Goal: Transaction & Acquisition: Purchase product/service

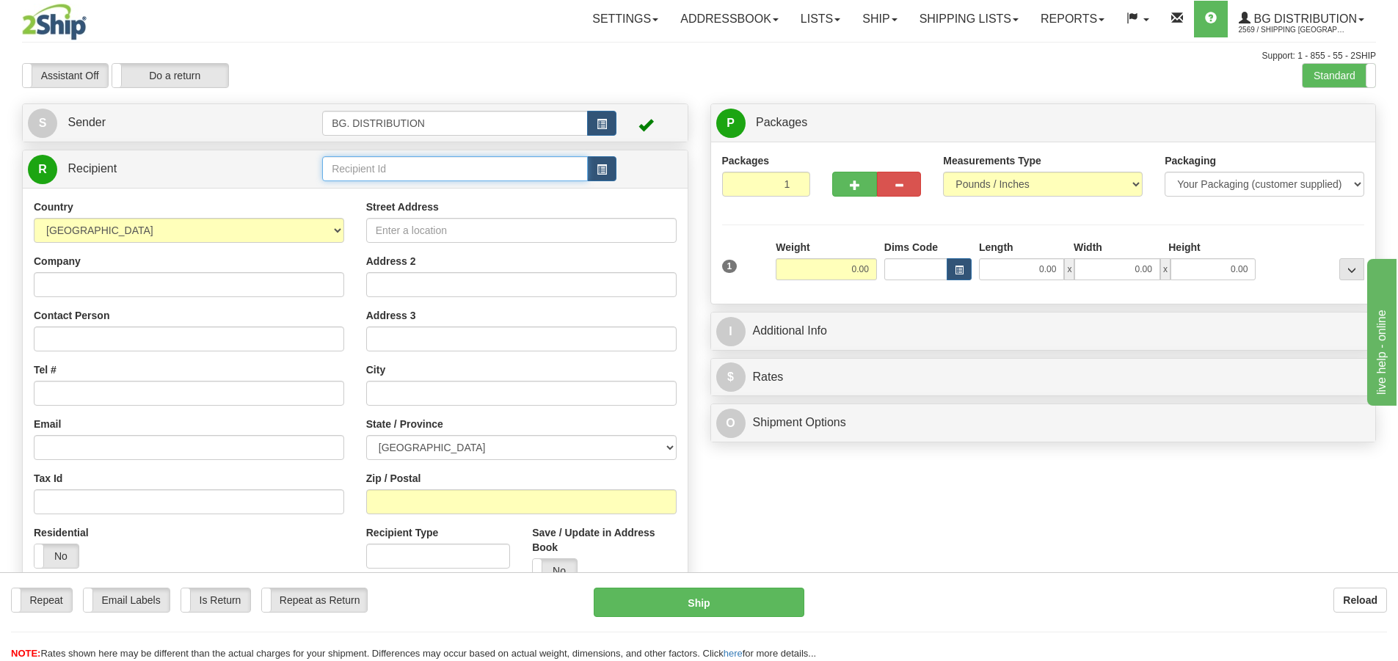
click at [411, 168] on input "text" at bounding box center [455, 168] width 266 height 25
click button "Delete" at bounding box center [0, 0] width 0 height 0
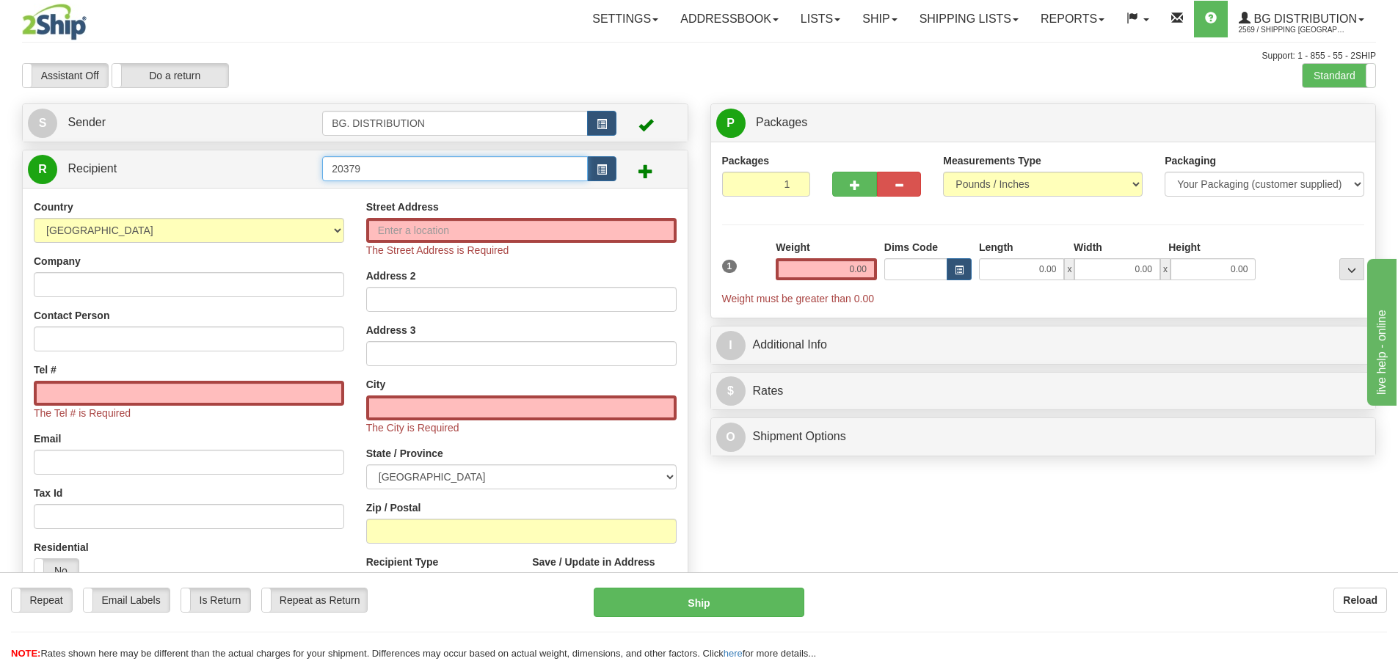
click at [428, 161] on input "20379" at bounding box center [455, 168] width 266 height 25
drag, startPoint x: 302, startPoint y: 174, endPoint x: 286, endPoint y: 174, distance: 15.4
click at [286, 175] on tr "R Recipient 20379" at bounding box center [355, 169] width 654 height 30
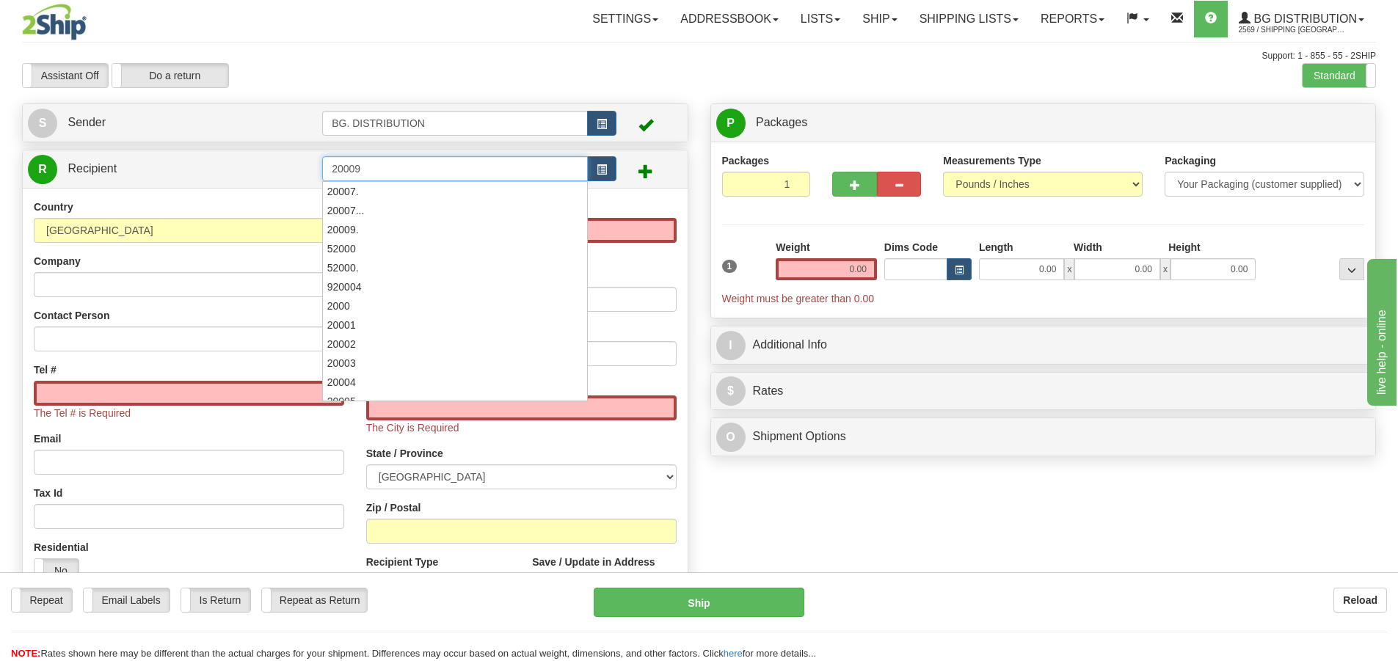
type input "20009"
click button "Delete" at bounding box center [0, 0] width 0 height 0
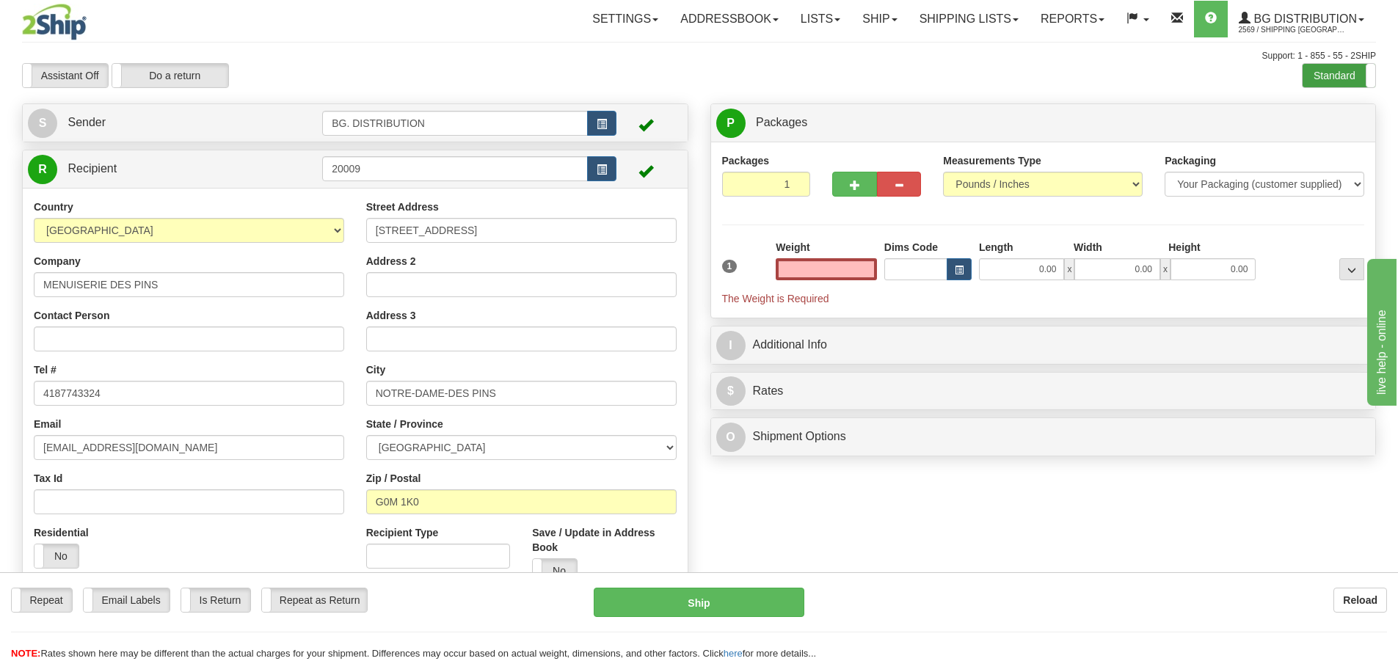
type input "0.00"
click at [1307, 74] on label "Standard" at bounding box center [1338, 75] width 73 height 23
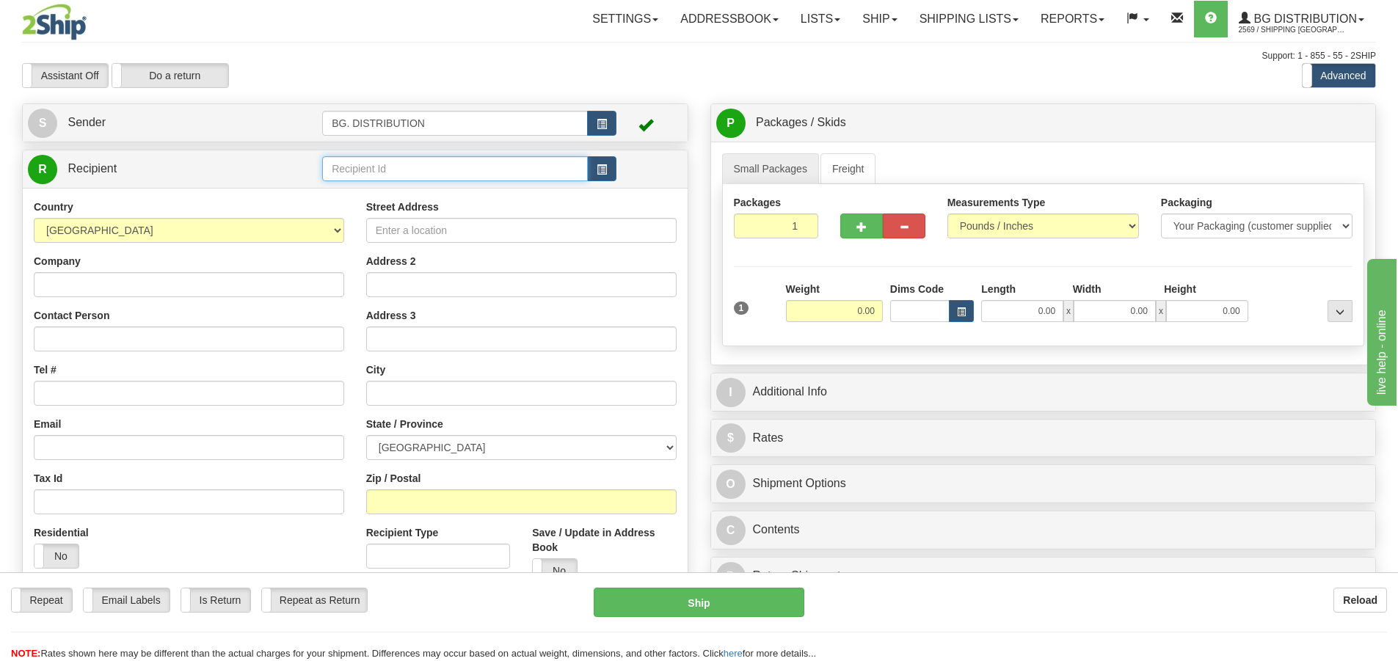
click at [399, 169] on input "text" at bounding box center [455, 168] width 266 height 25
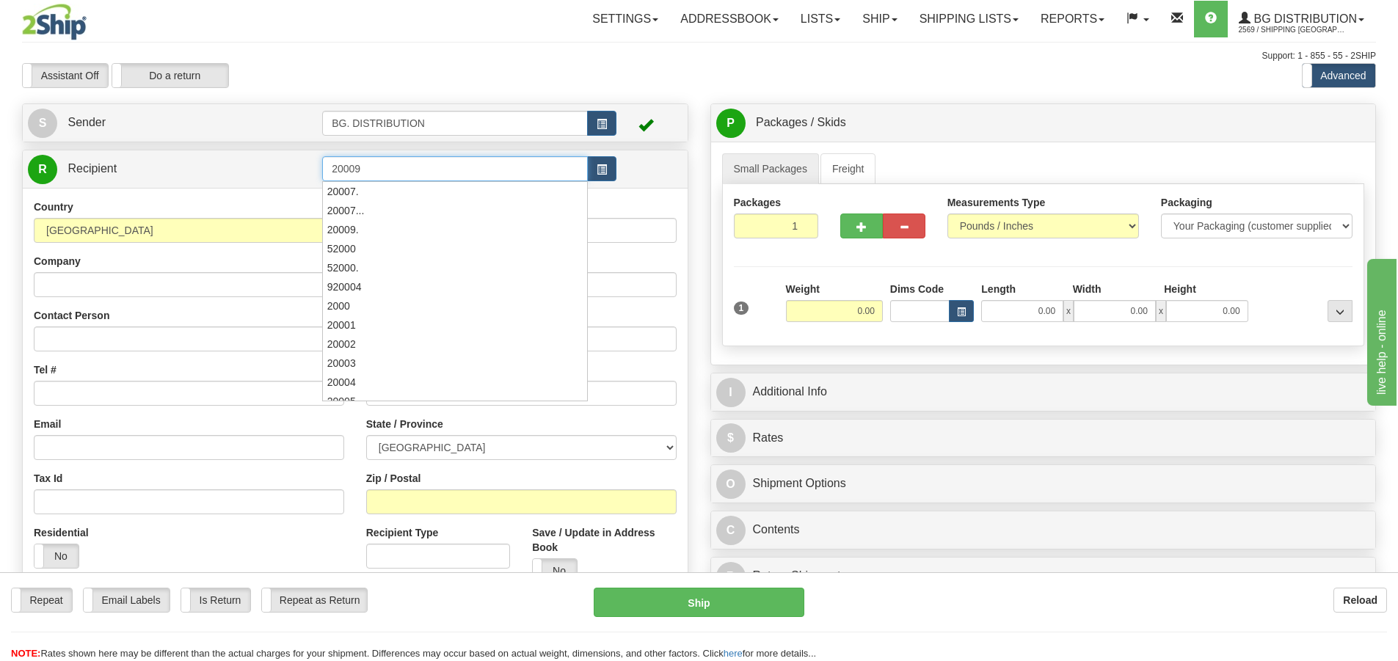
type input "20009"
click button "Delete" at bounding box center [0, 0] width 0 height 0
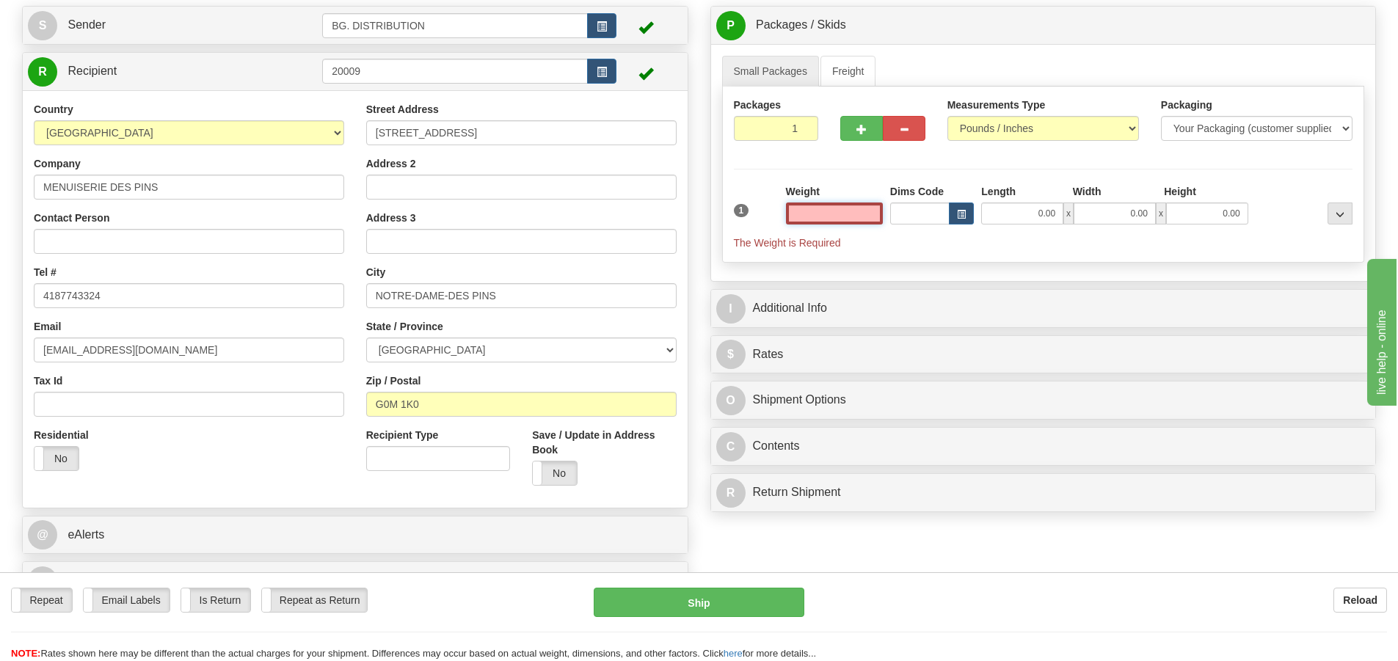
scroll to position [293, 0]
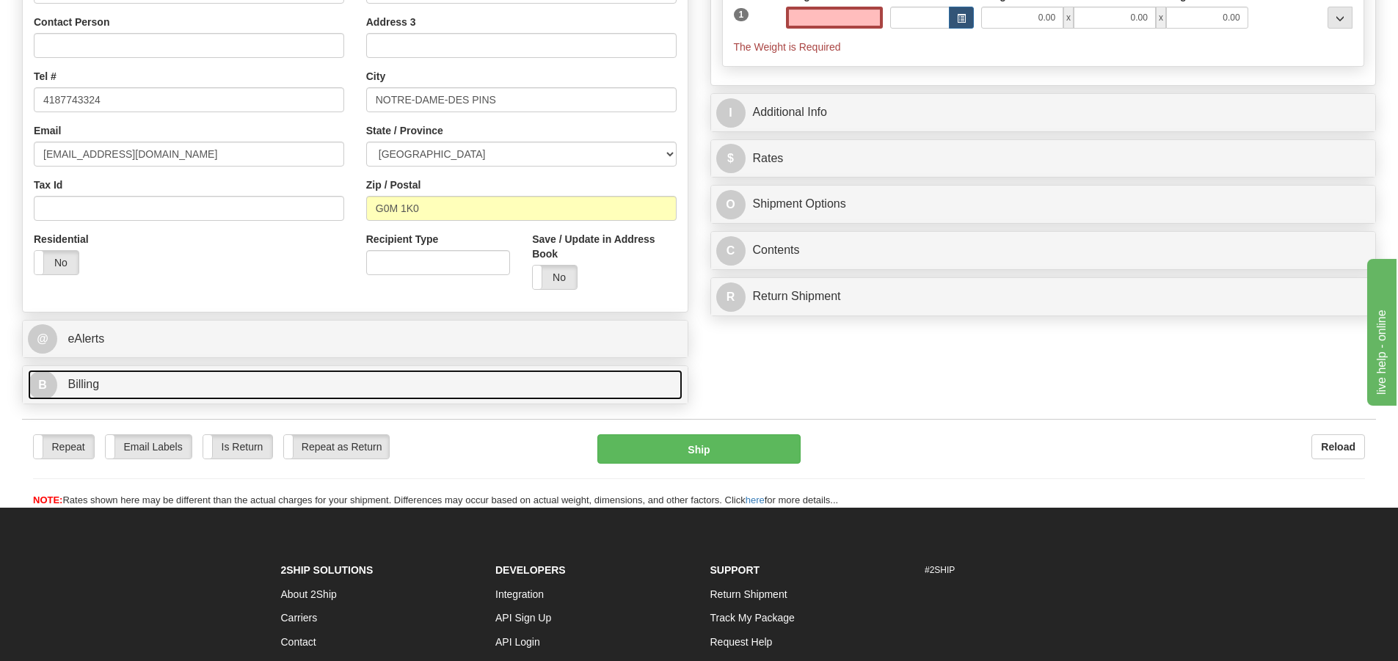
type input "0.00"
click at [38, 382] on span "B" at bounding box center [42, 385] width 29 height 29
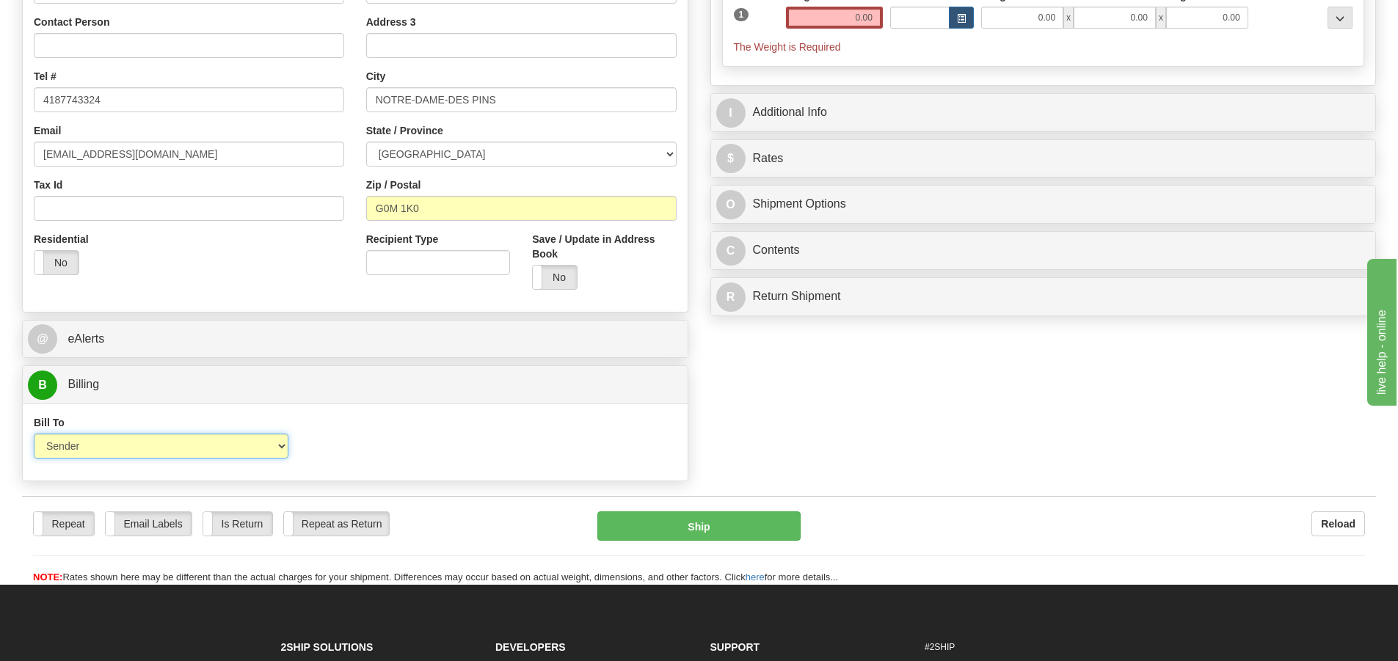
click at [46, 444] on select "Sender Recipient Third Party Collect" at bounding box center [161, 446] width 255 height 25
select select "2"
click at [34, 434] on select "Sender Recipient Third Party Collect" at bounding box center [161, 446] width 255 height 25
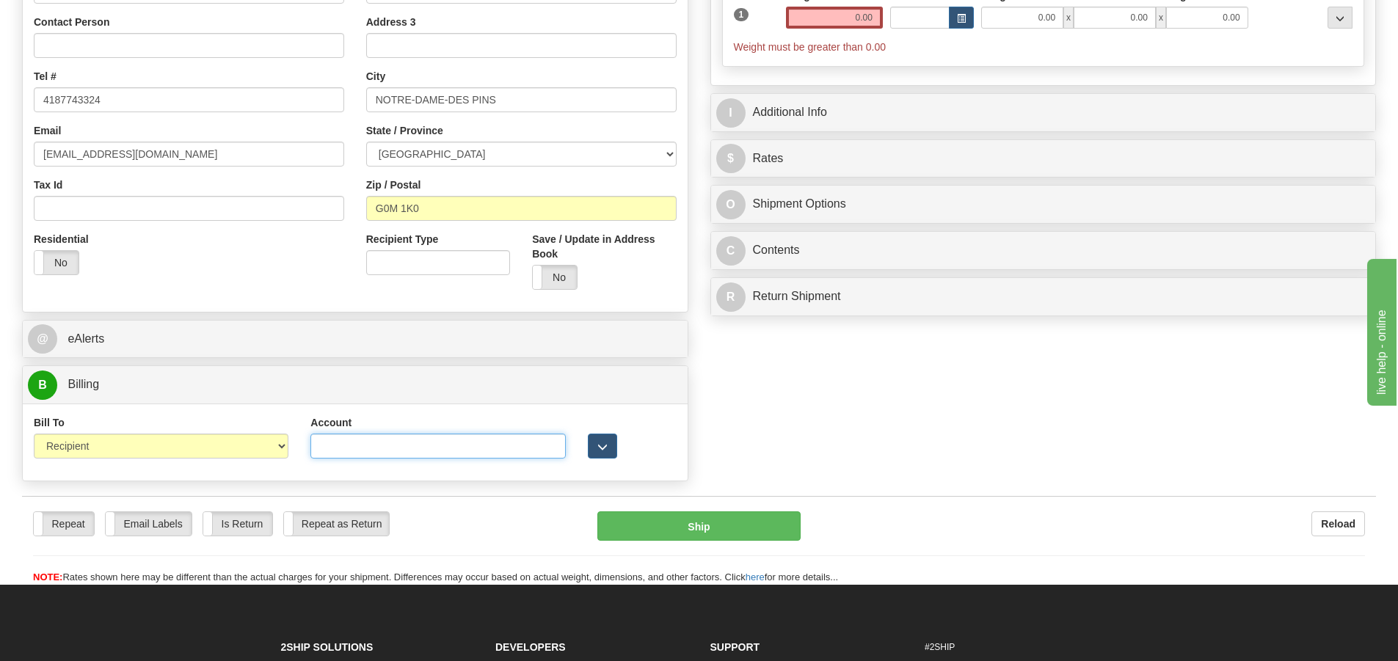
click at [488, 456] on input "Account" at bounding box center [437, 446] width 255 height 25
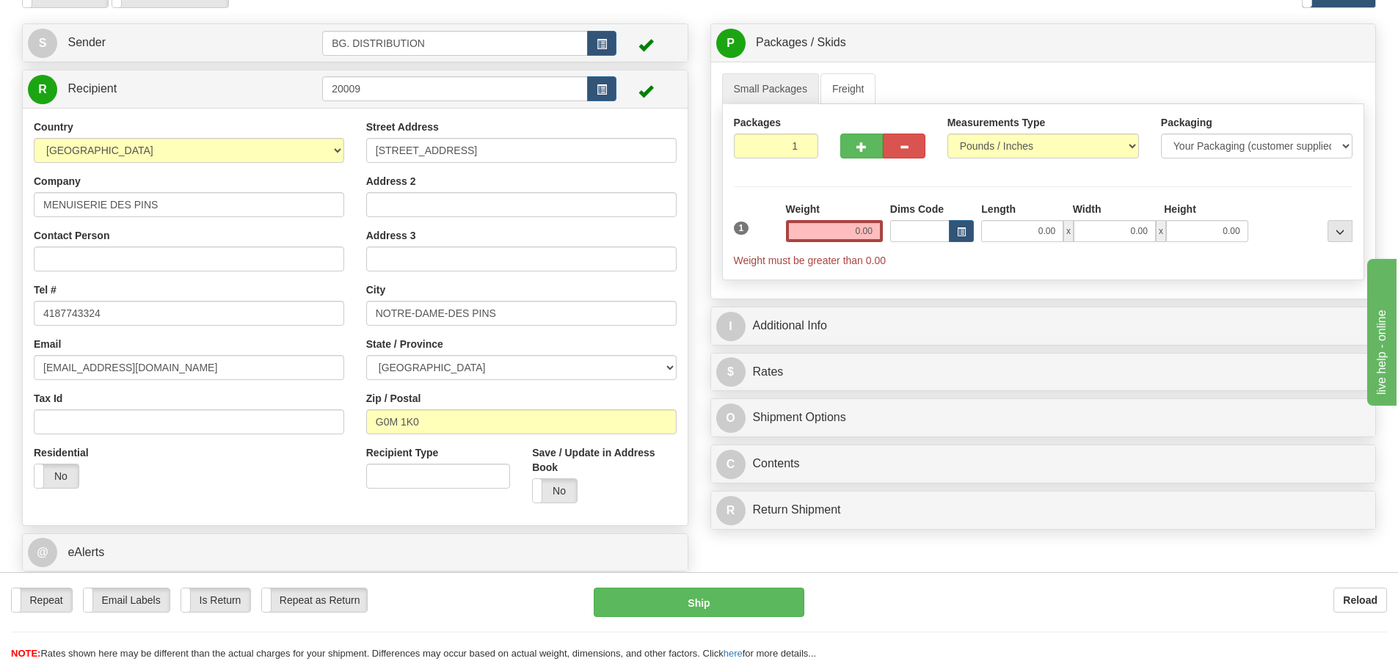
scroll to position [73, 0]
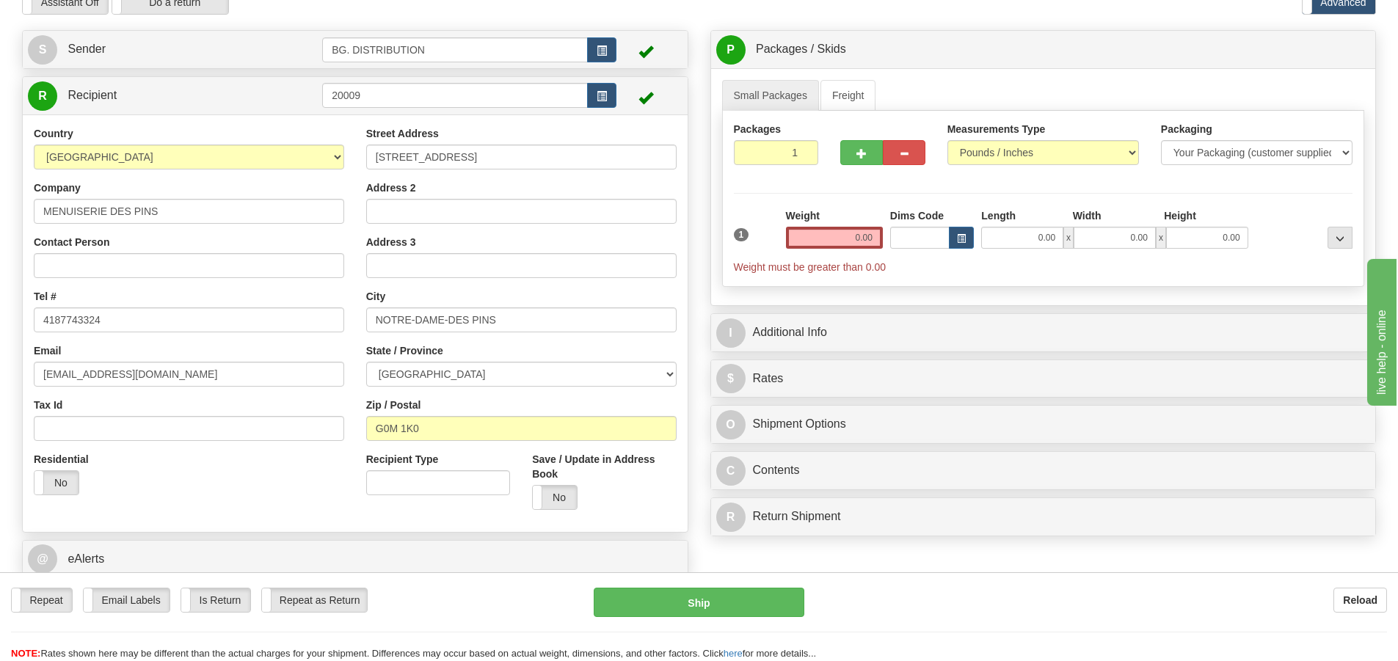
type input "3725973"
click at [859, 236] on input "0.00" at bounding box center [834, 238] width 97 height 22
type input "0.00"
click at [1036, 239] on input "0.00" at bounding box center [1022, 238] width 82 height 22
type input "15.00"
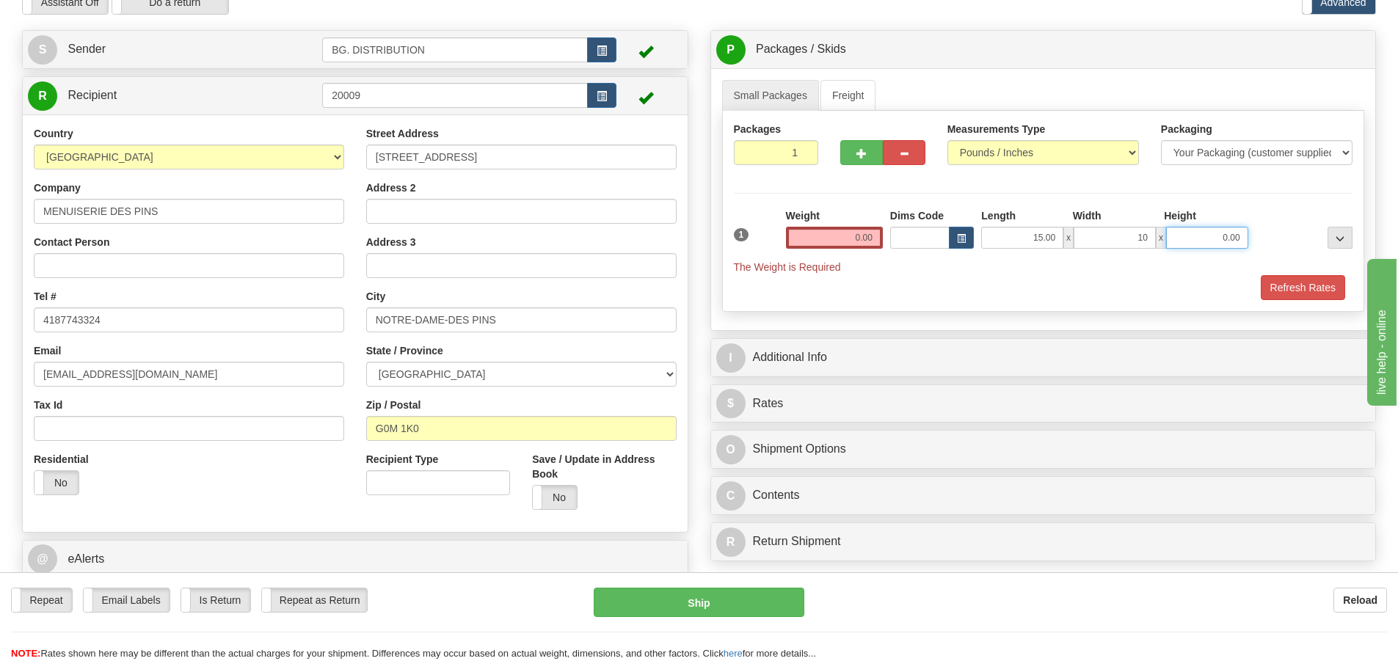
type input "10.00"
type input "3.00"
click at [873, 240] on input "0.00" at bounding box center [834, 238] width 97 height 22
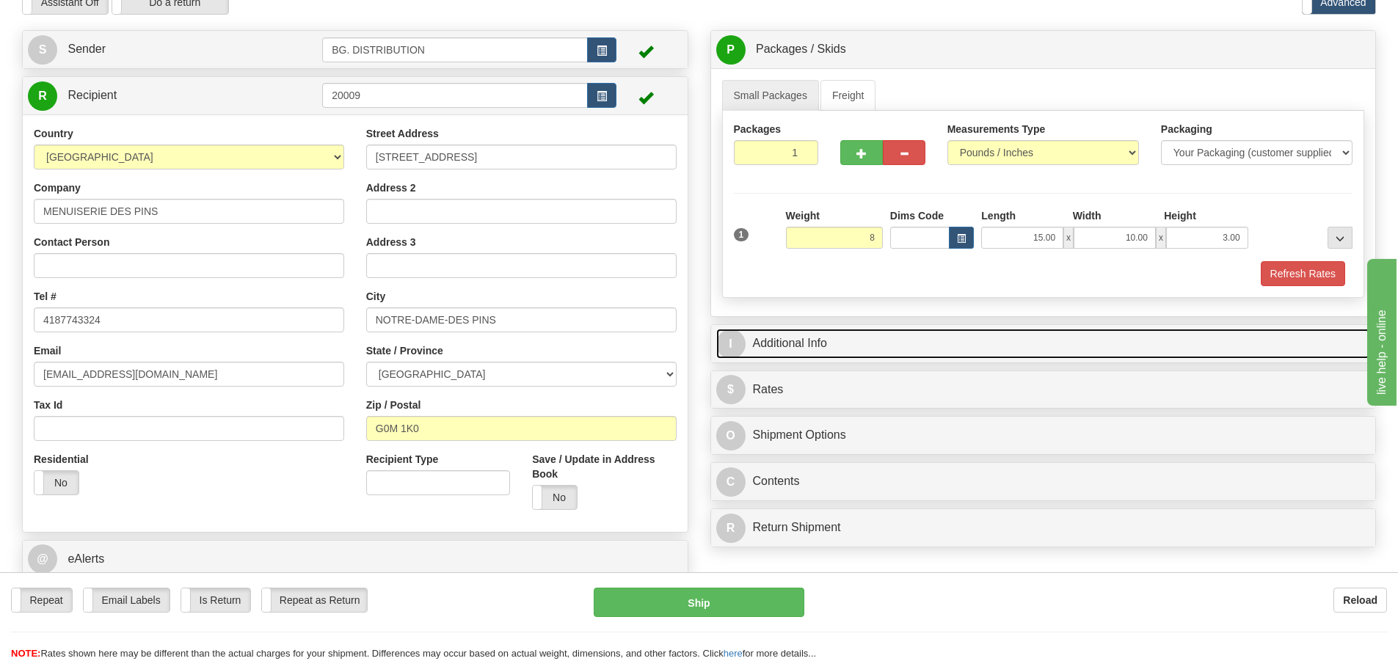
type input "8.00"
click at [742, 342] on span "I" at bounding box center [730, 343] width 29 height 29
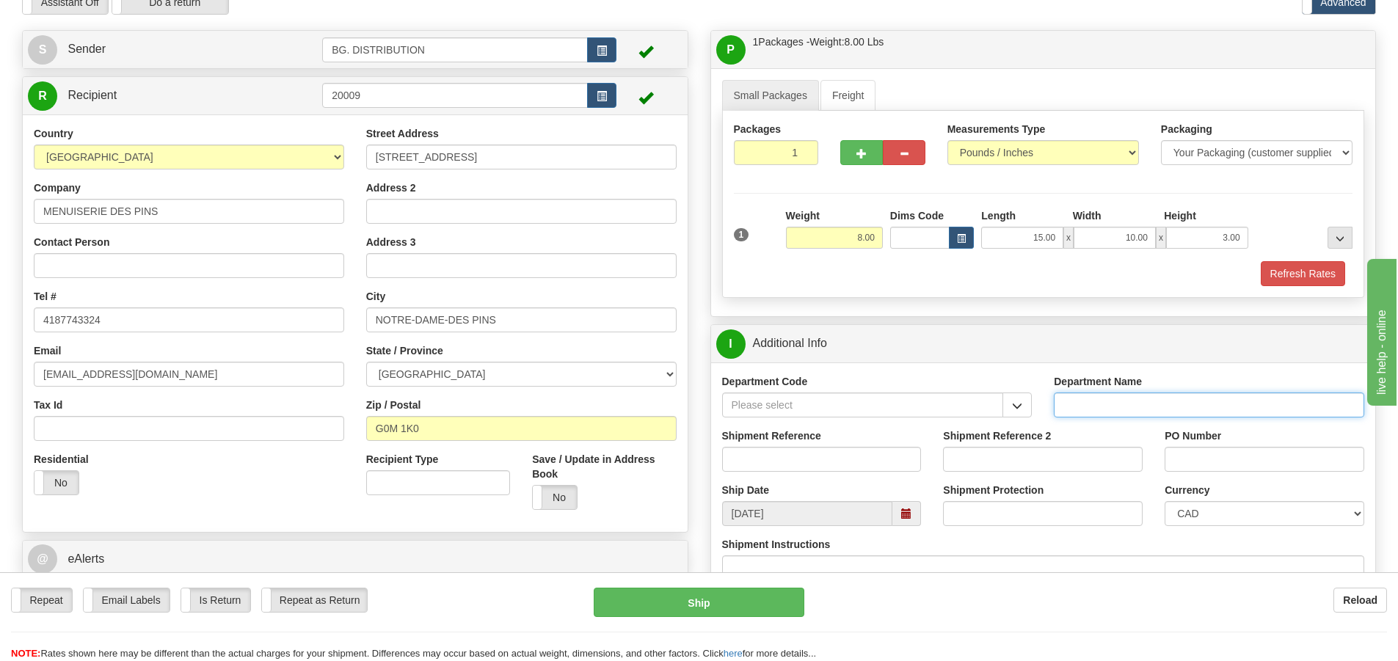
click at [1082, 407] on input "Department Name" at bounding box center [1209, 405] width 310 height 25
type input "."
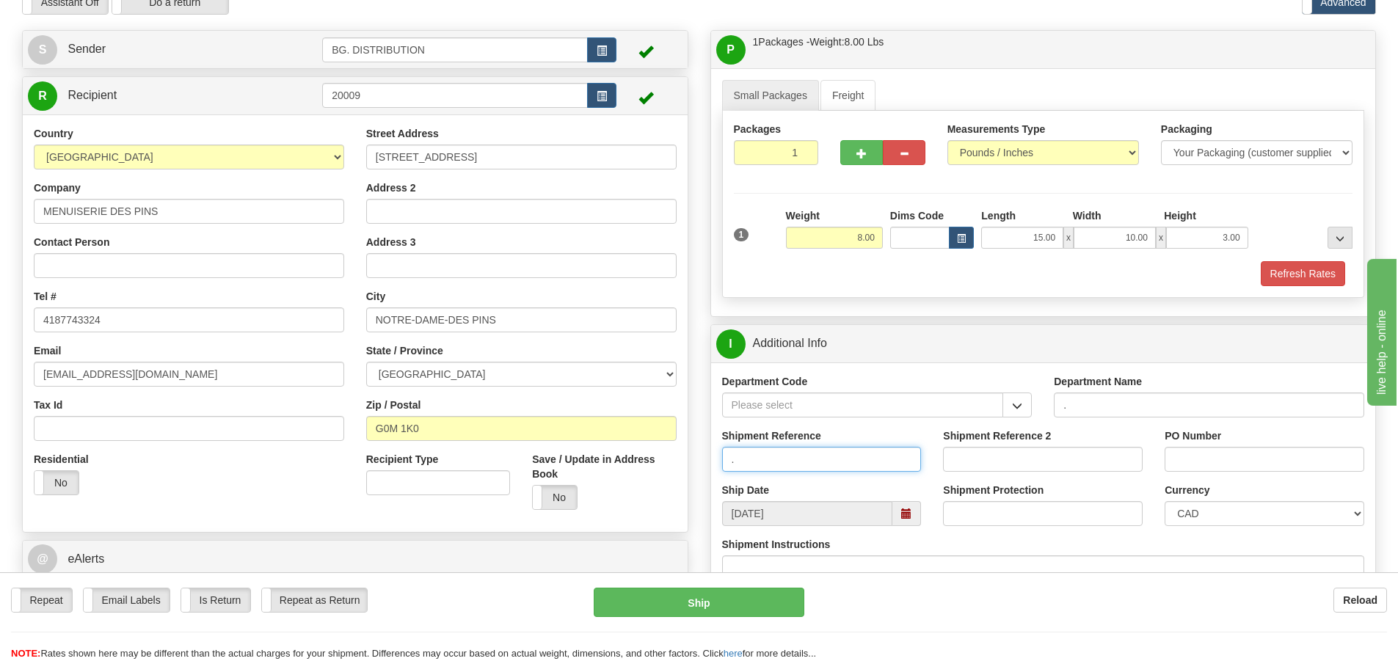
type input "."
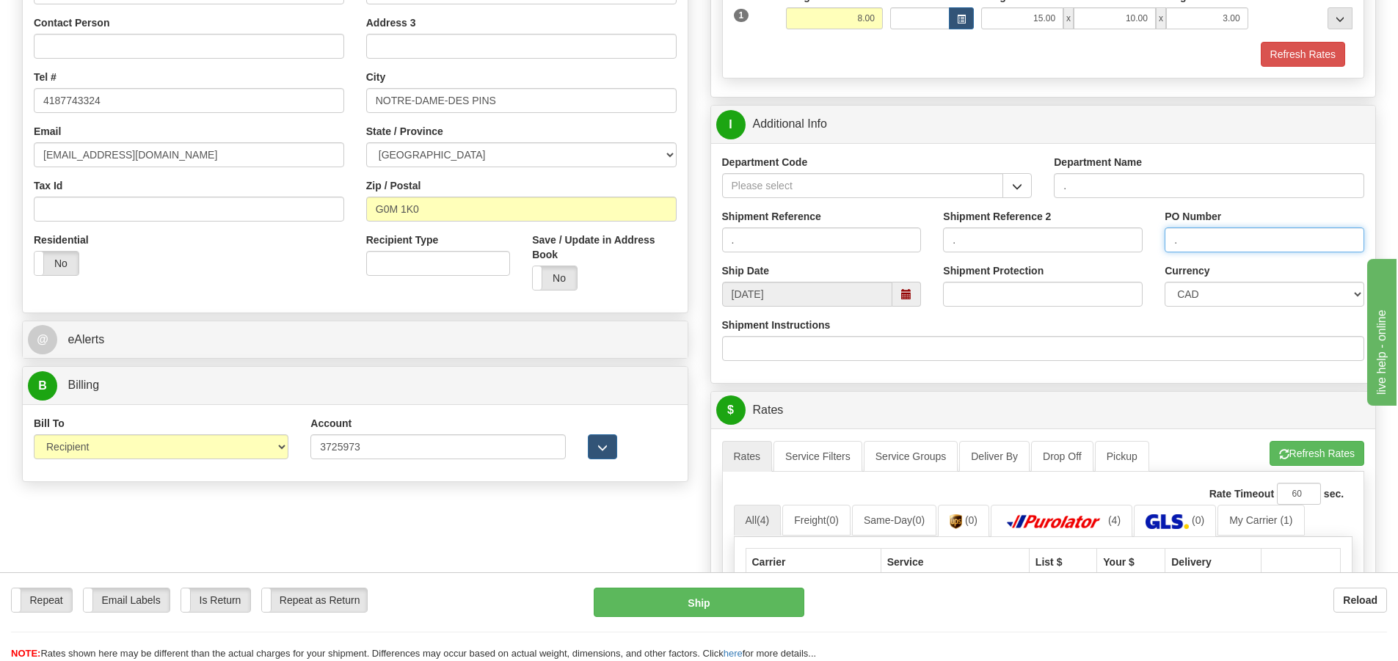
scroll to position [293, 0]
type input "."
click at [1337, 445] on button "Refresh Rates" at bounding box center [1316, 452] width 95 height 25
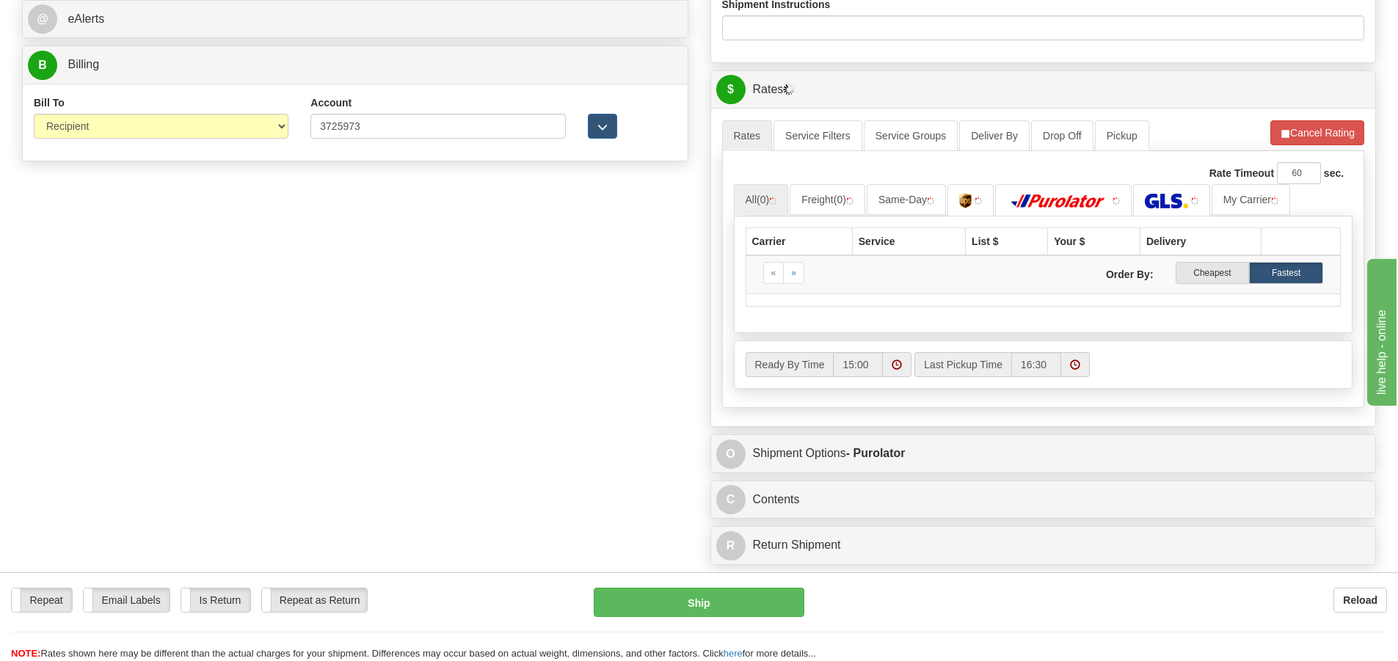
scroll to position [660, 0]
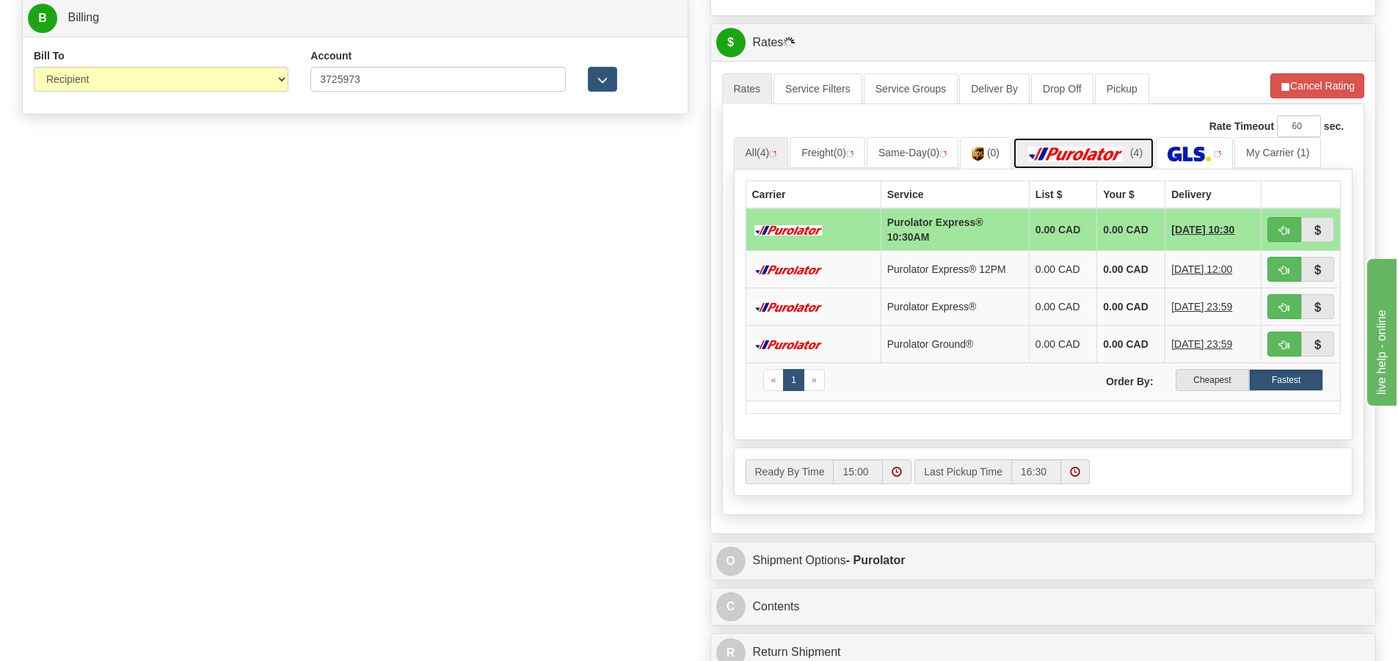
click at [1078, 153] on img at bounding box center [1075, 154] width 103 height 15
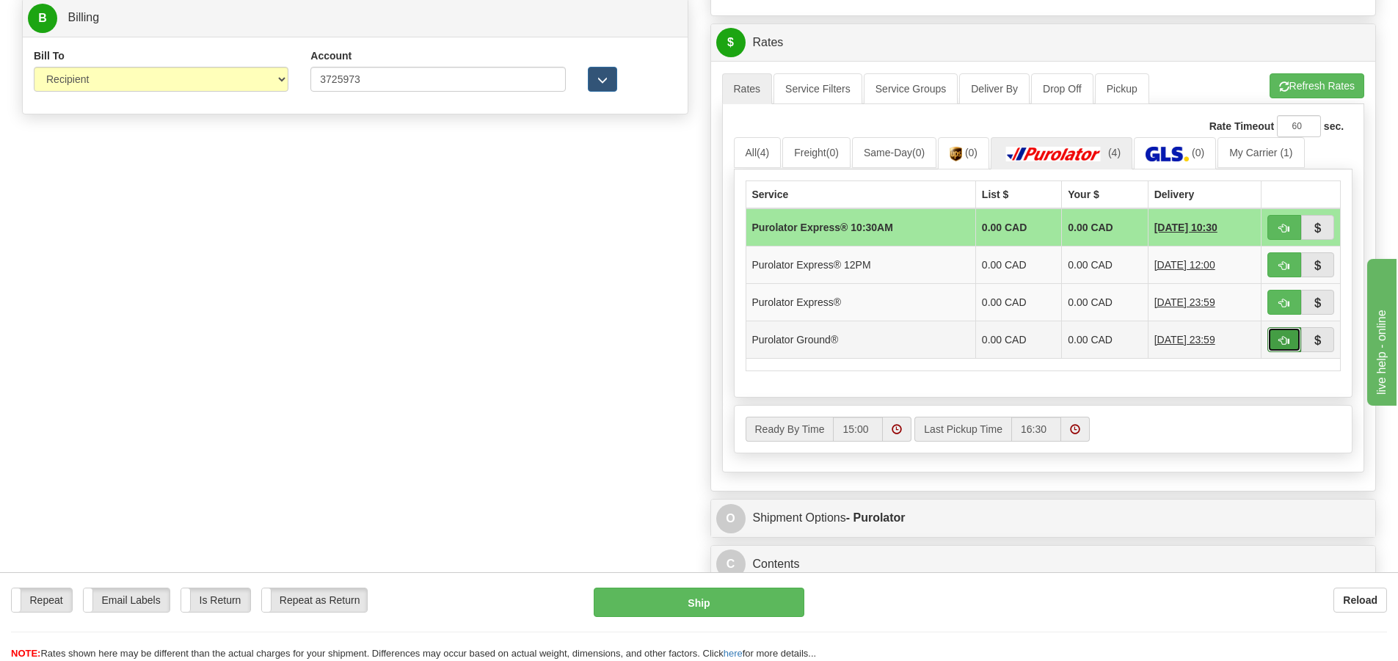
click at [1269, 338] on button "button" at bounding box center [1284, 339] width 34 height 25
type input "260"
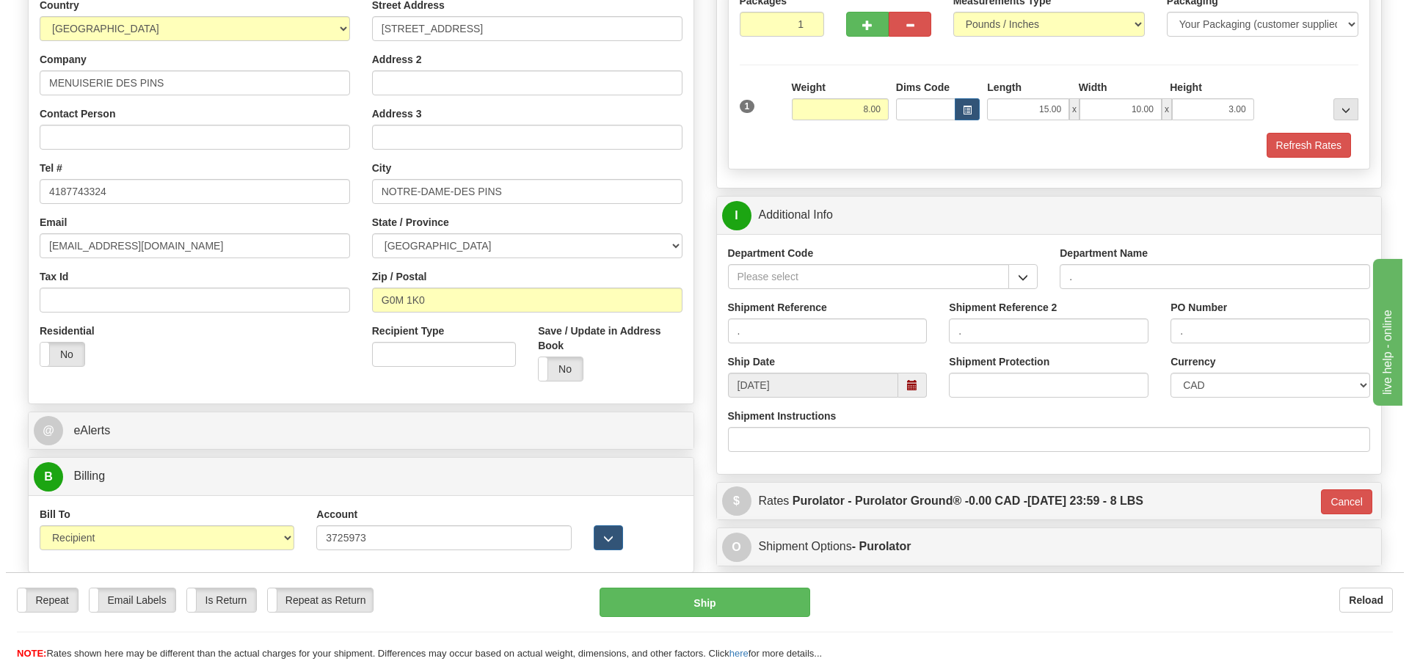
scroll to position [167, 0]
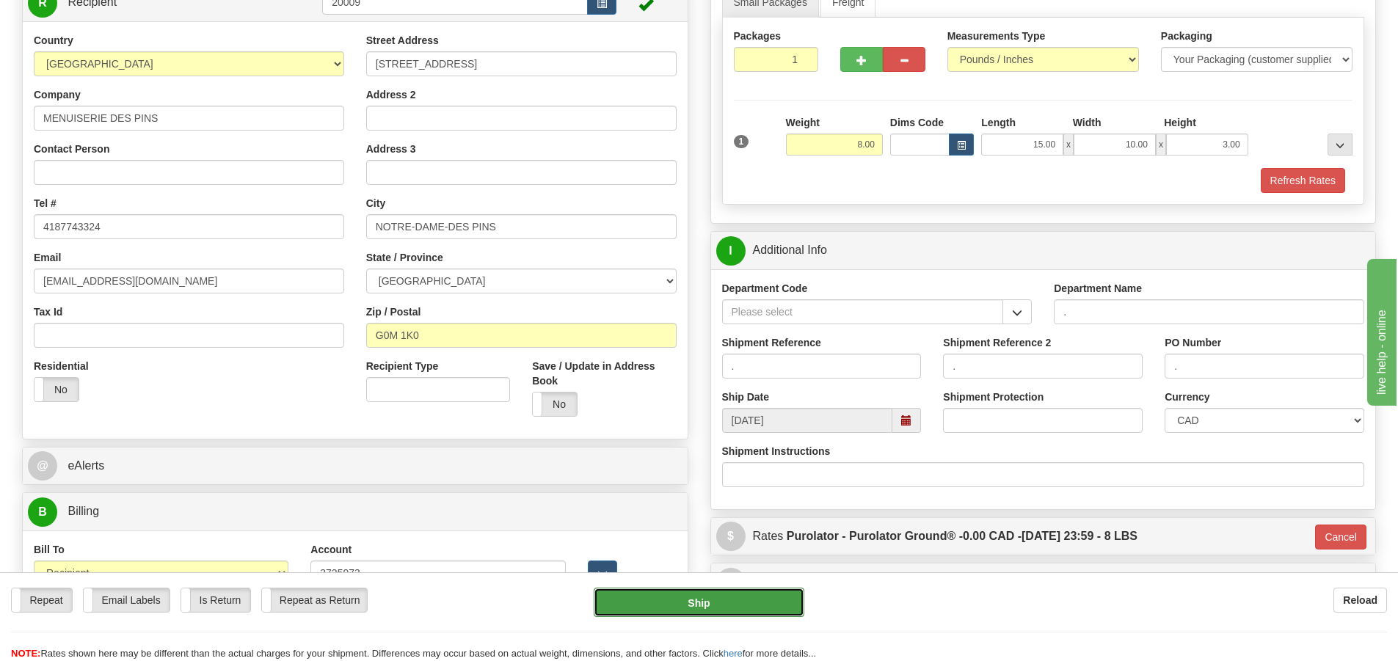
click at [665, 591] on button "Ship" at bounding box center [699, 602] width 211 height 29
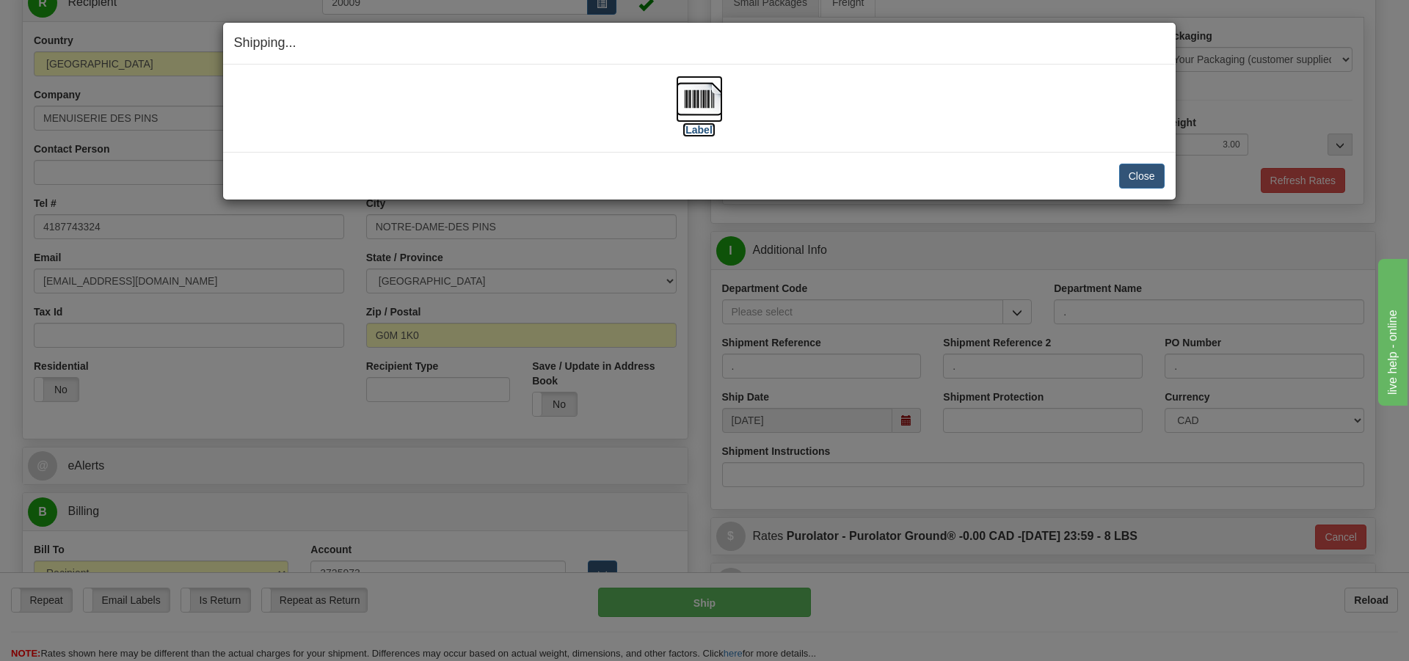
click at [692, 136] on label "[Label]" at bounding box center [699, 130] width 34 height 15
click at [1126, 183] on button "Close" at bounding box center [1141, 176] width 45 height 25
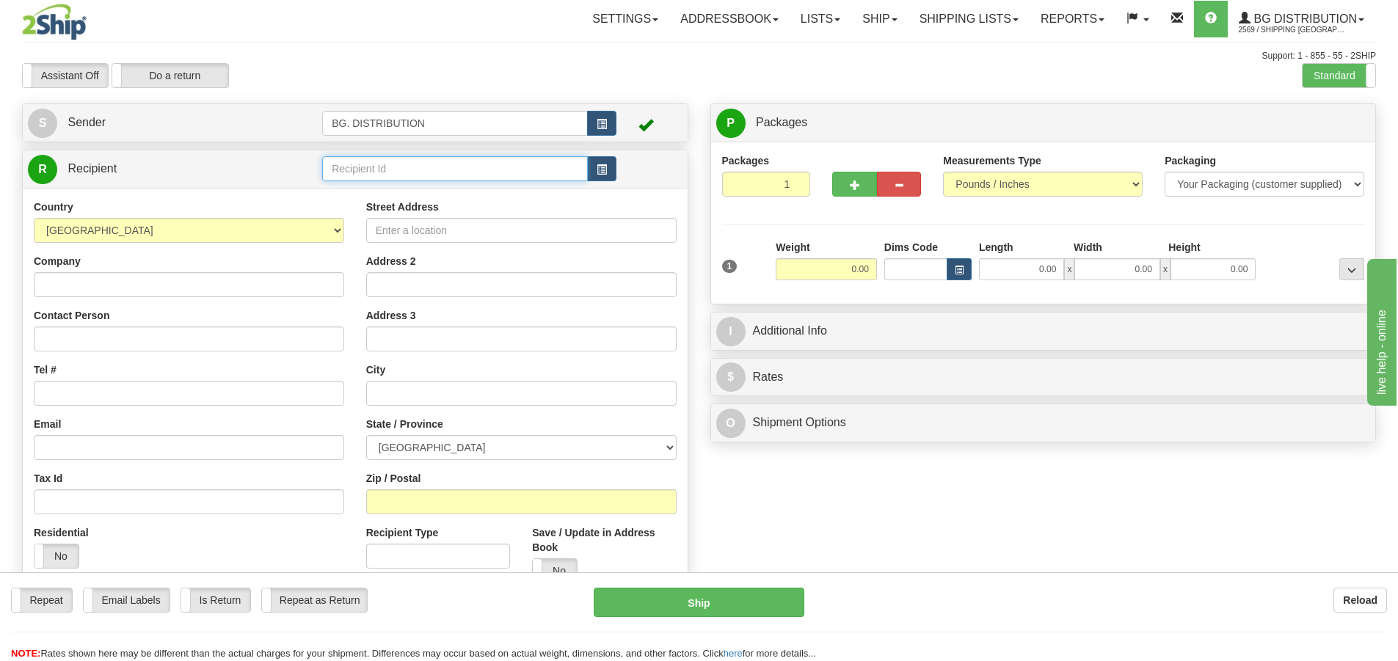
click at [393, 171] on input "text" at bounding box center [455, 168] width 266 height 25
click at [458, 187] on div "20045" at bounding box center [453, 191] width 252 height 16
type input "20045"
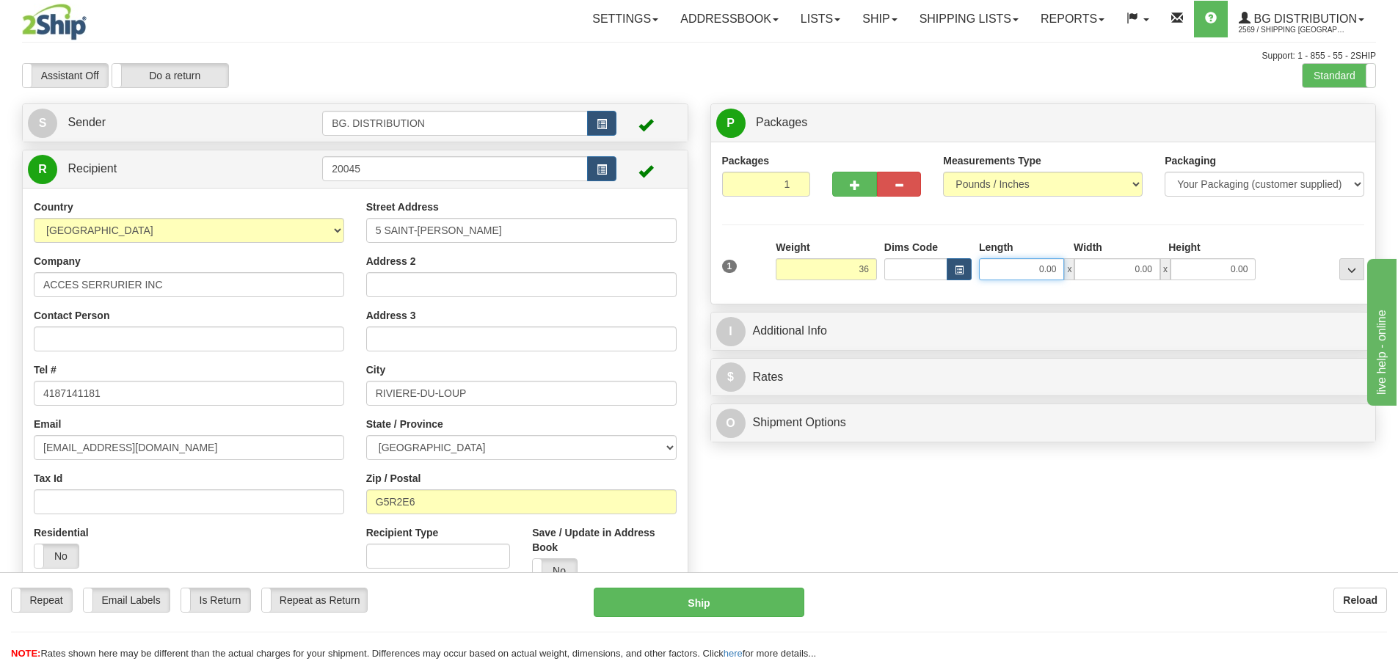
type input "36.00"
click at [1043, 270] on input "0.00" at bounding box center [1021, 269] width 85 height 22
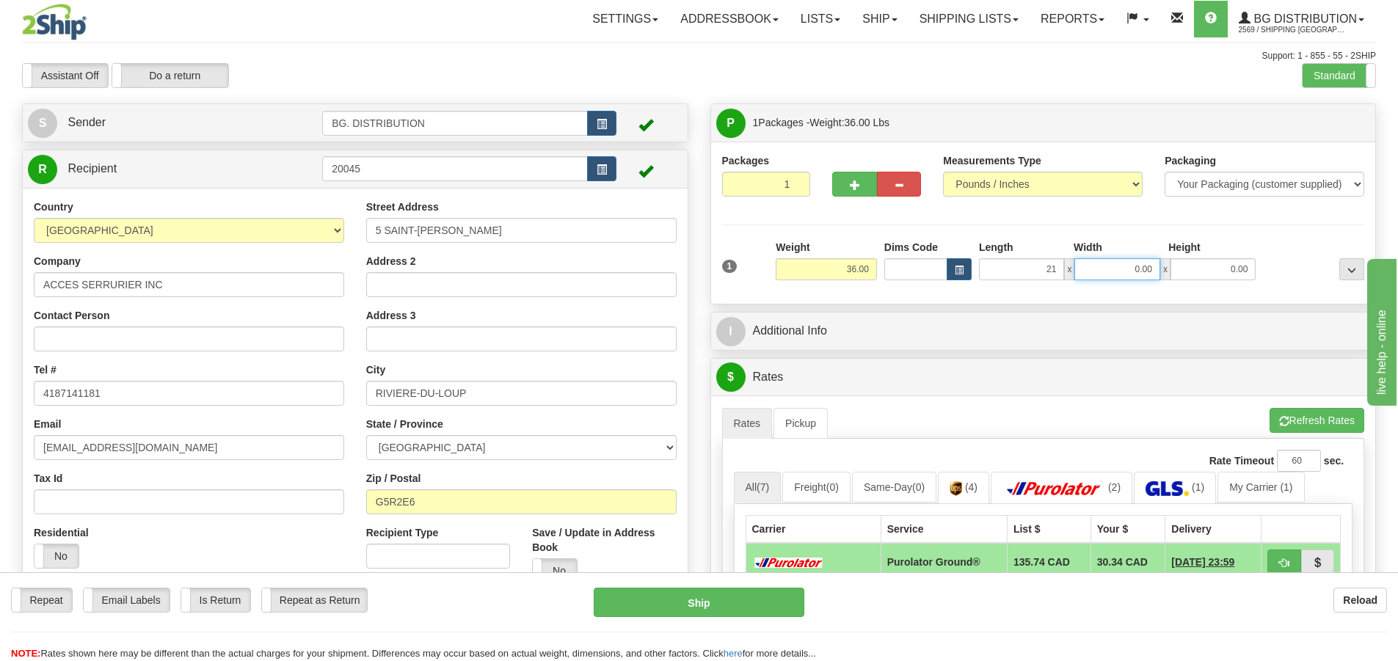
type input "21.00"
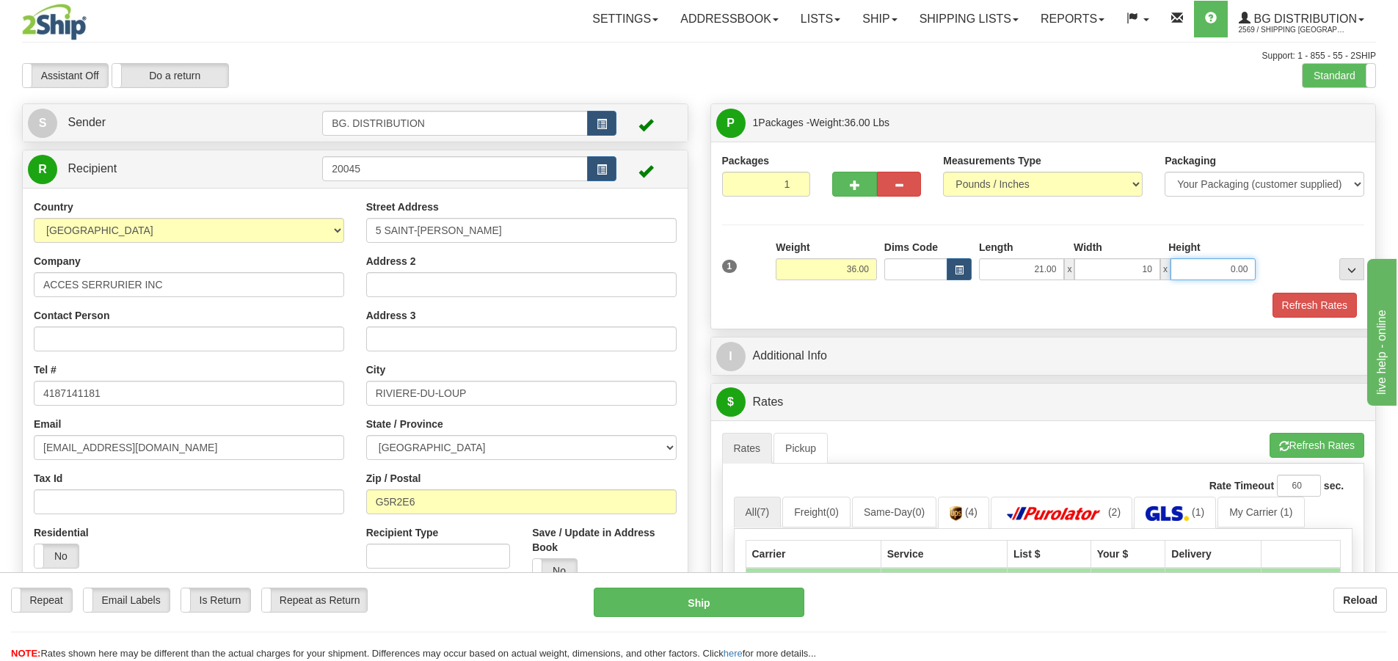
type input "10.00"
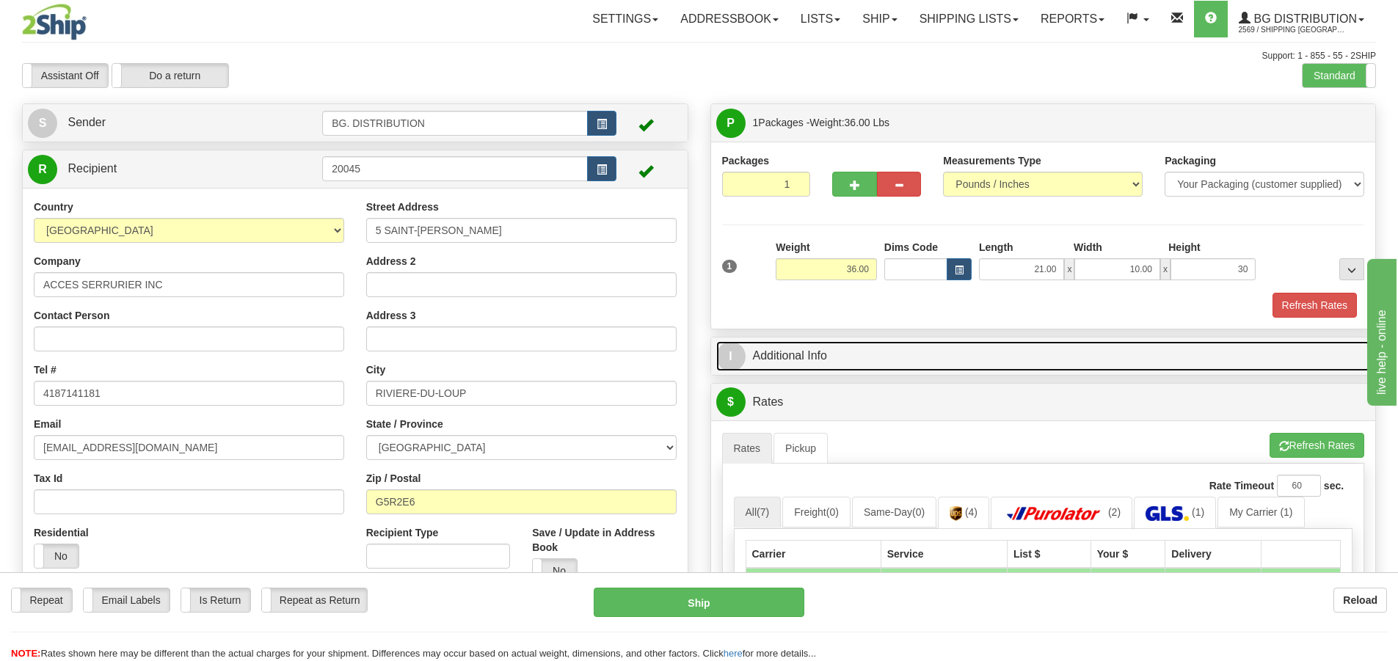
type input "30.00"
click at [727, 345] on span "I" at bounding box center [730, 356] width 29 height 29
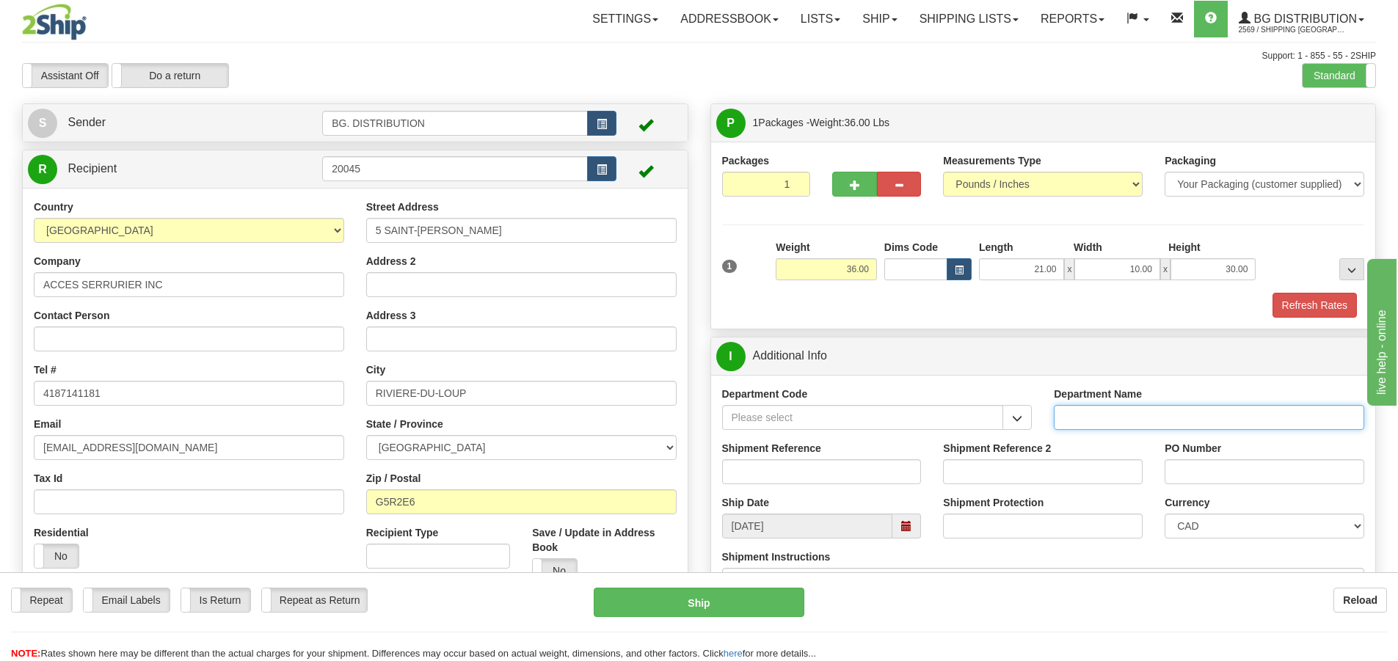
click at [1120, 422] on input "Department Name" at bounding box center [1209, 417] width 310 height 25
type input "."
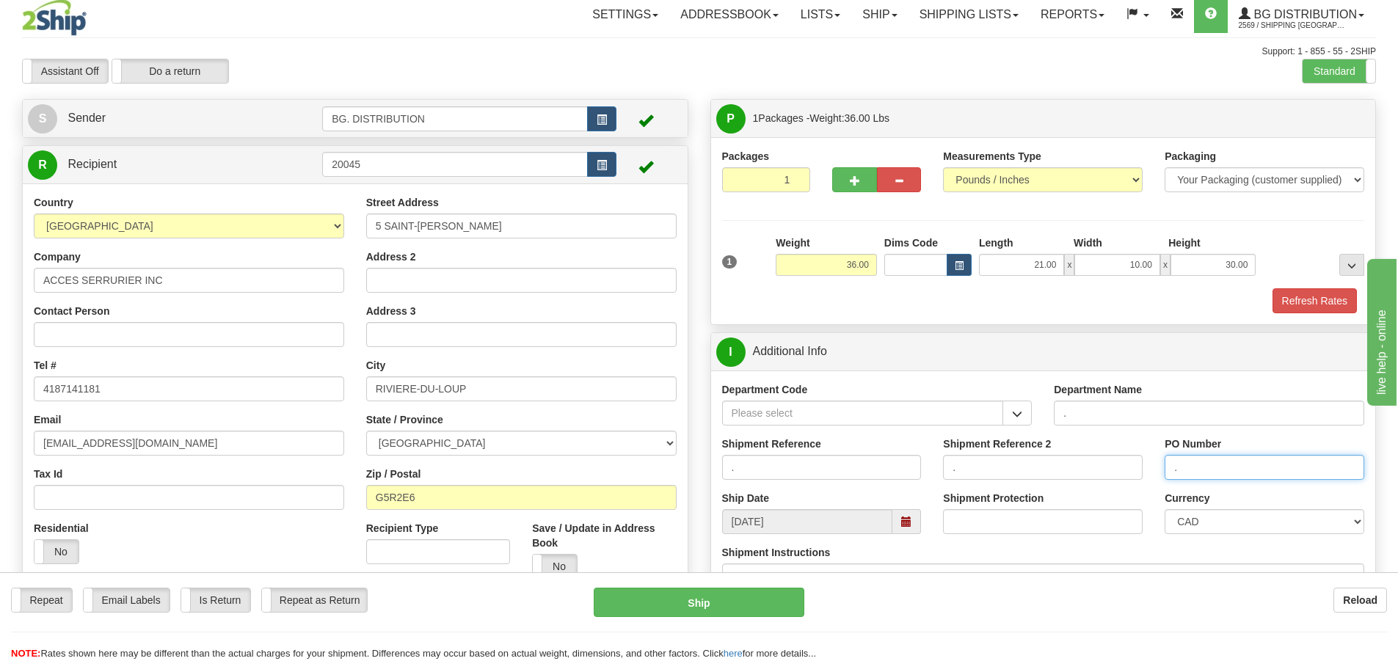
scroll to position [293, 0]
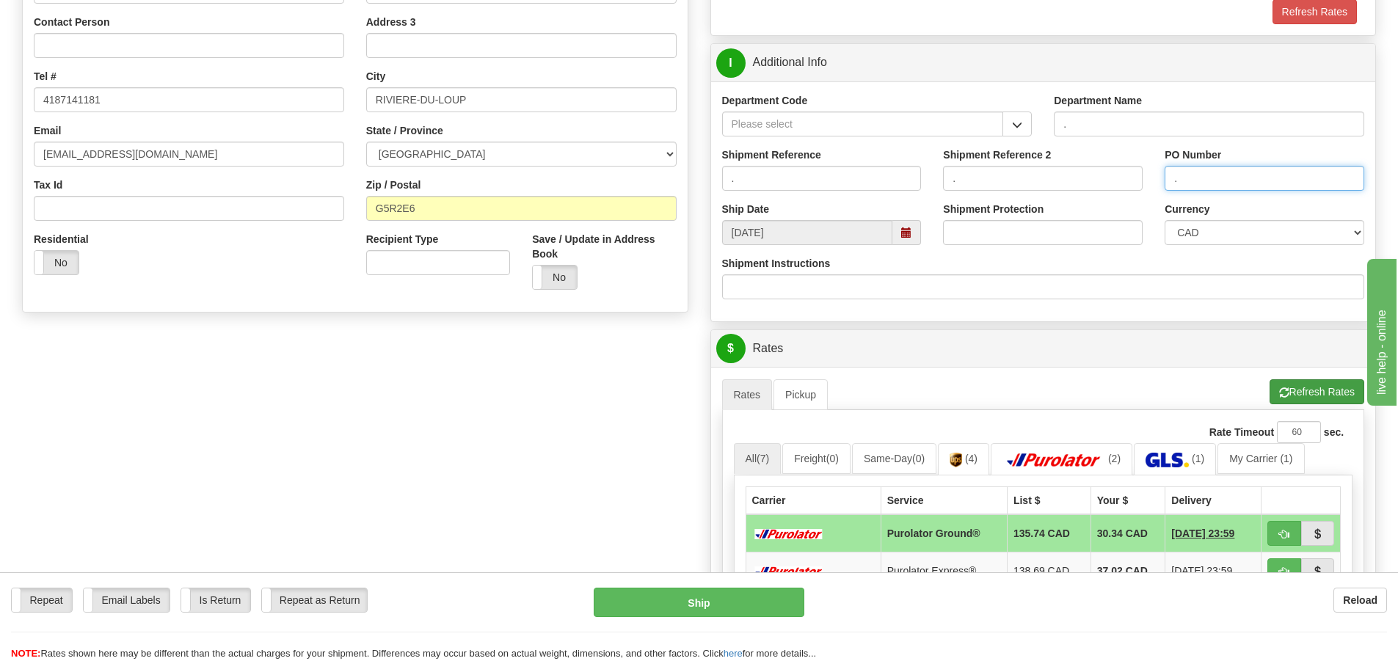
type input "."
click at [1324, 387] on button "Refresh Rates" at bounding box center [1316, 391] width 95 height 25
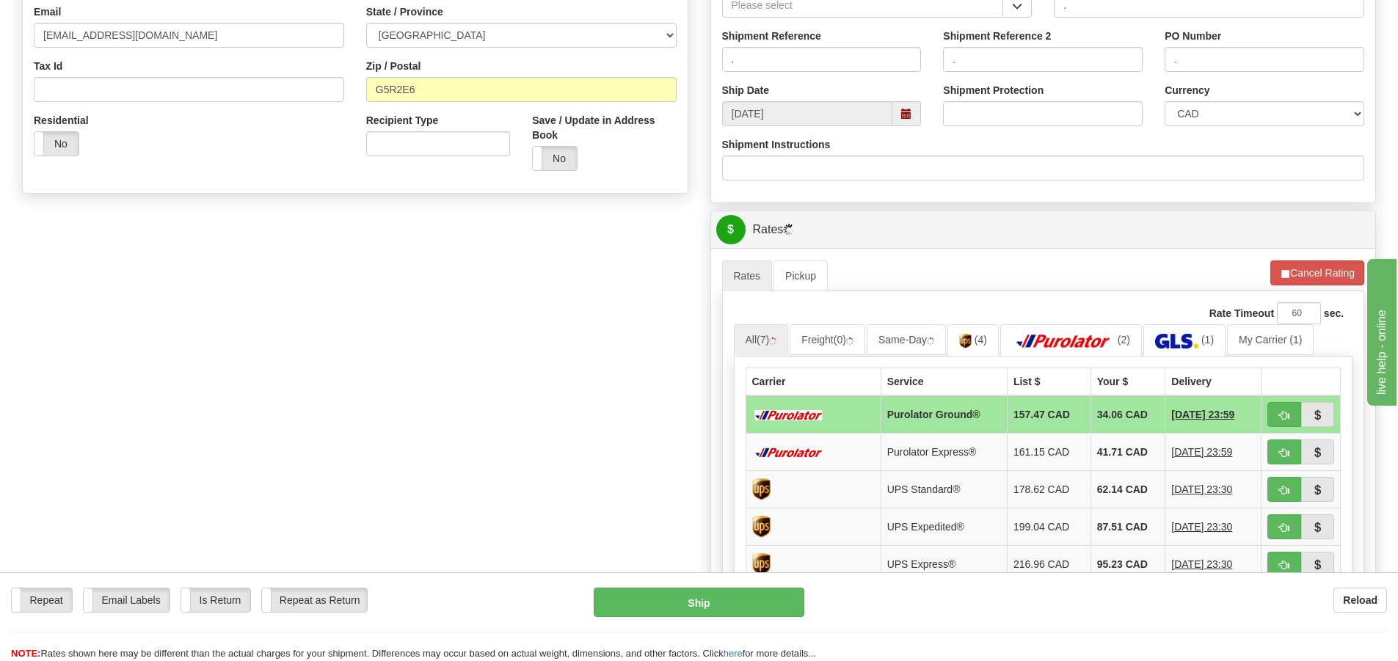
scroll to position [514, 0]
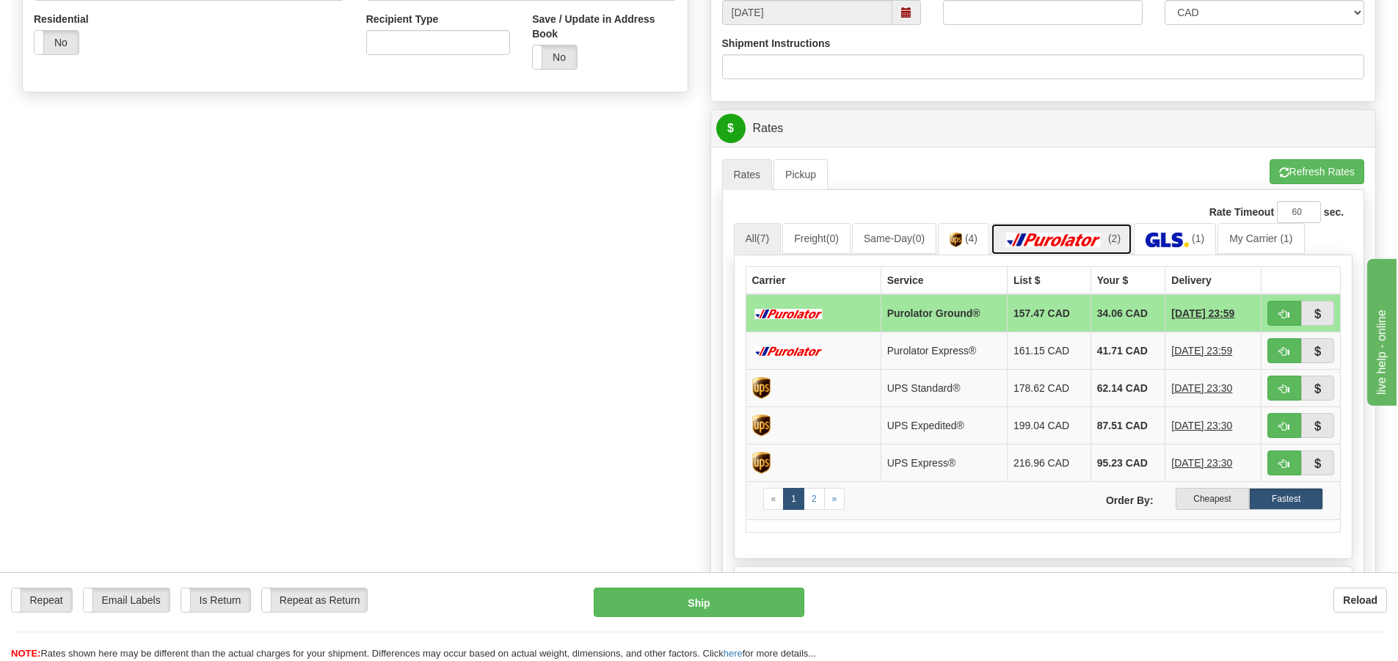
click at [1086, 240] on img at bounding box center [1053, 240] width 103 height 15
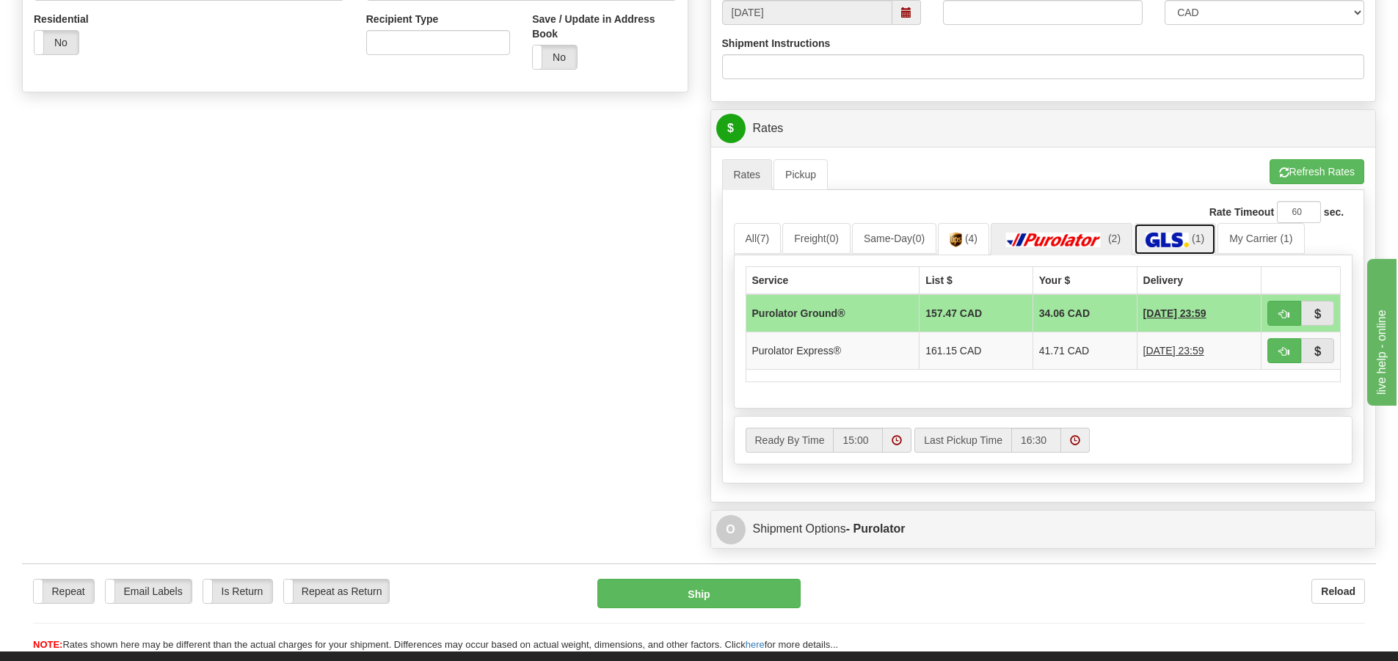
click at [1181, 233] on img at bounding box center [1166, 240] width 43 height 15
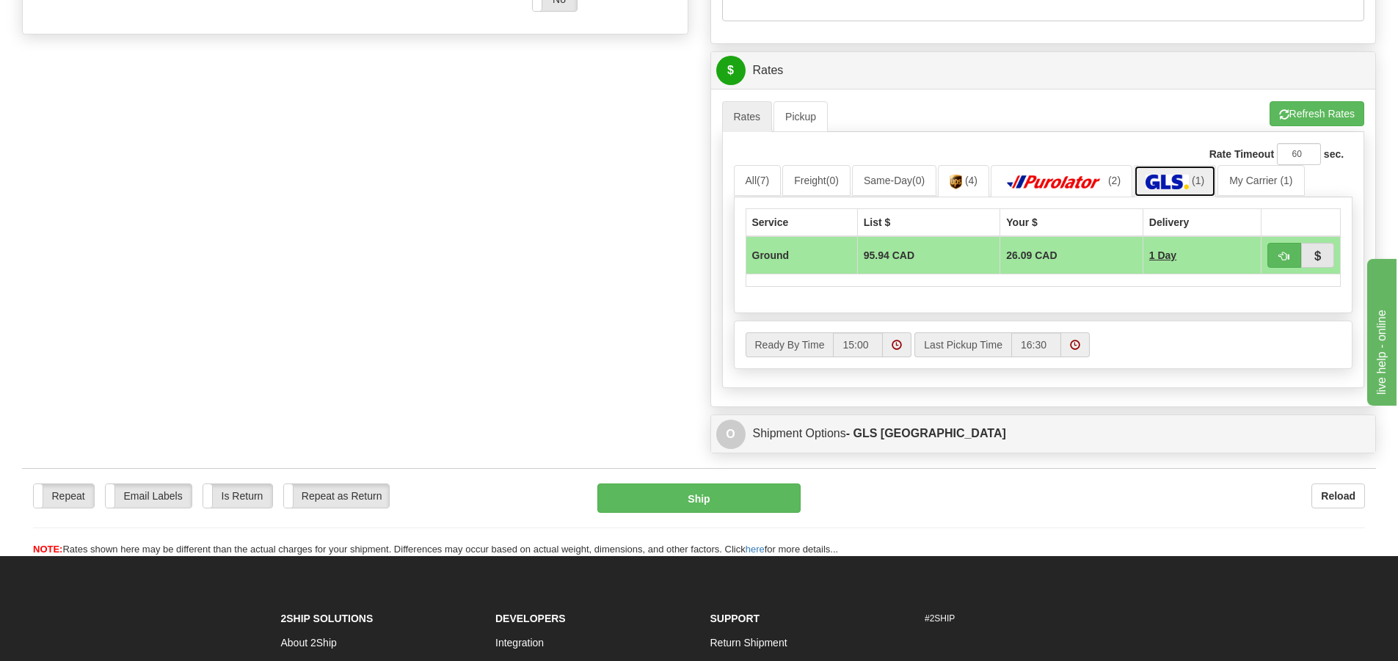
scroll to position [587, 0]
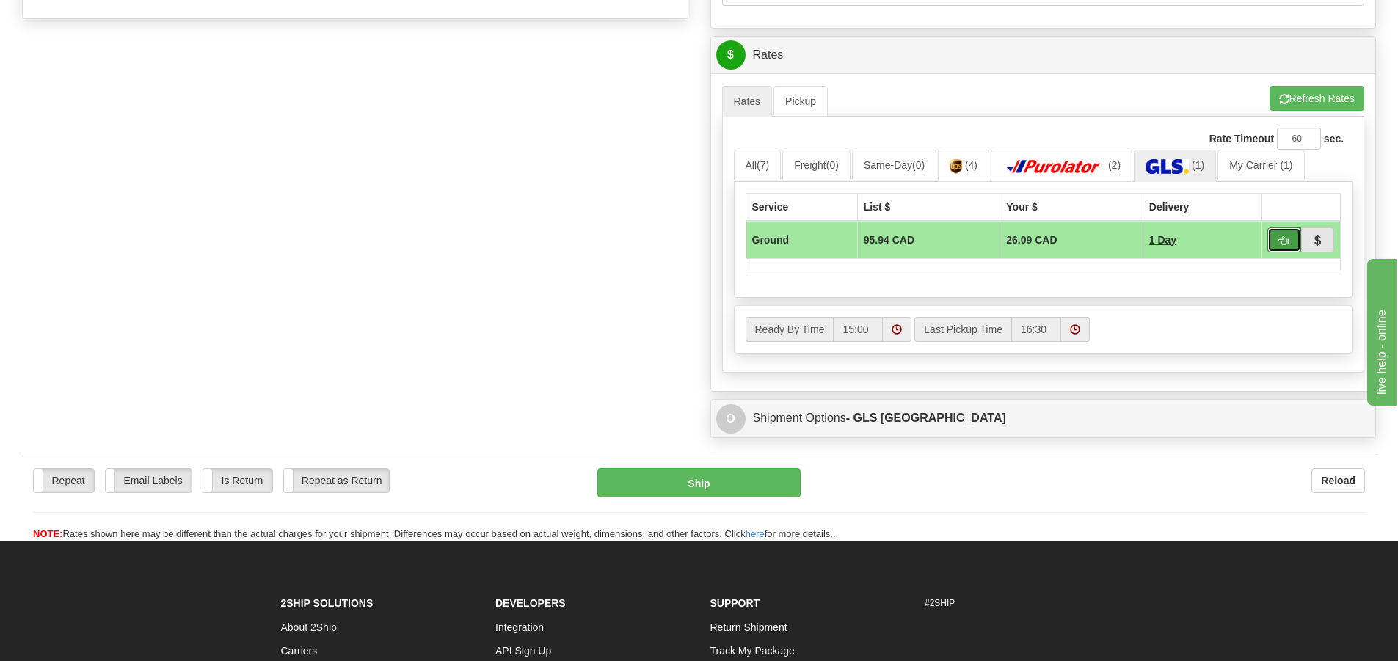
click at [1272, 237] on button "button" at bounding box center [1284, 239] width 34 height 25
type input "1"
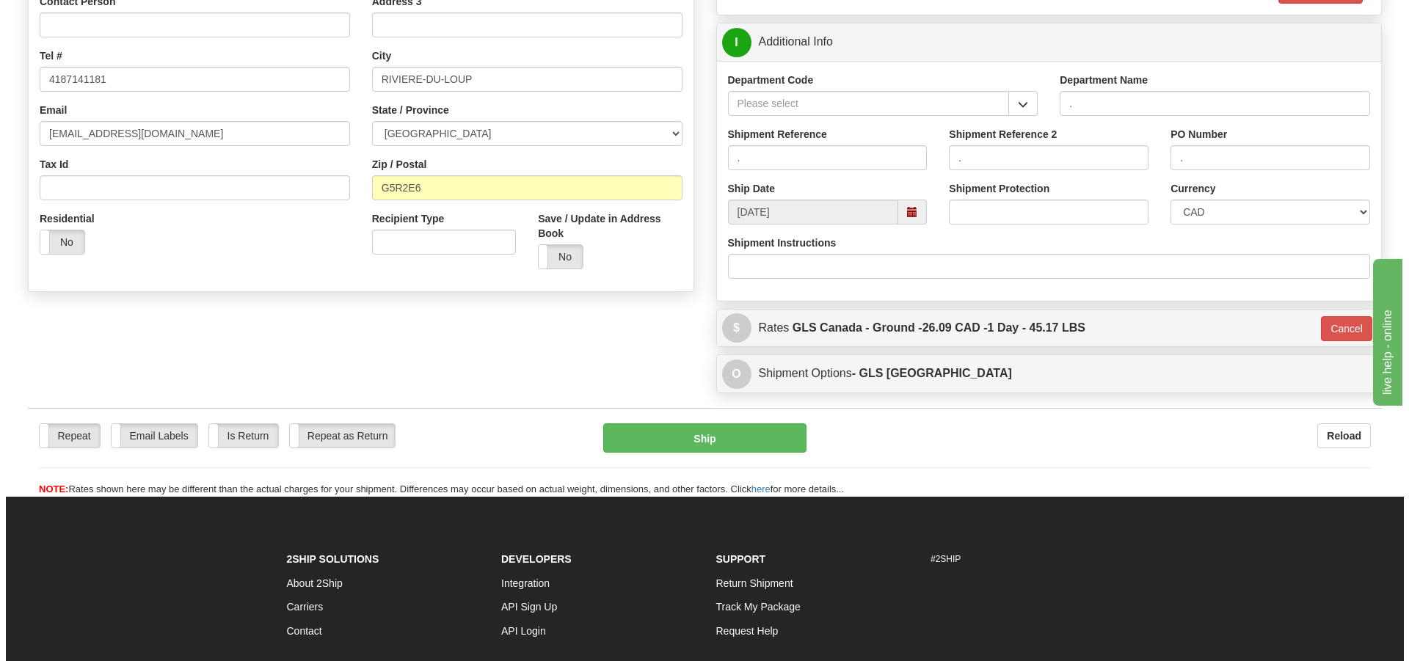
scroll to position [87, 0]
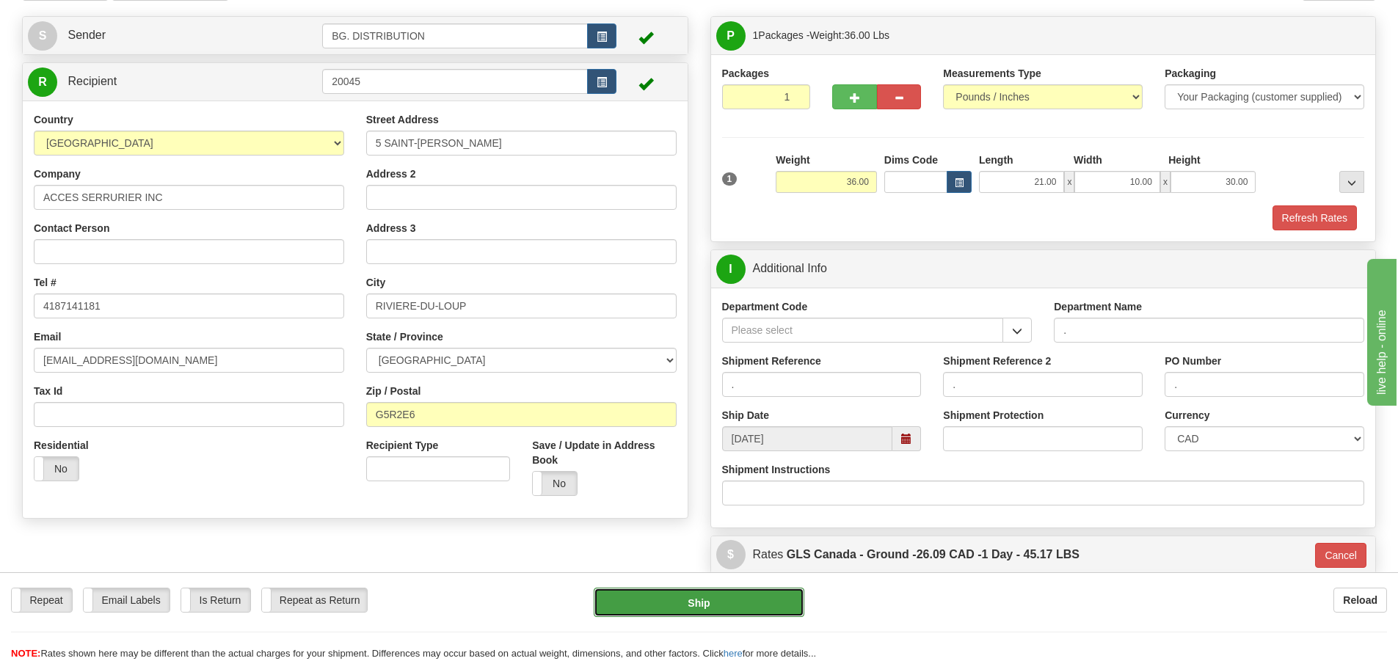
click at [699, 596] on button "Ship" at bounding box center [699, 602] width 211 height 29
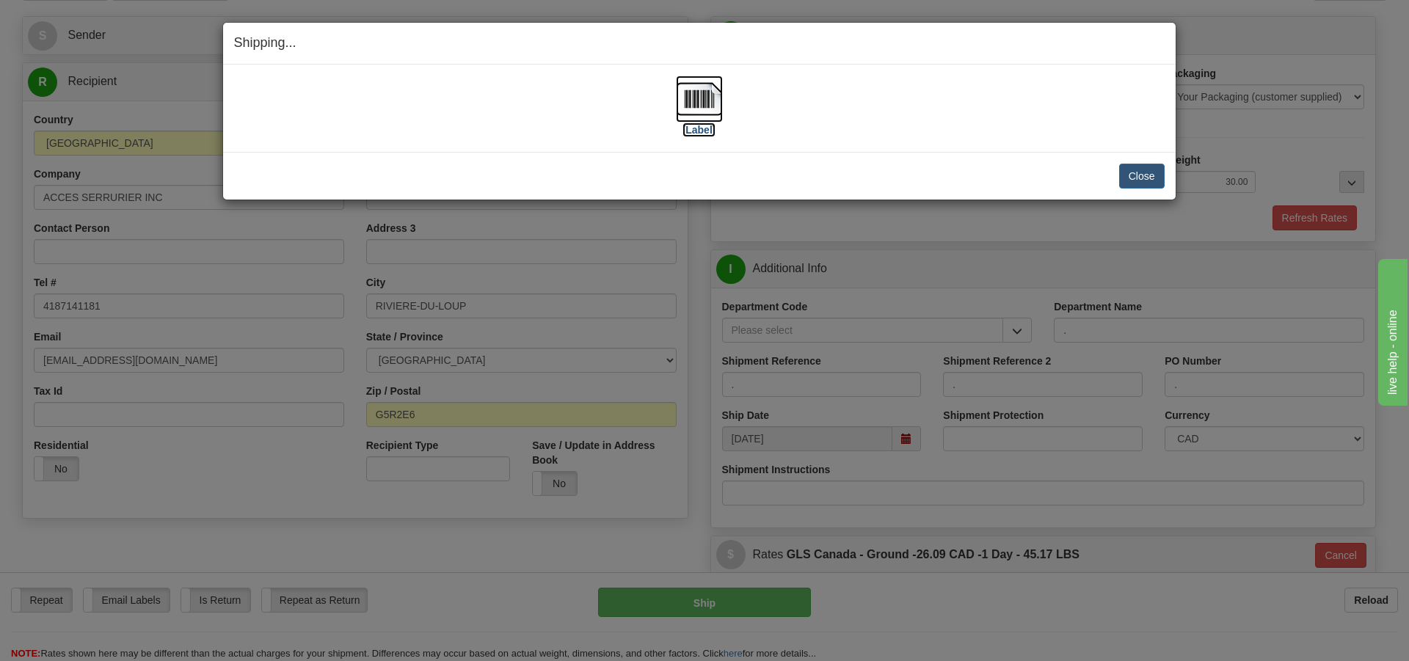
click at [698, 131] on label "[Label]" at bounding box center [699, 130] width 34 height 15
click at [1145, 180] on button "Close" at bounding box center [1141, 176] width 45 height 25
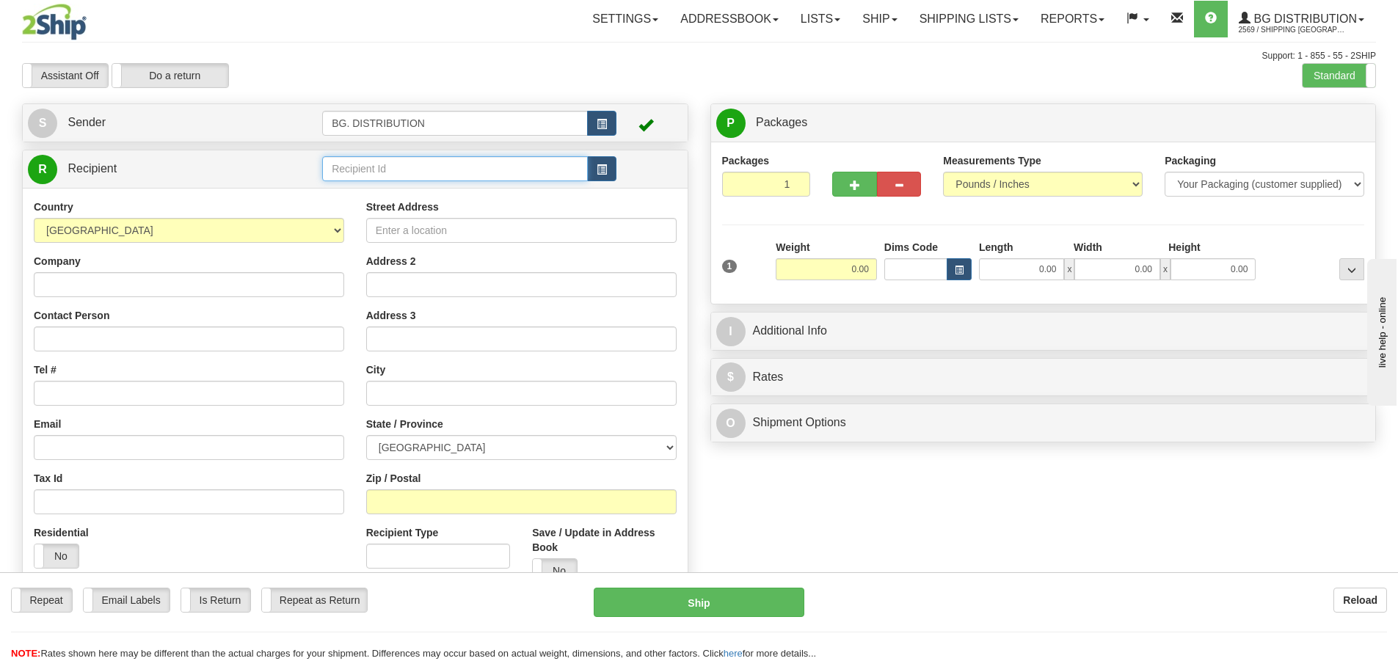
click at [367, 164] on input "text" at bounding box center [455, 168] width 266 height 25
type input "60340"
click button "Delete" at bounding box center [0, 0] width 0 height 0
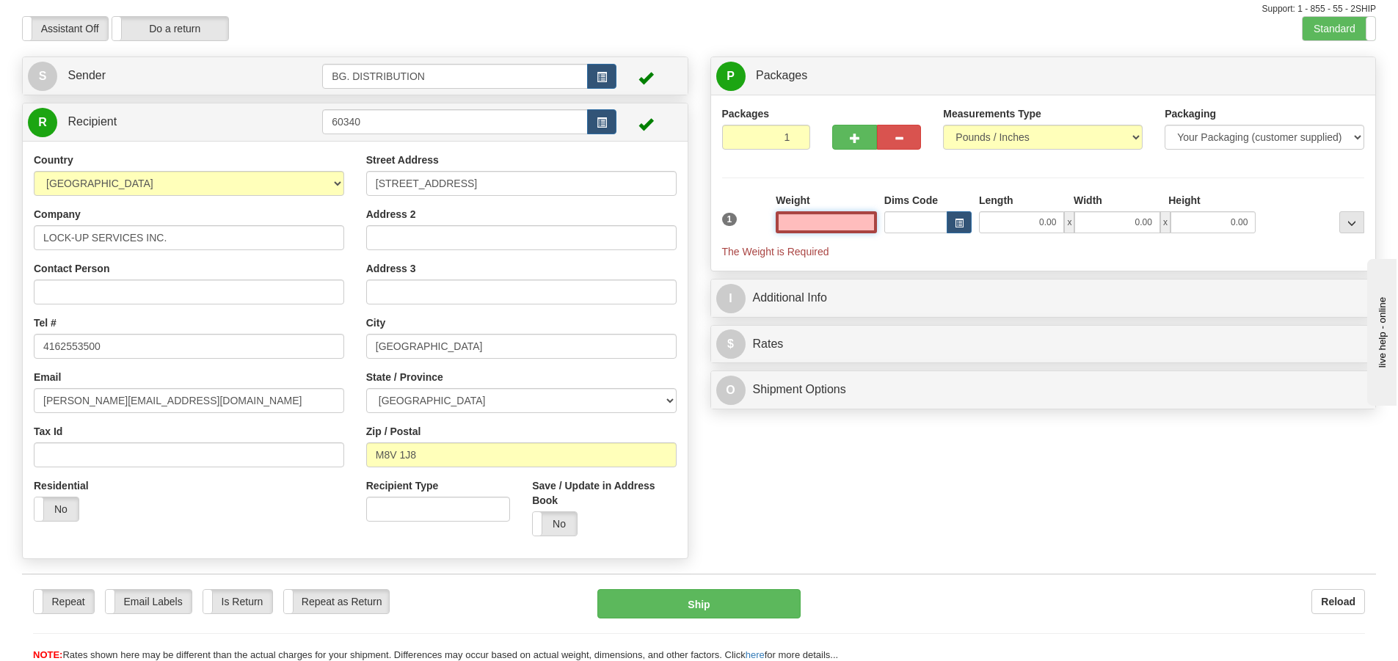
scroll to position [73, 0]
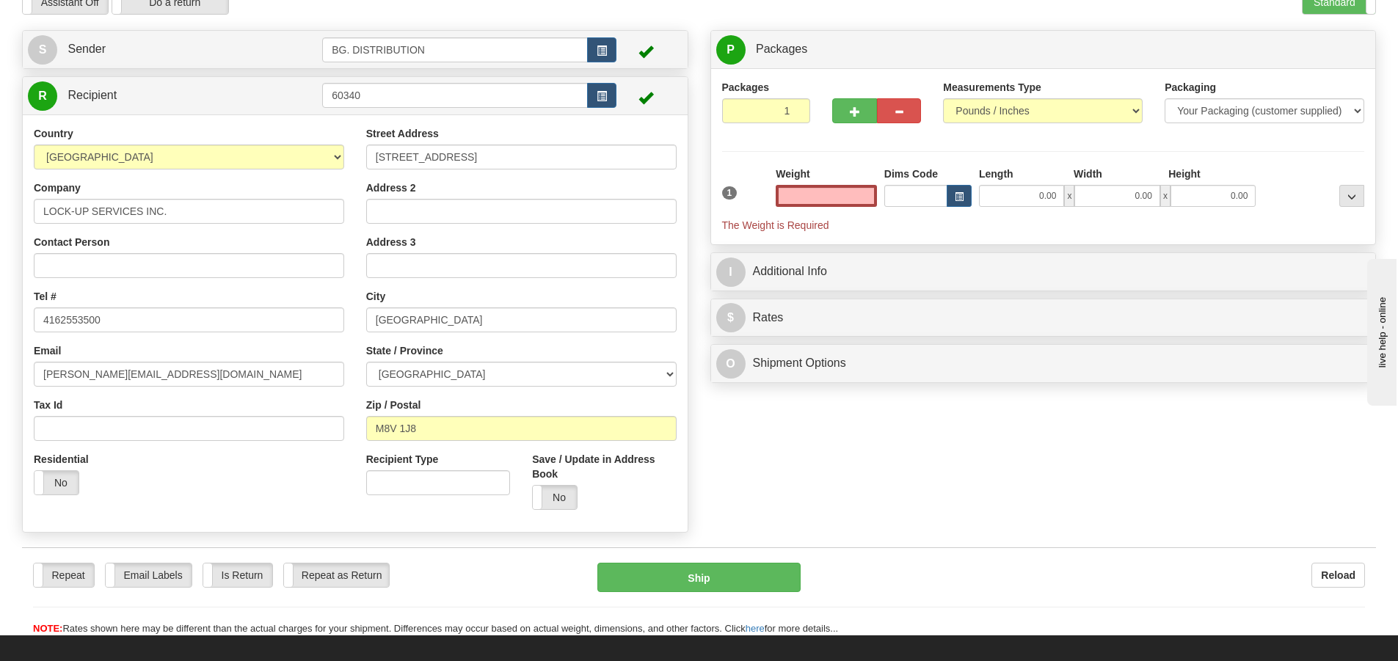
type input "0.00"
click at [999, 189] on input "0.00" at bounding box center [1021, 196] width 85 height 22
type input "12.00"
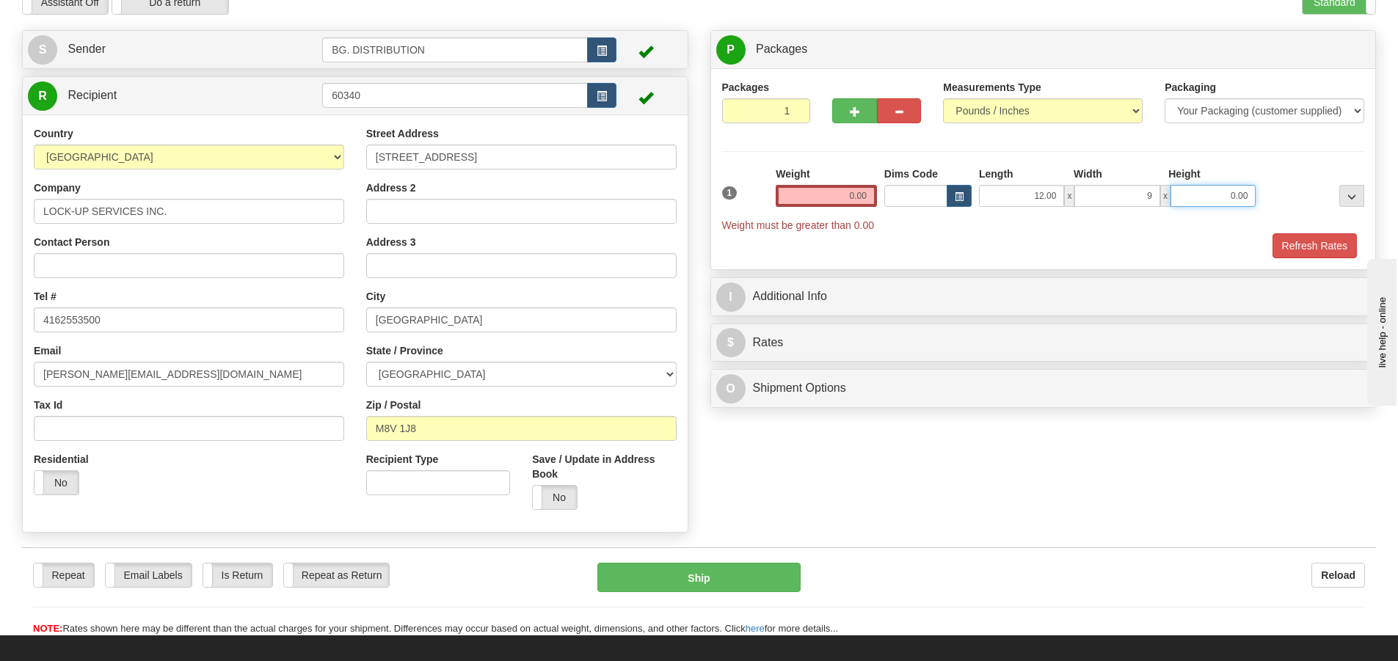
type input "9.00"
type input "7.00"
click at [842, 203] on input "0.00" at bounding box center [826, 196] width 101 height 22
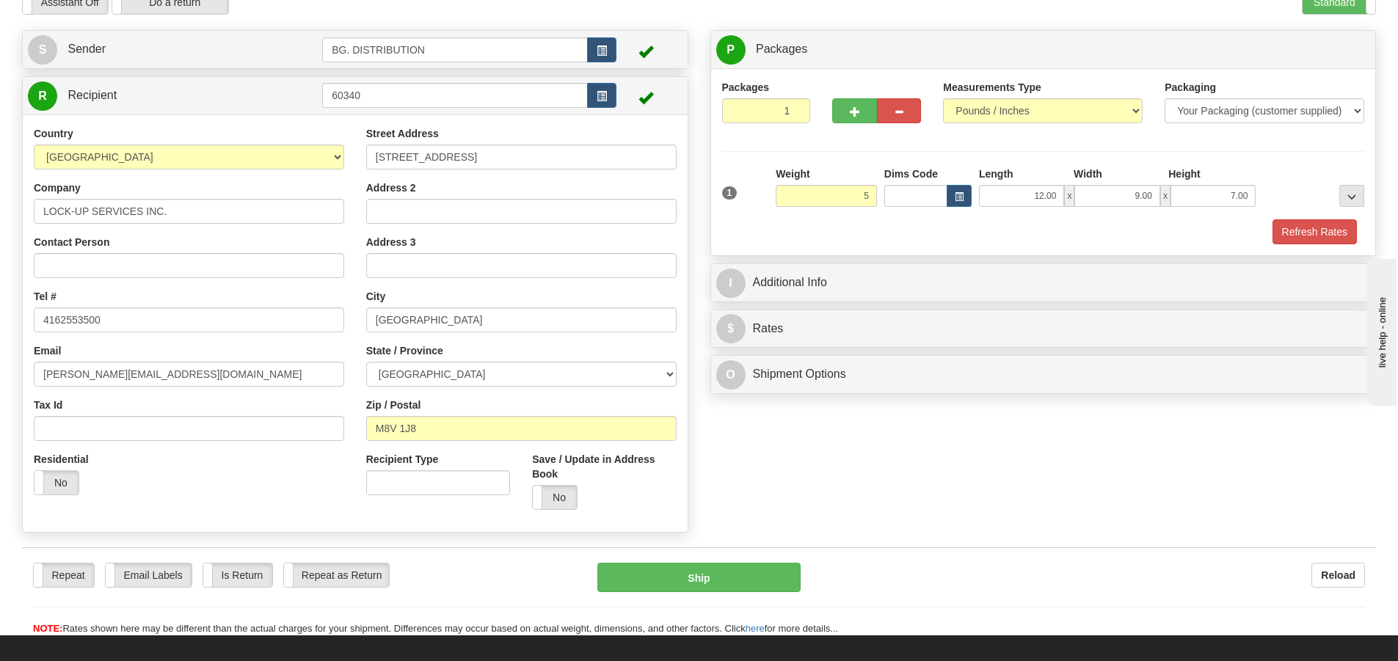
type input "5.00"
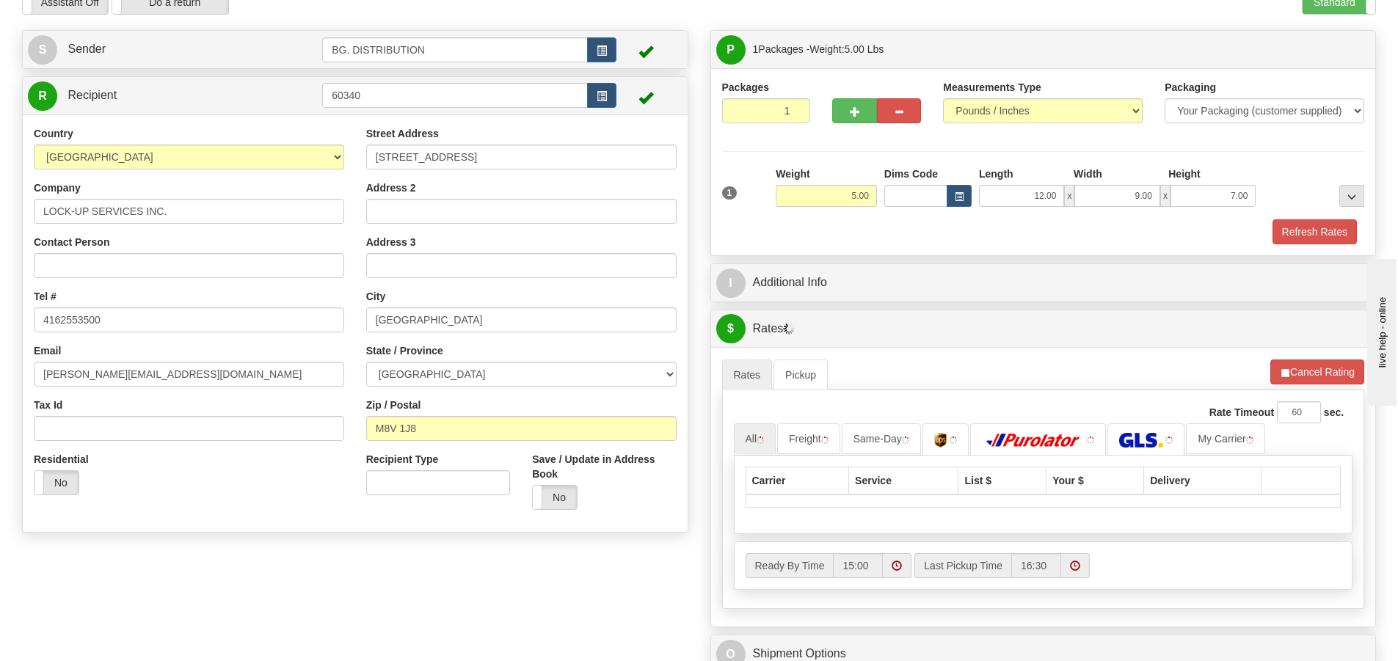
click at [1123, 211] on div "1 Weight 5.00 Dims Code x x" at bounding box center [1043, 193] width 650 height 52
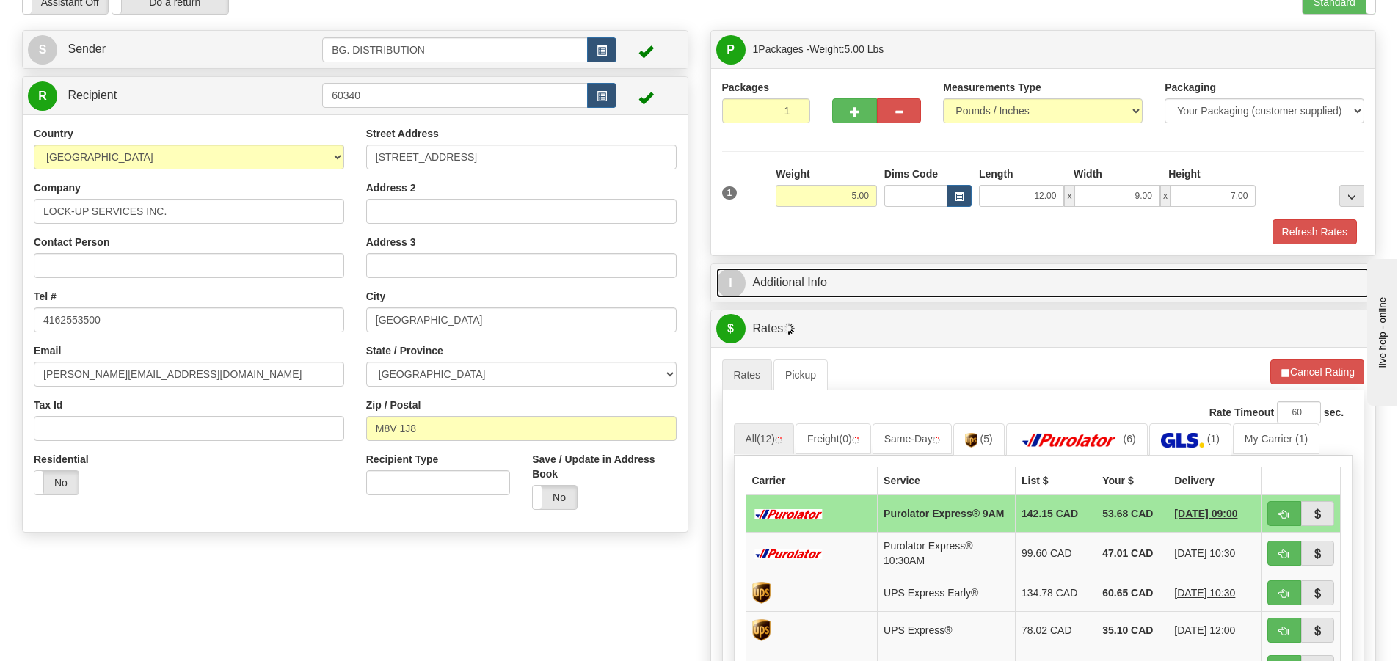
click at [723, 286] on span "I" at bounding box center [730, 283] width 29 height 29
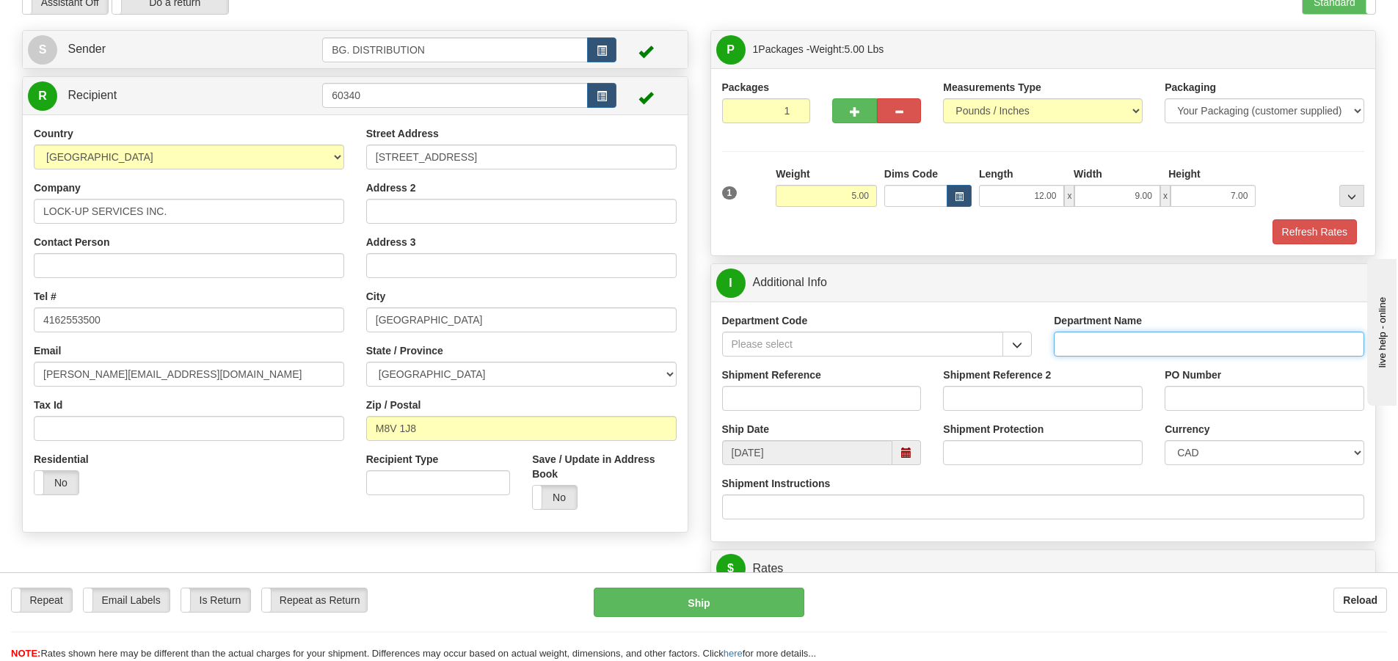
click at [1084, 345] on input "Department Name" at bounding box center [1209, 344] width 310 height 25
type input "."
type input ".."
type input "."
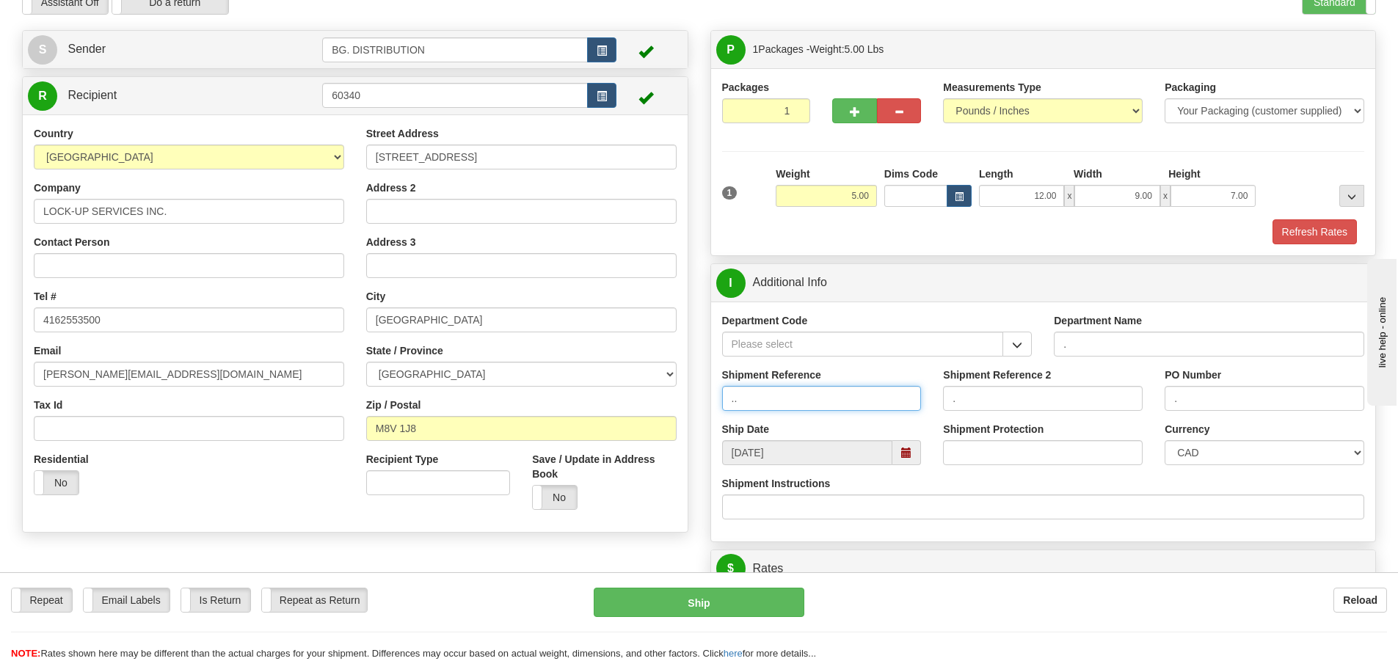
click at [766, 390] on input ".." at bounding box center [822, 398] width 200 height 25
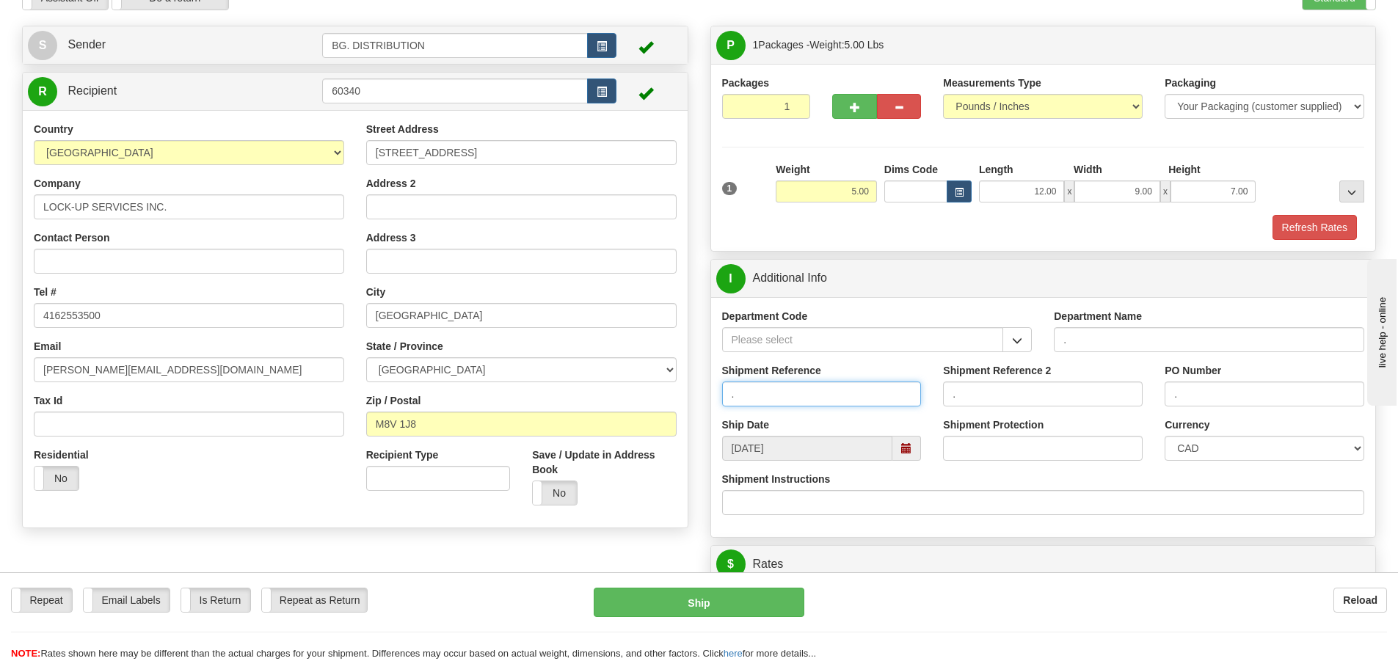
scroll to position [367, 0]
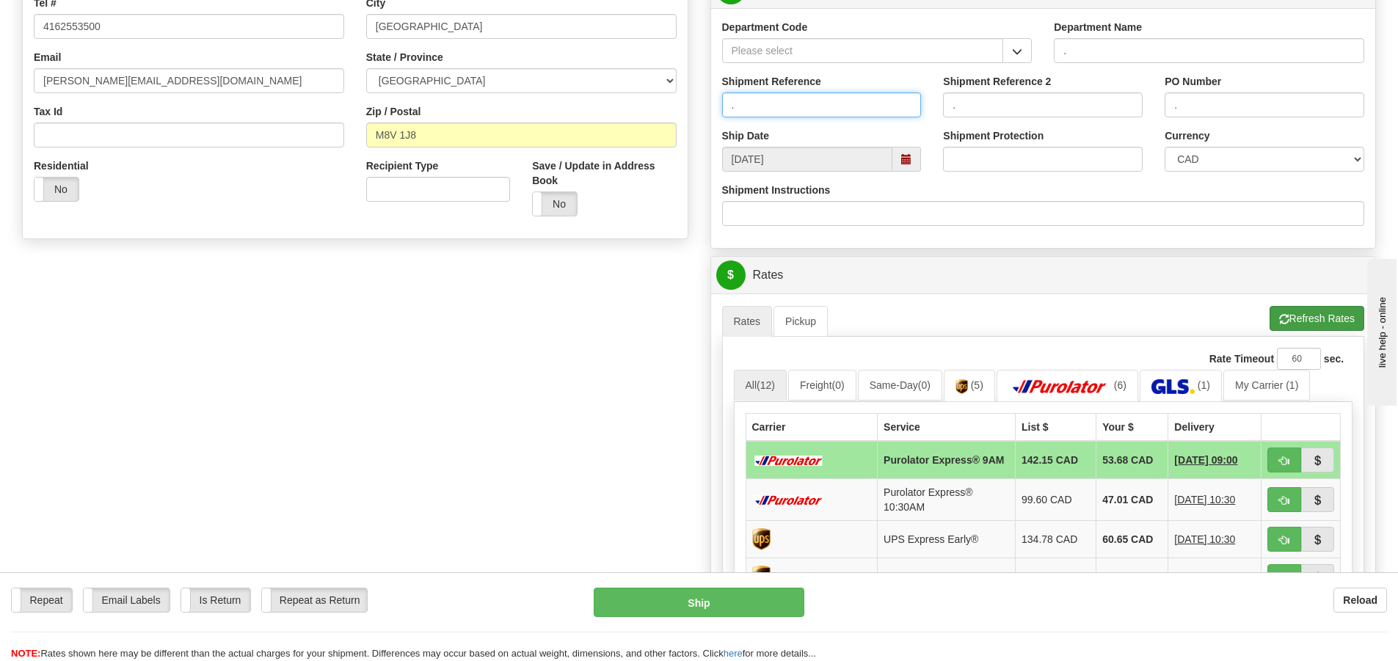
type input "."
click at [1313, 322] on button "Refresh Rates" at bounding box center [1316, 318] width 95 height 25
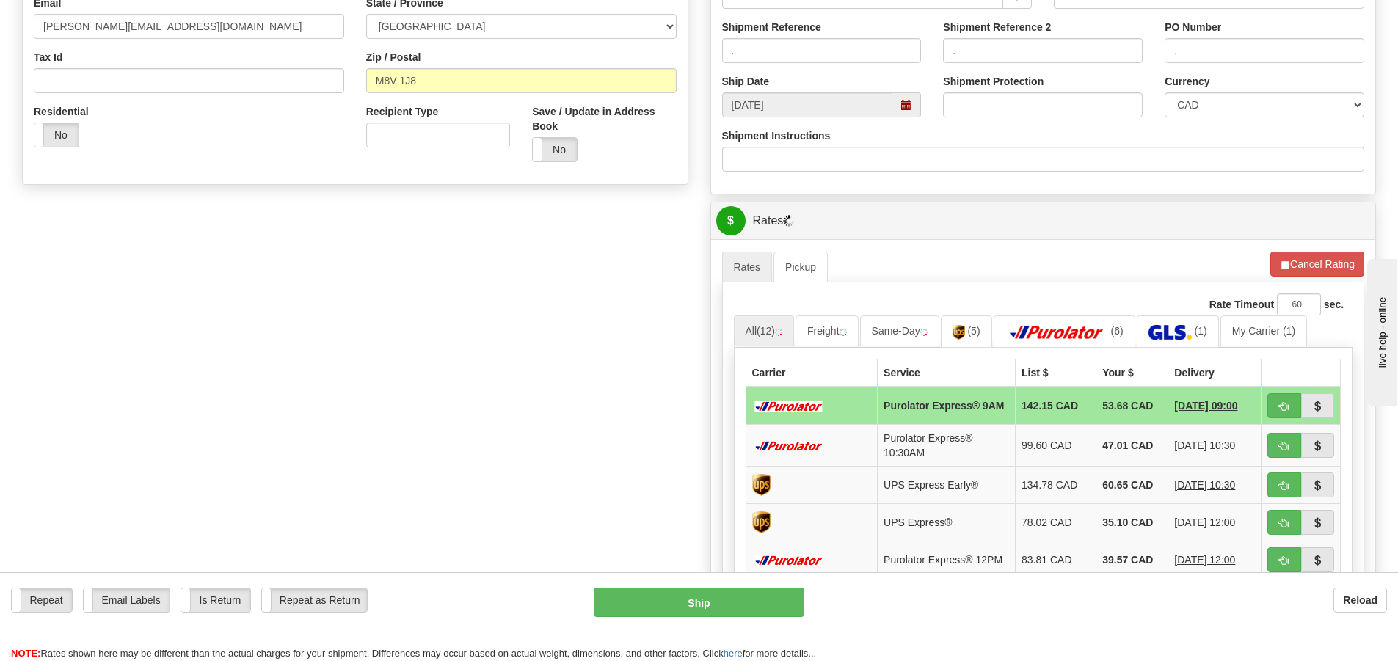
scroll to position [587, 0]
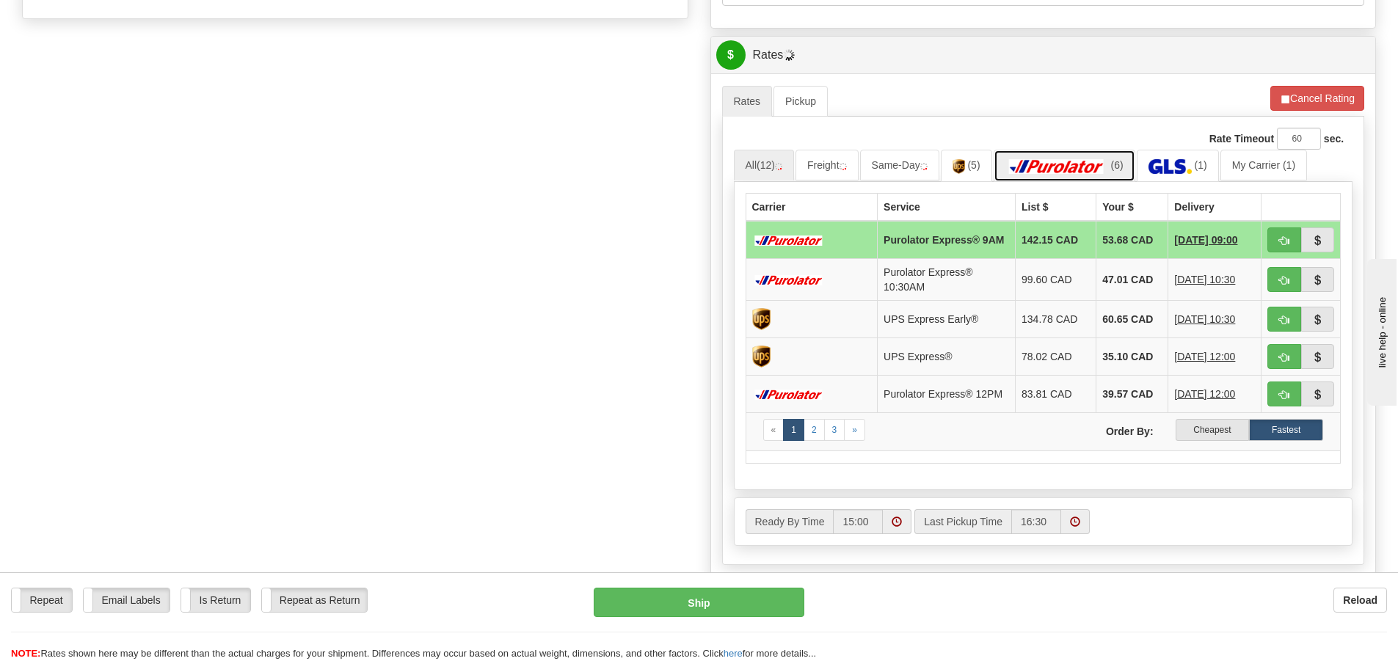
click at [1069, 172] on img at bounding box center [1056, 166] width 103 height 15
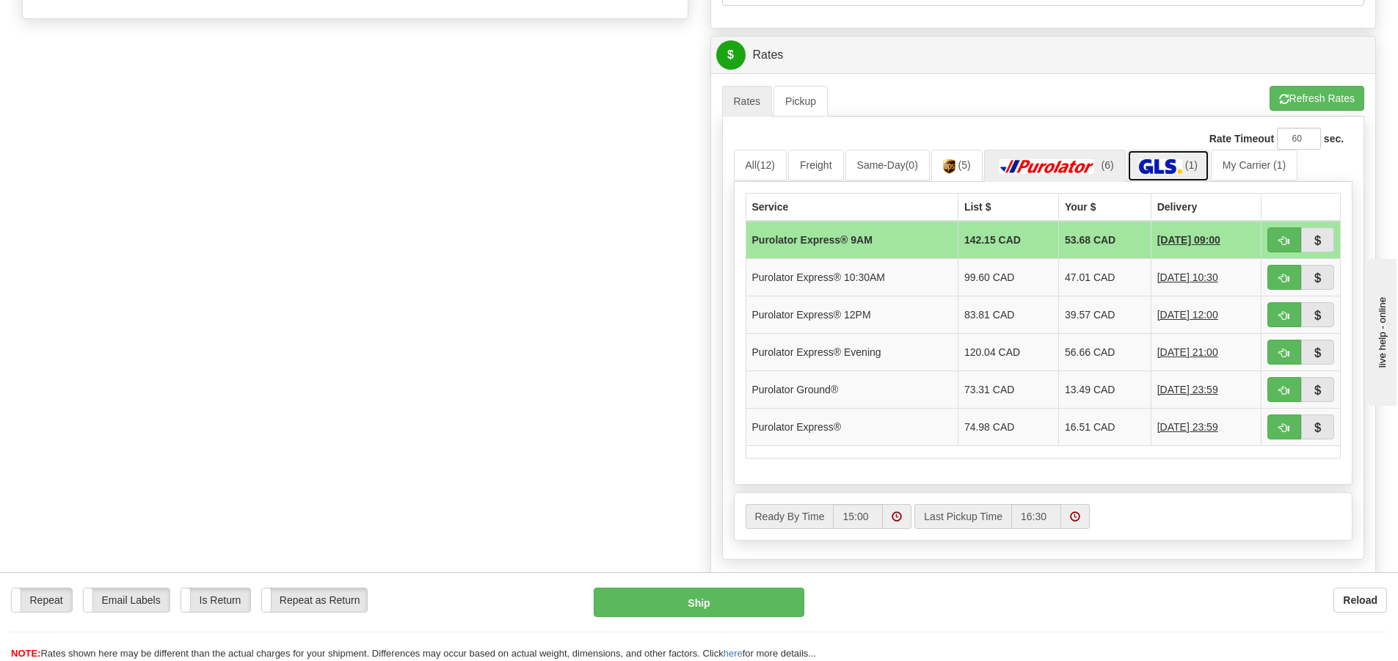
click at [1149, 160] on img at bounding box center [1160, 166] width 43 height 15
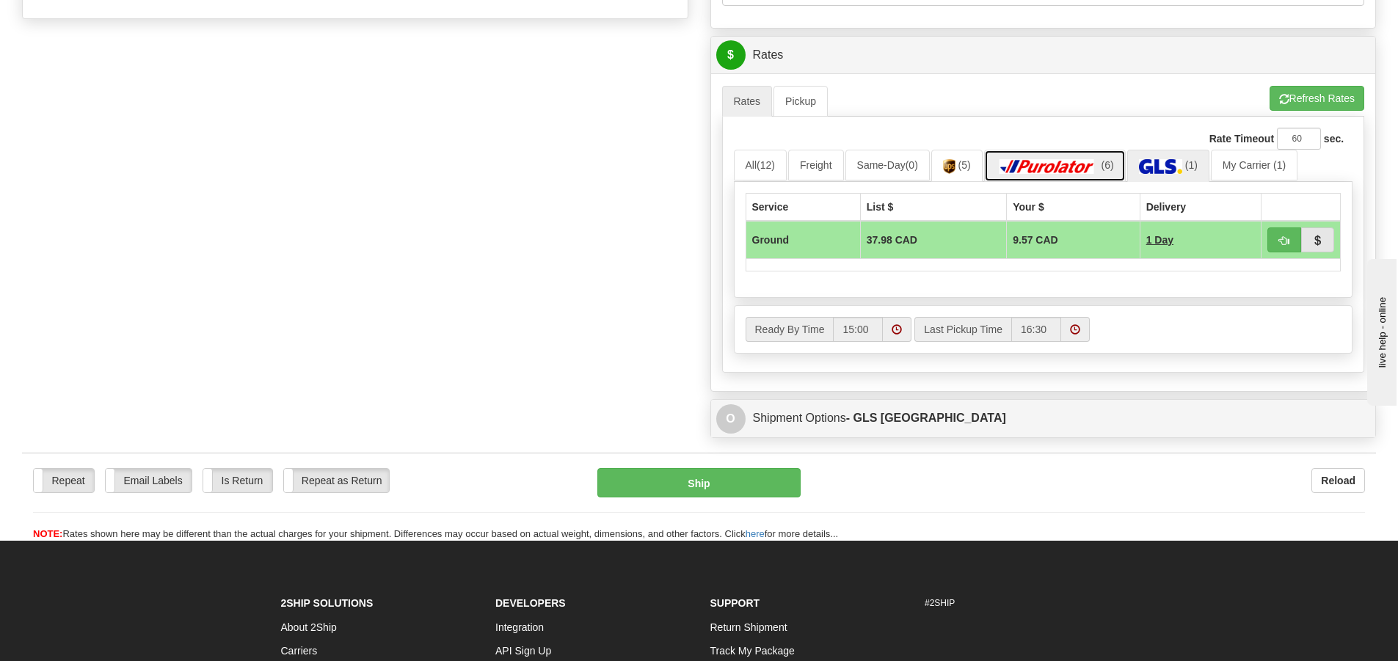
click at [1082, 161] on img at bounding box center [1047, 166] width 103 height 15
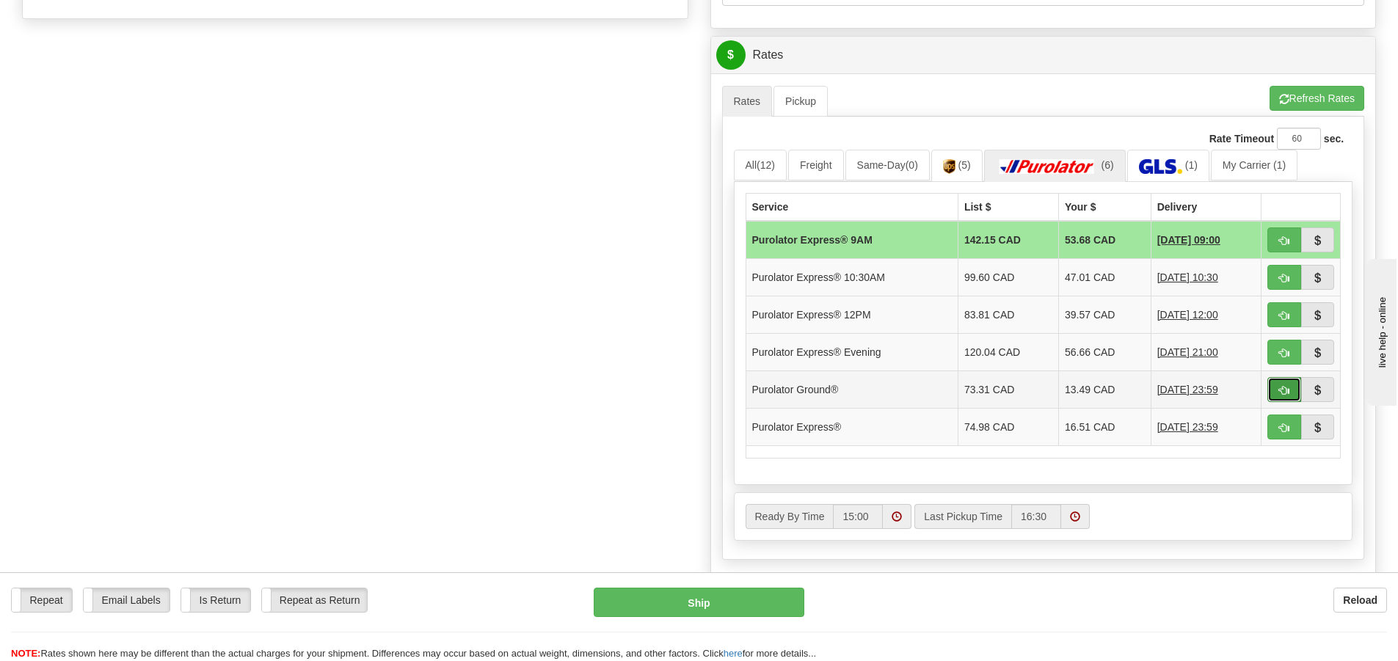
click at [1274, 390] on button "button" at bounding box center [1284, 389] width 34 height 25
type input "260"
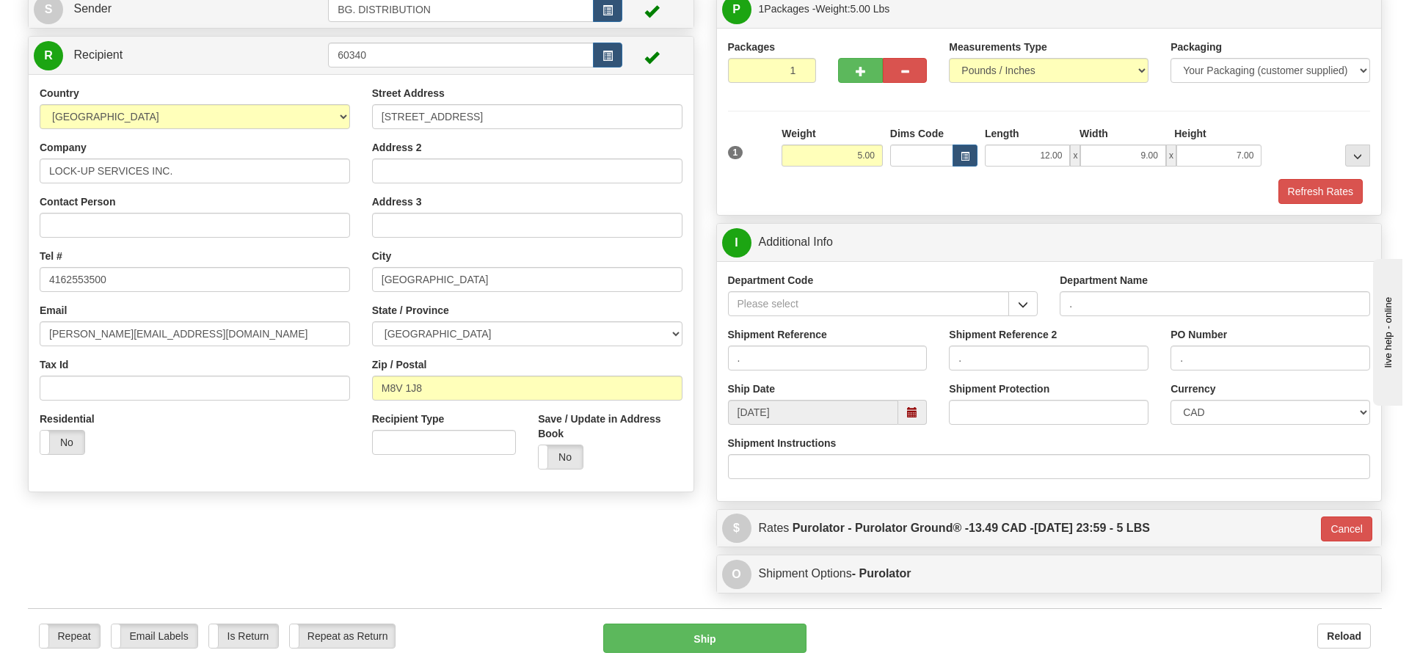
scroll to position [87, 0]
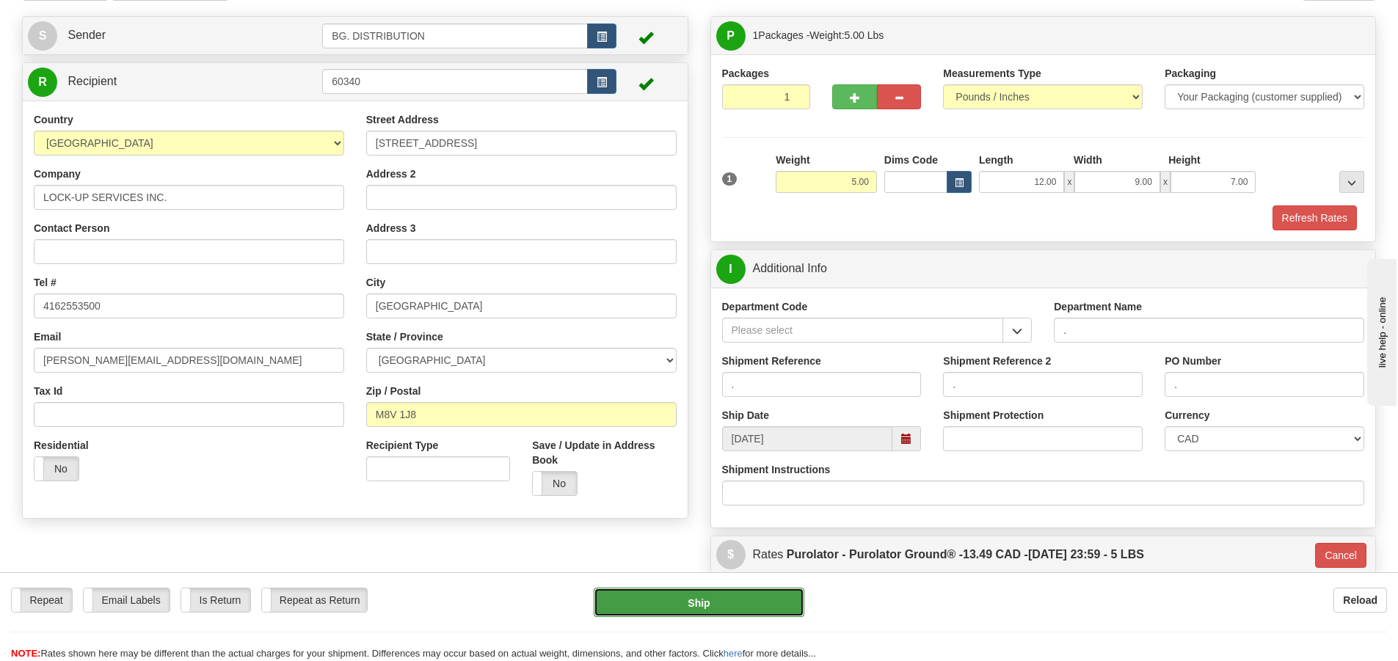
click at [734, 594] on button "Ship" at bounding box center [699, 602] width 211 height 29
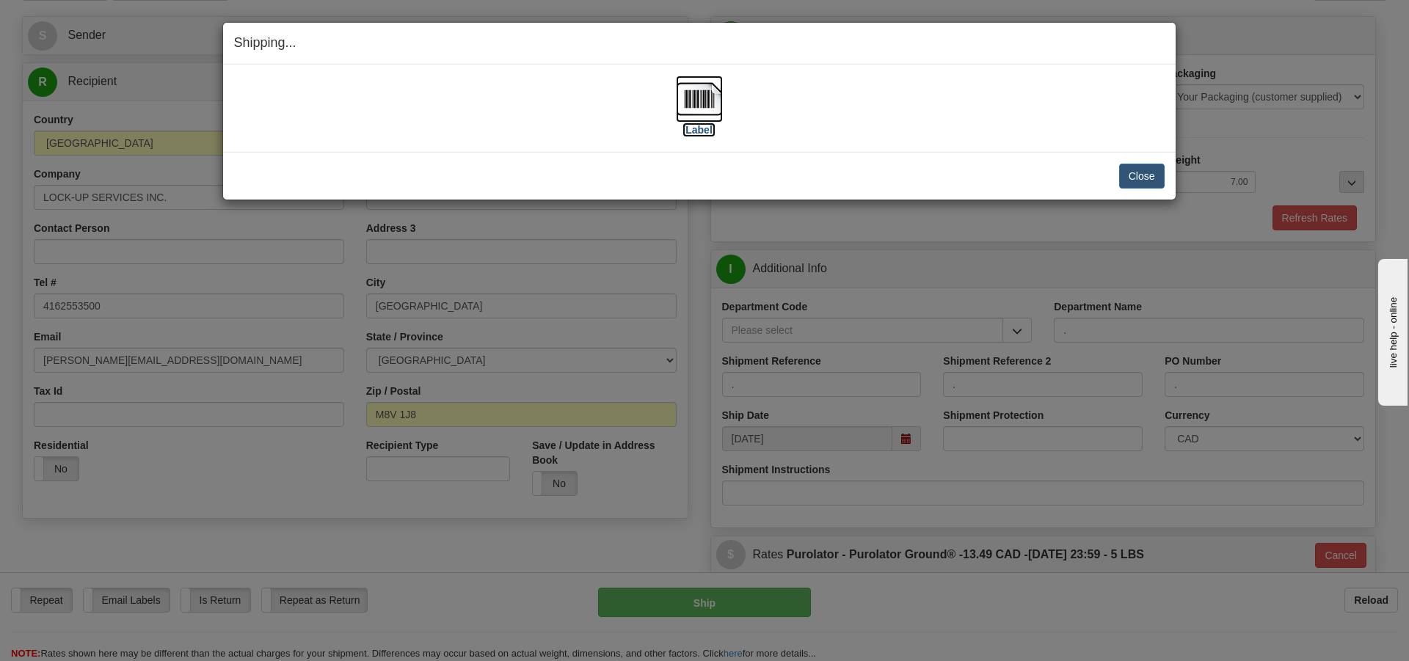
click at [703, 131] on label "[Label]" at bounding box center [699, 130] width 34 height 15
click at [1129, 184] on button "Close" at bounding box center [1141, 176] width 45 height 25
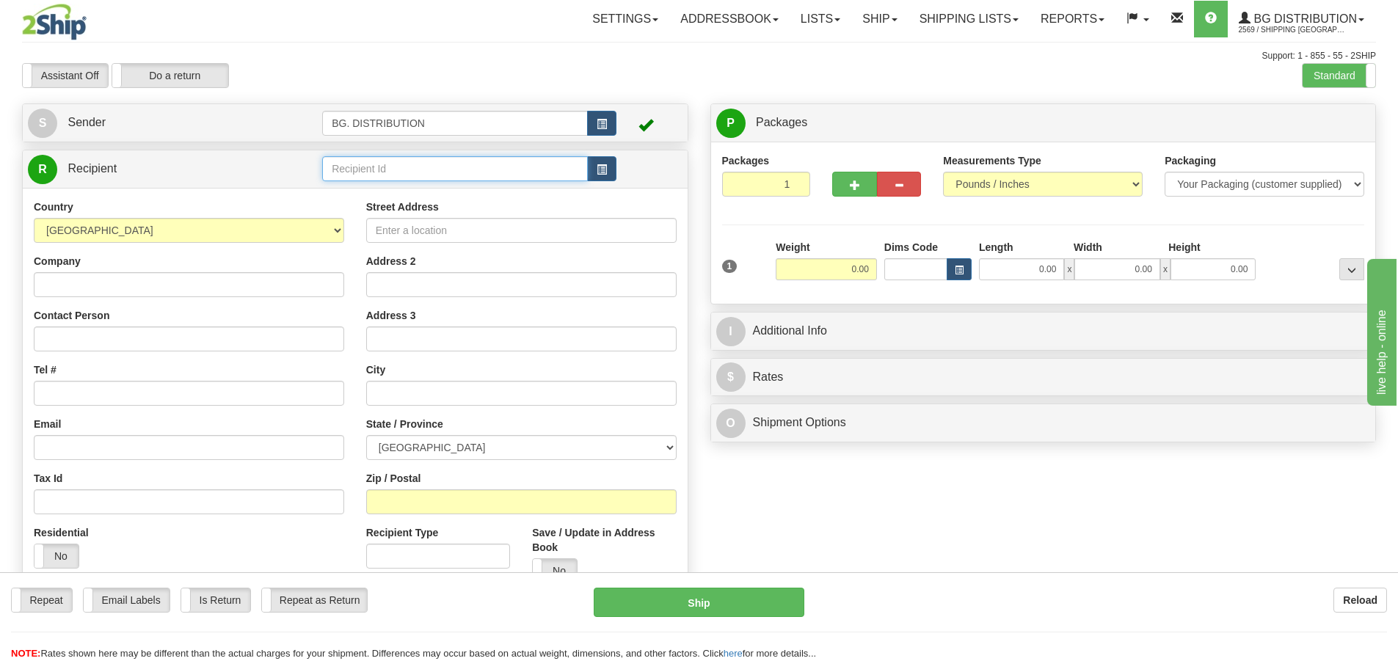
click at [357, 174] on input "text" at bounding box center [455, 168] width 266 height 25
click at [1332, 80] on label "Standard" at bounding box center [1338, 75] width 73 height 23
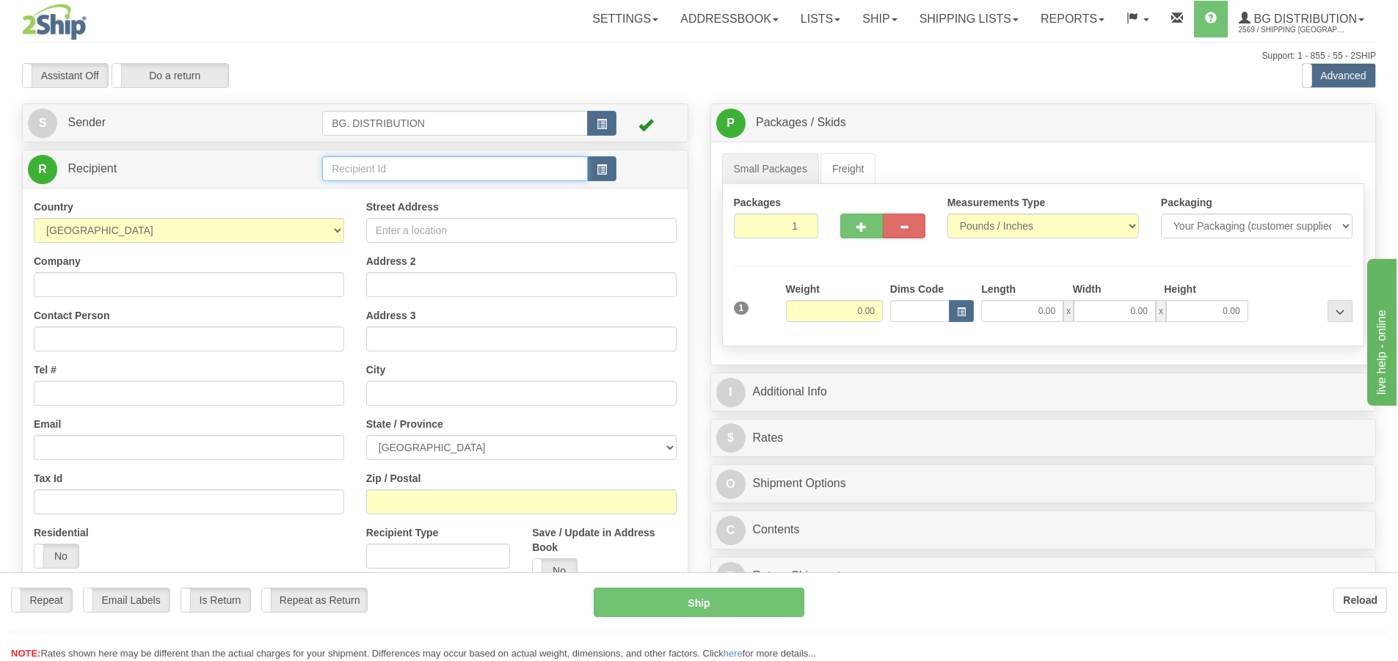
click at [379, 164] on input "text" at bounding box center [455, 168] width 266 height 25
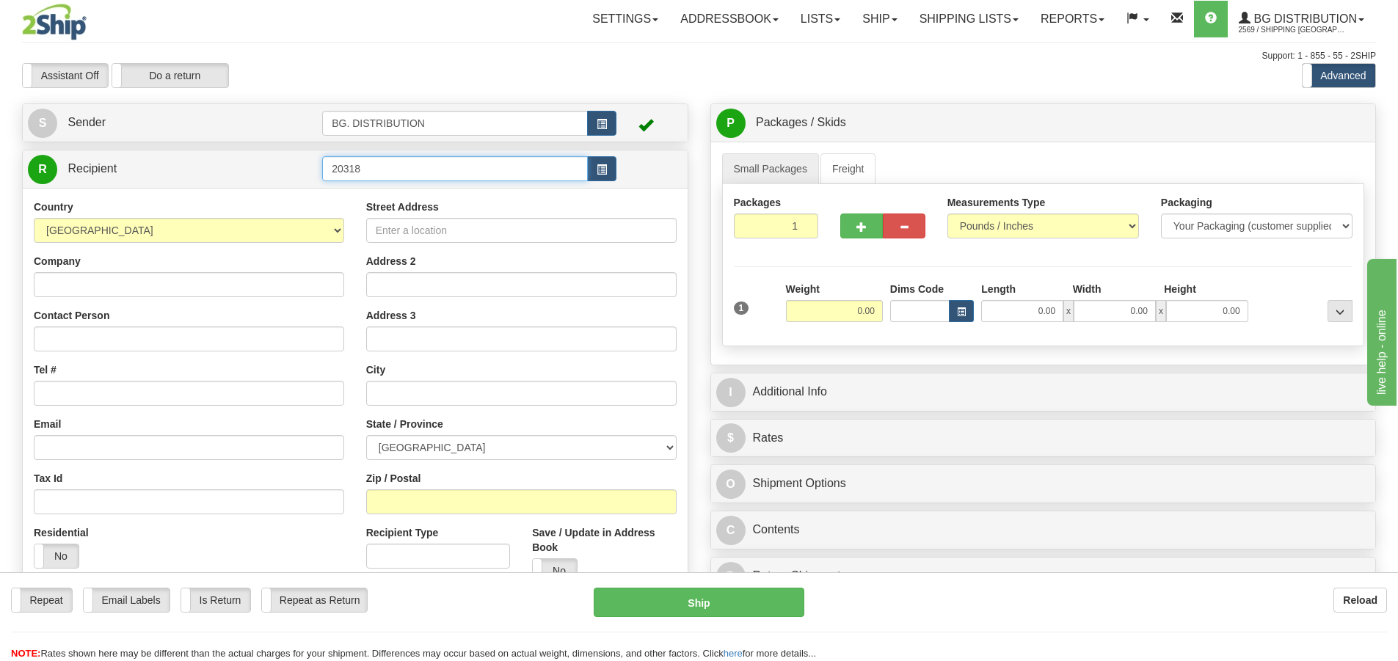
type input "20318"
click button "Delete" at bounding box center [0, 0] width 0 height 0
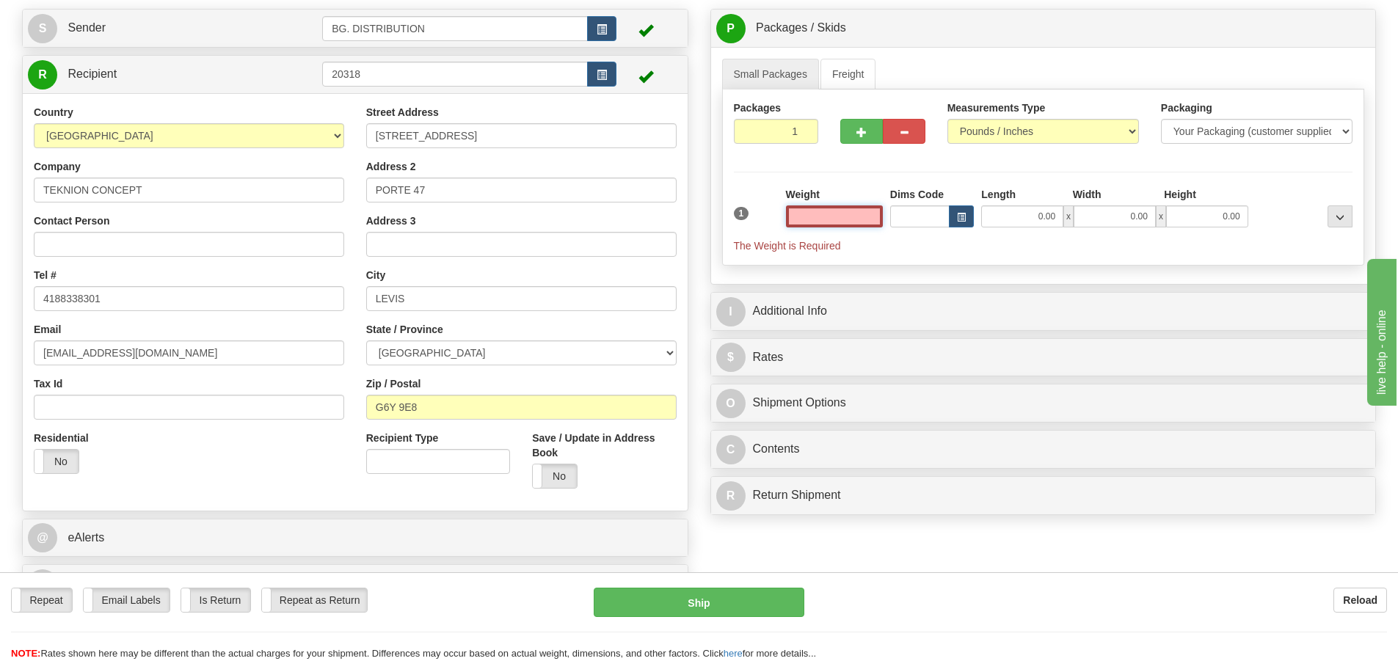
scroll to position [367, 0]
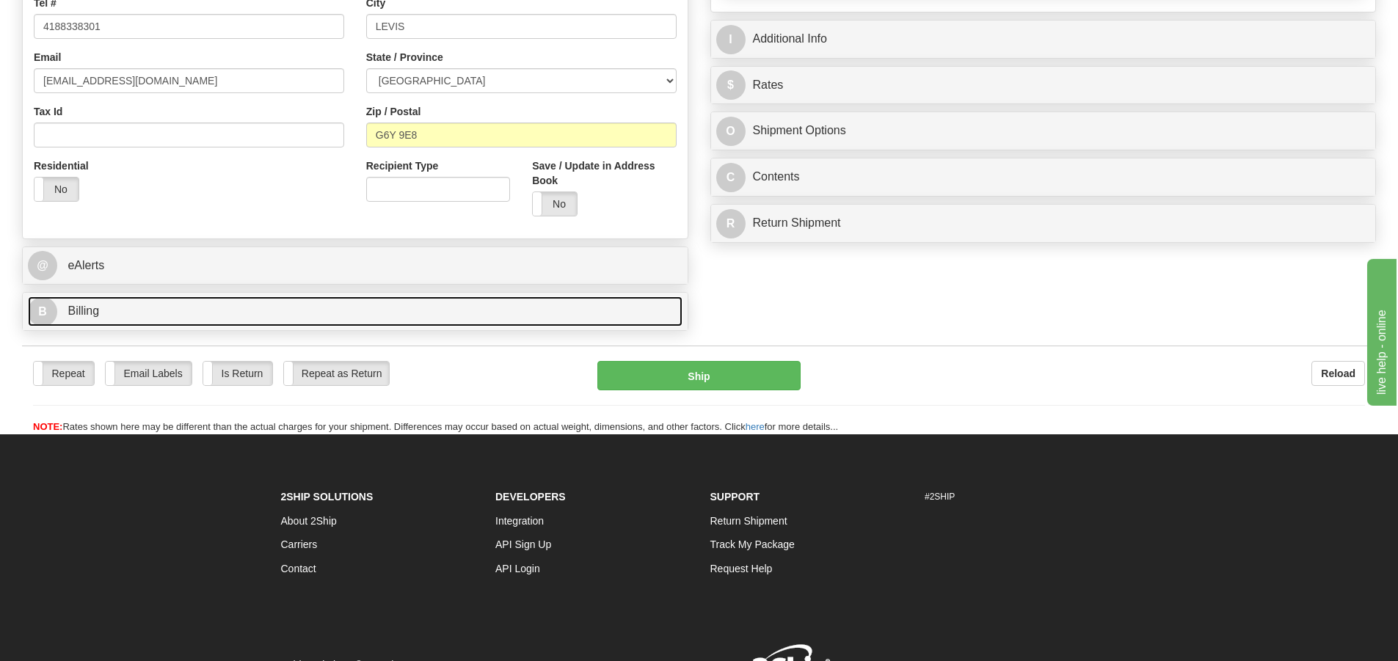
type input "0.00"
click at [55, 318] on span "B" at bounding box center [42, 311] width 29 height 29
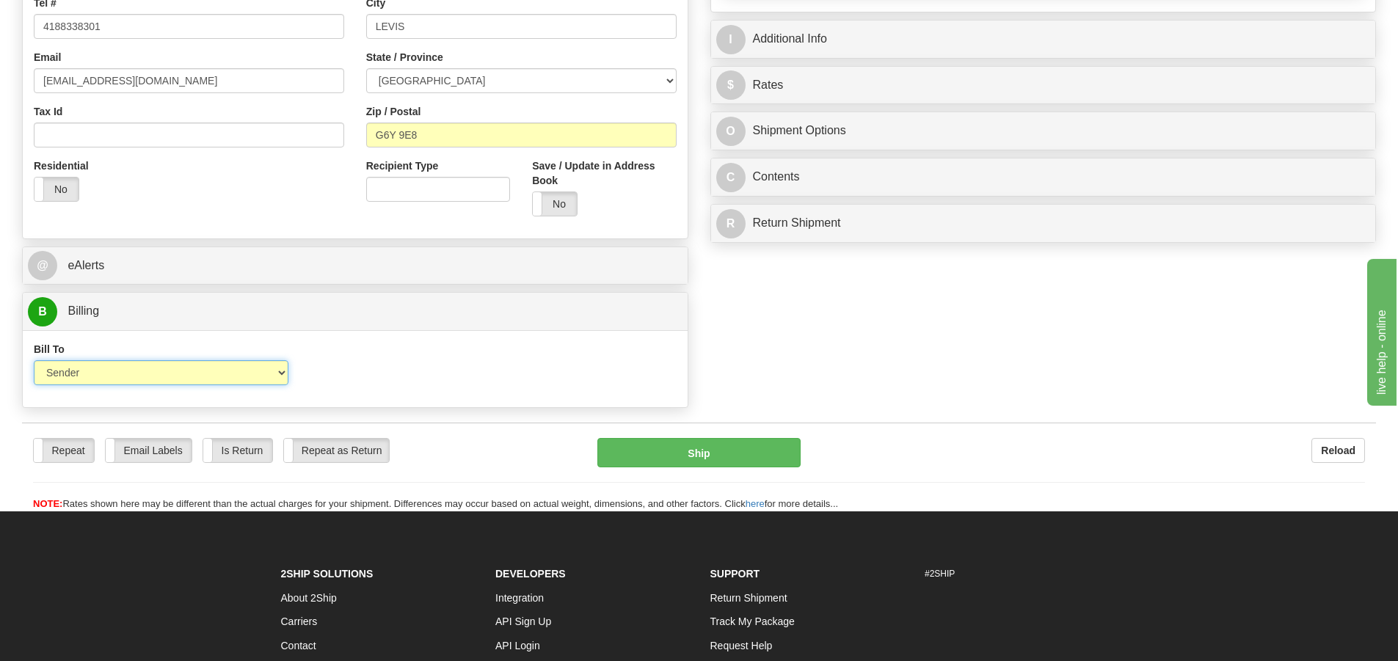
drag, startPoint x: 69, startPoint y: 362, endPoint x: 70, endPoint y: 380, distance: 18.4
click at [71, 375] on select "Sender Recipient Third Party Collect" at bounding box center [161, 372] width 255 height 25
select select "2"
click at [34, 360] on select "Sender Recipient Third Party Collect" at bounding box center [161, 372] width 255 height 25
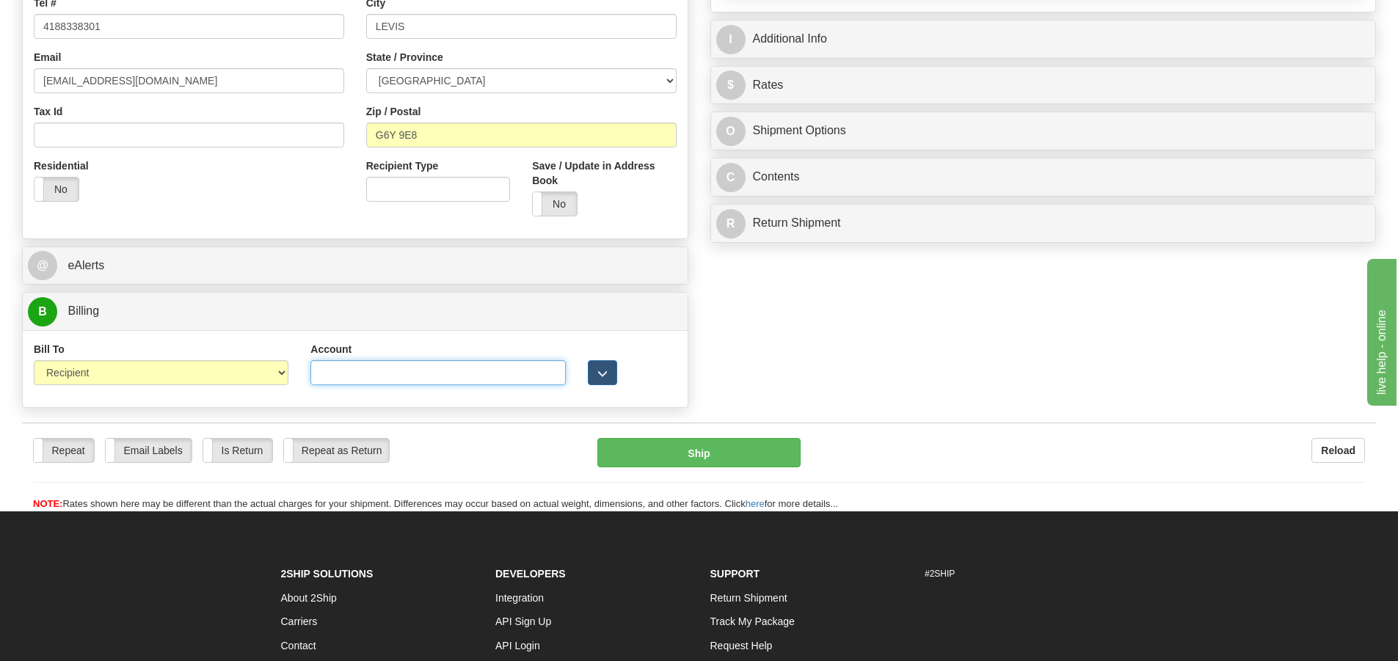
click at [347, 382] on input "Account" at bounding box center [437, 372] width 255 height 25
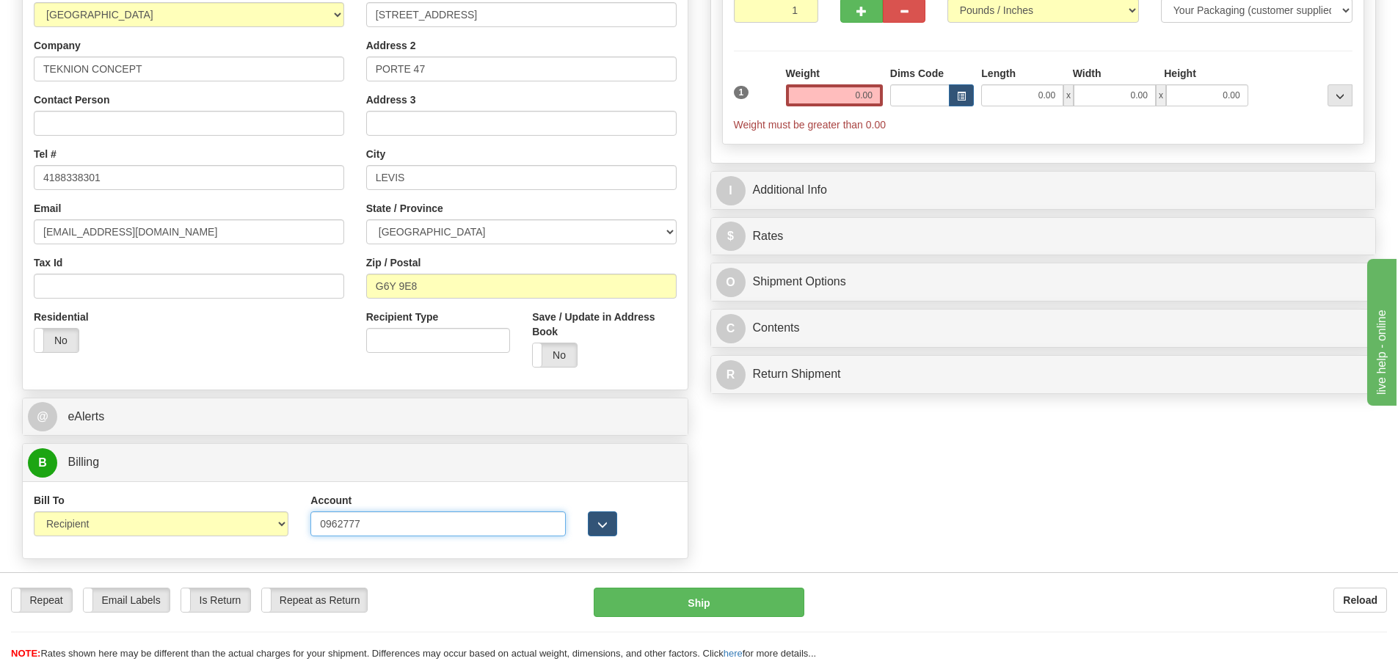
scroll to position [0, 0]
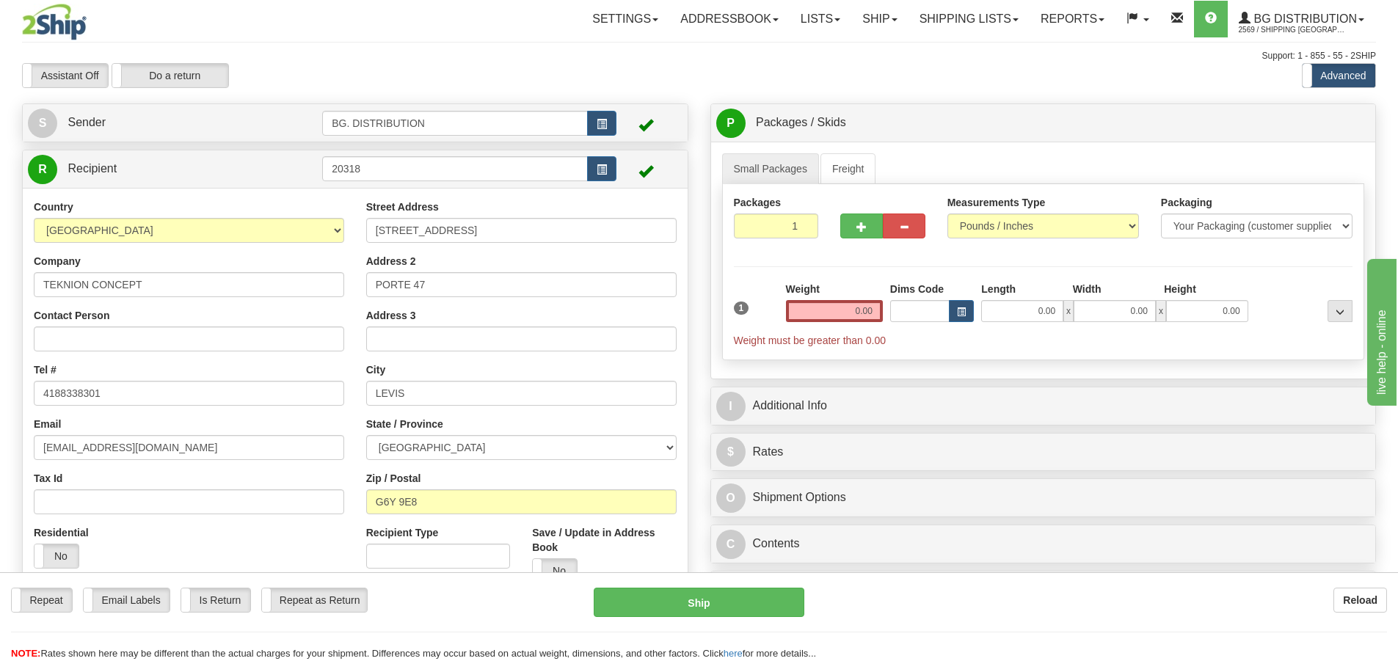
type input "0962777"
click at [869, 316] on input "0.00" at bounding box center [834, 311] width 97 height 22
type input "5"
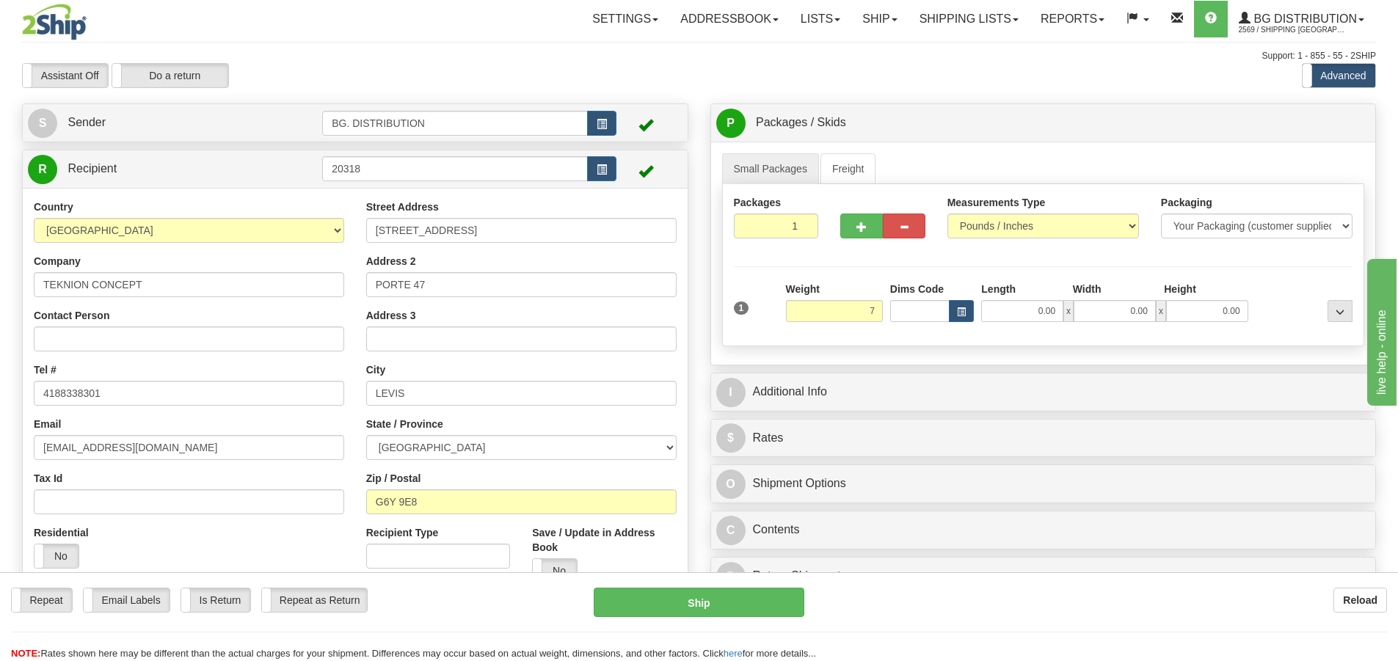
type input "7.00"
click at [989, 299] on div "Length" at bounding box center [1022, 291] width 91 height 18
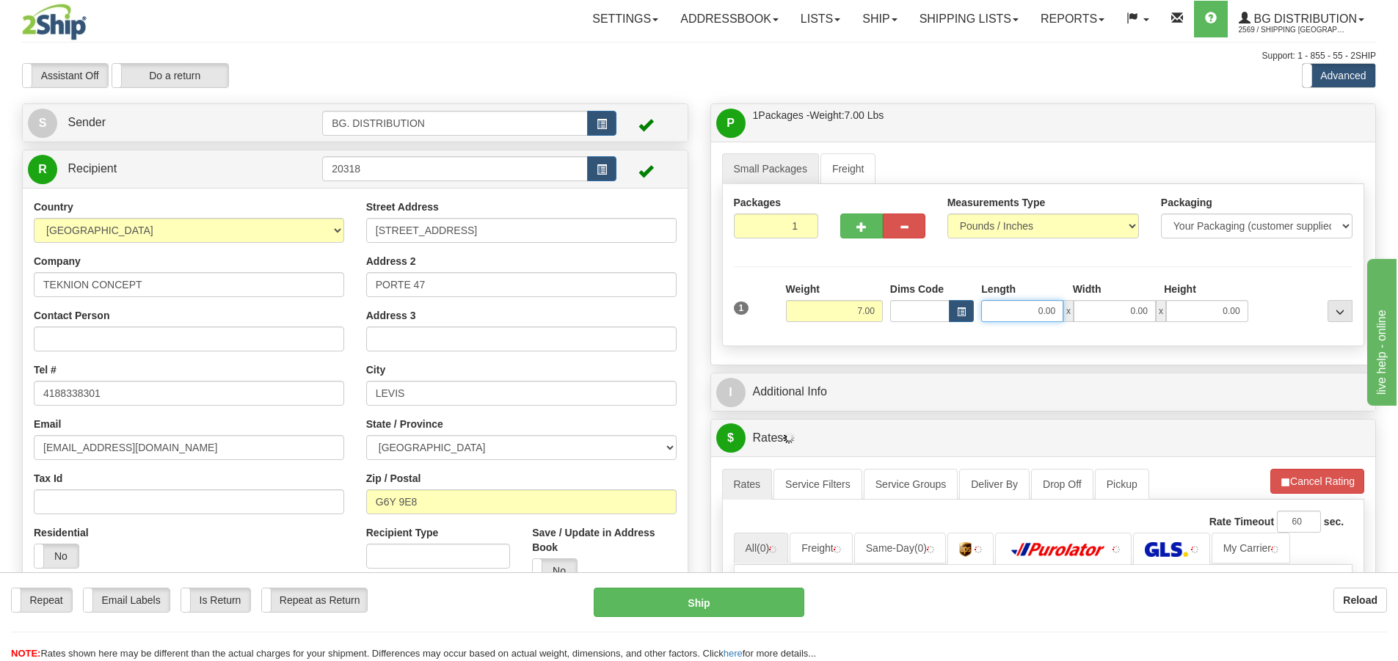
click at [1024, 311] on input "0.00" at bounding box center [1022, 311] width 82 height 22
type input "12.00"
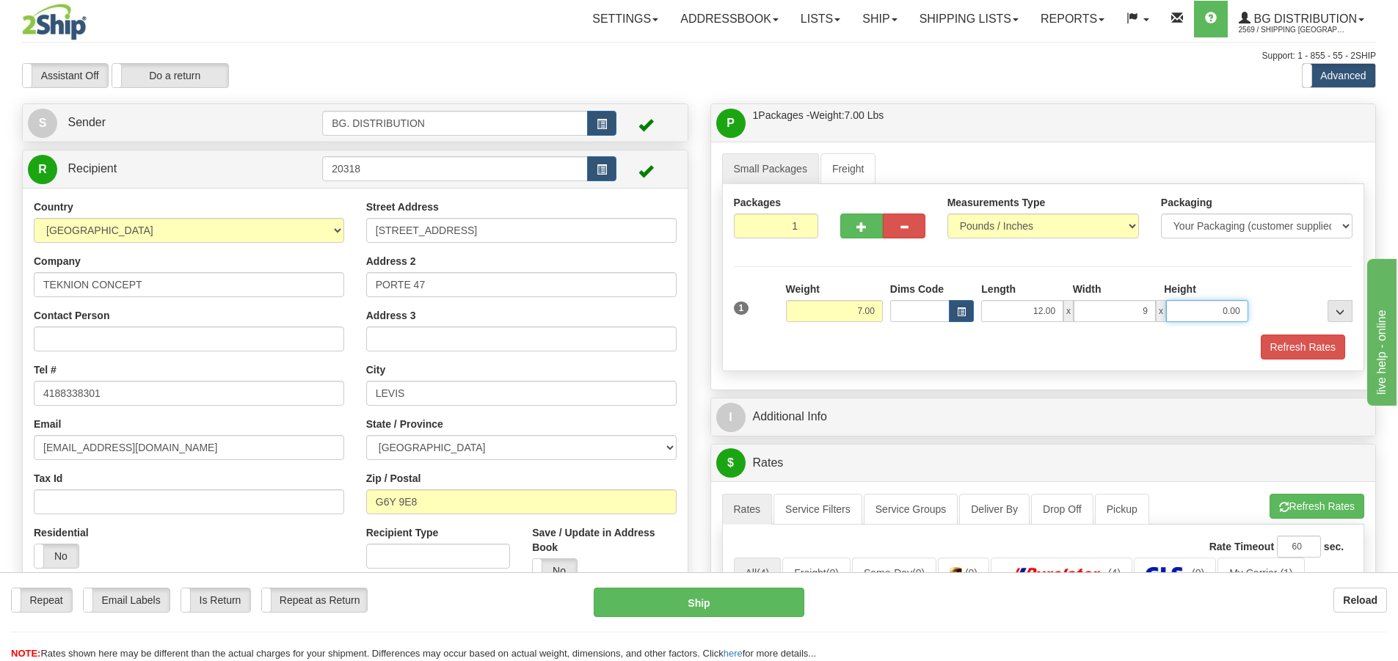
type input "9.00"
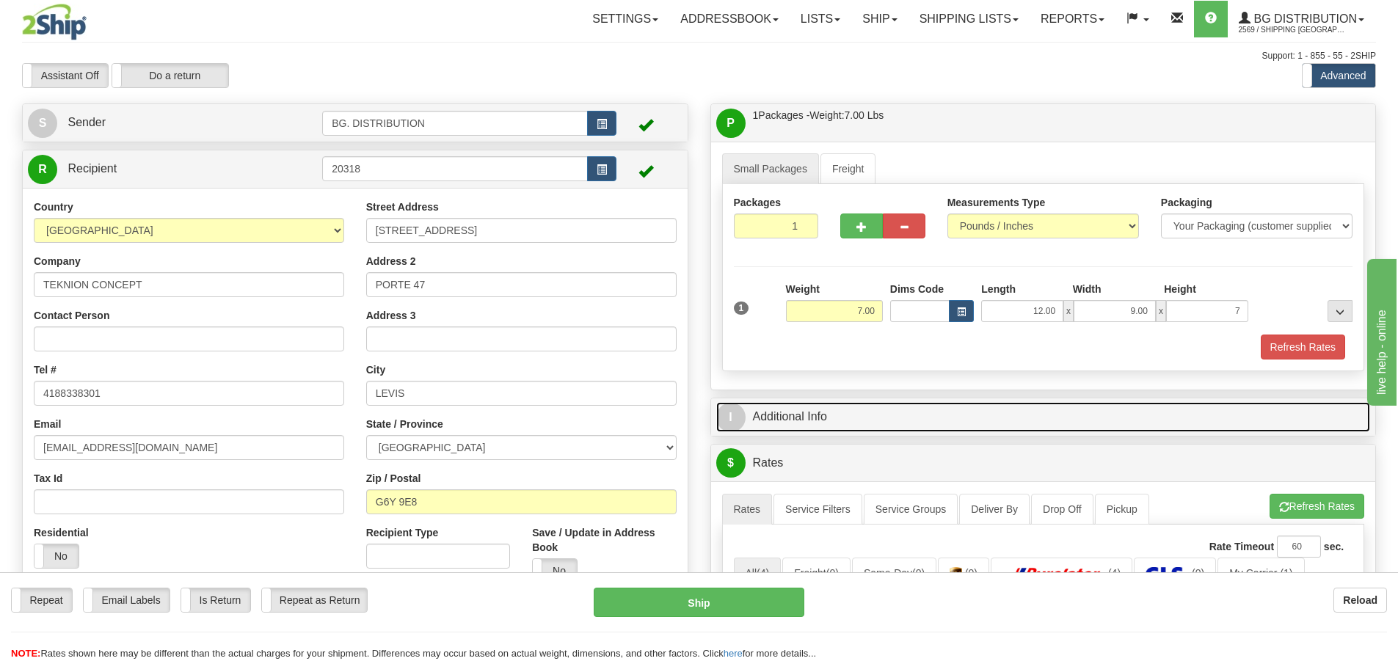
type input "7.00"
click at [736, 426] on span "I" at bounding box center [730, 417] width 29 height 29
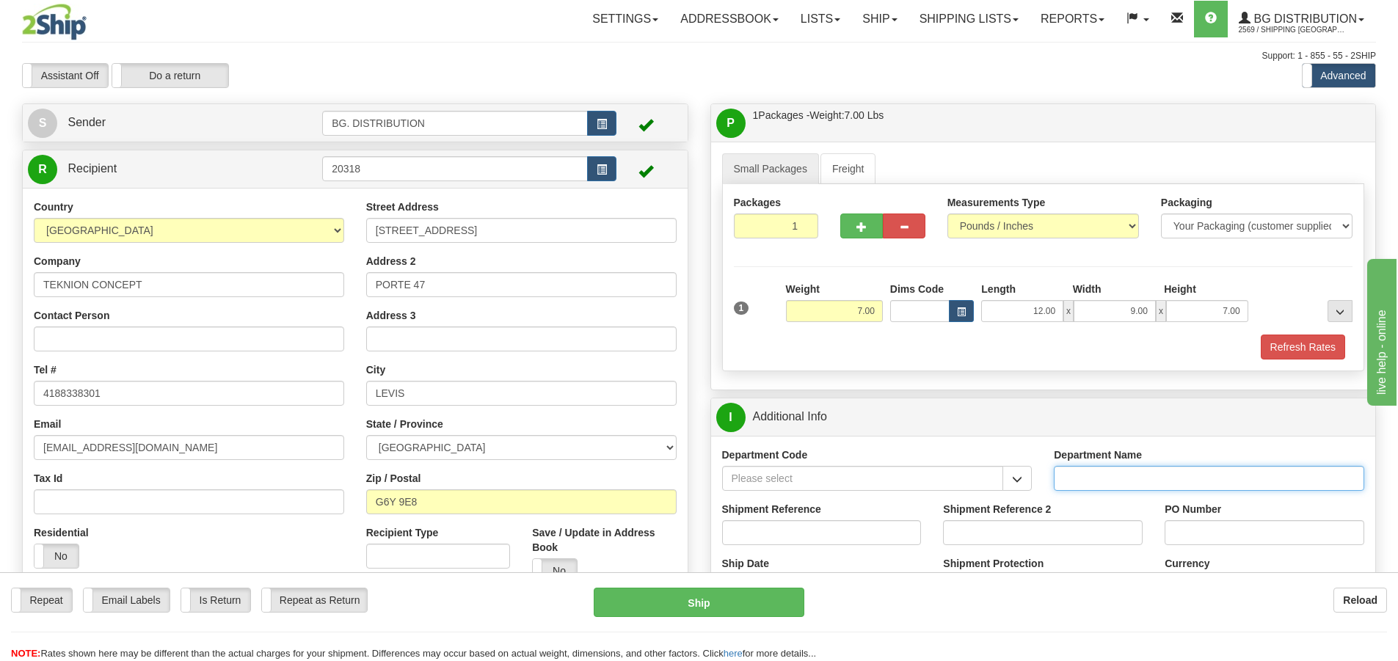
click at [1126, 475] on input "Department Name" at bounding box center [1209, 478] width 310 height 25
type input "."
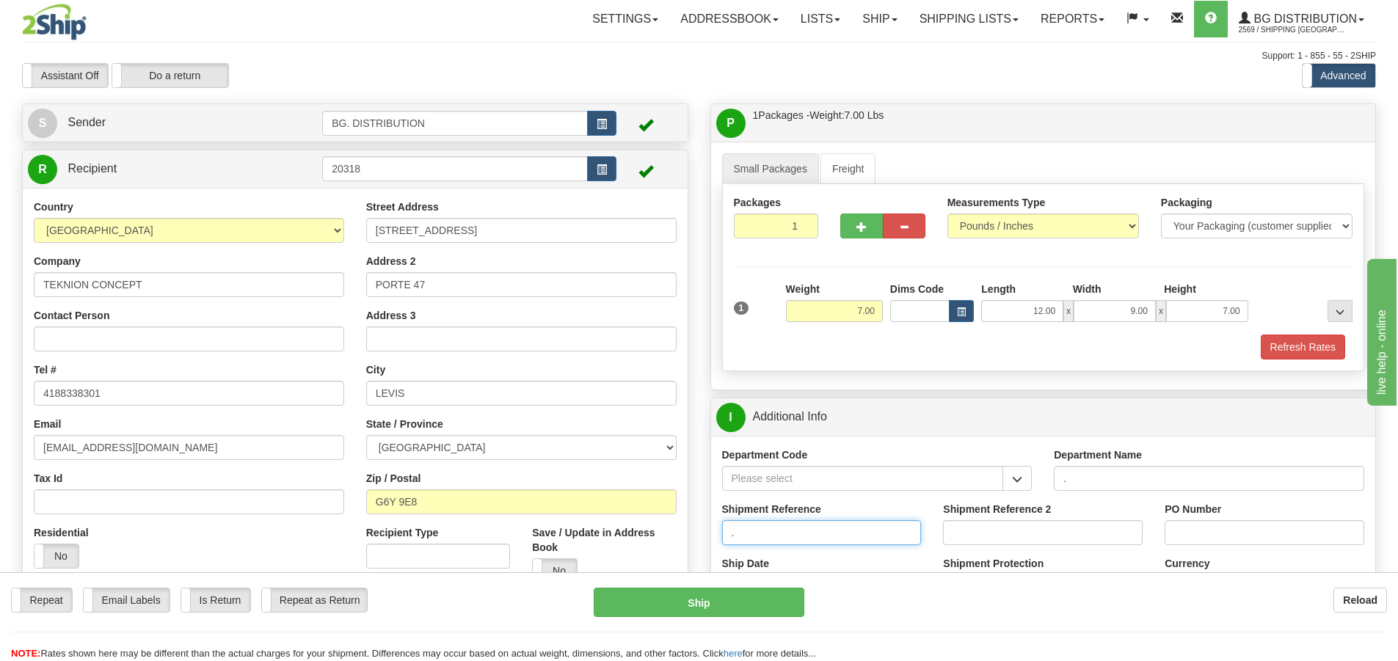
type input "."
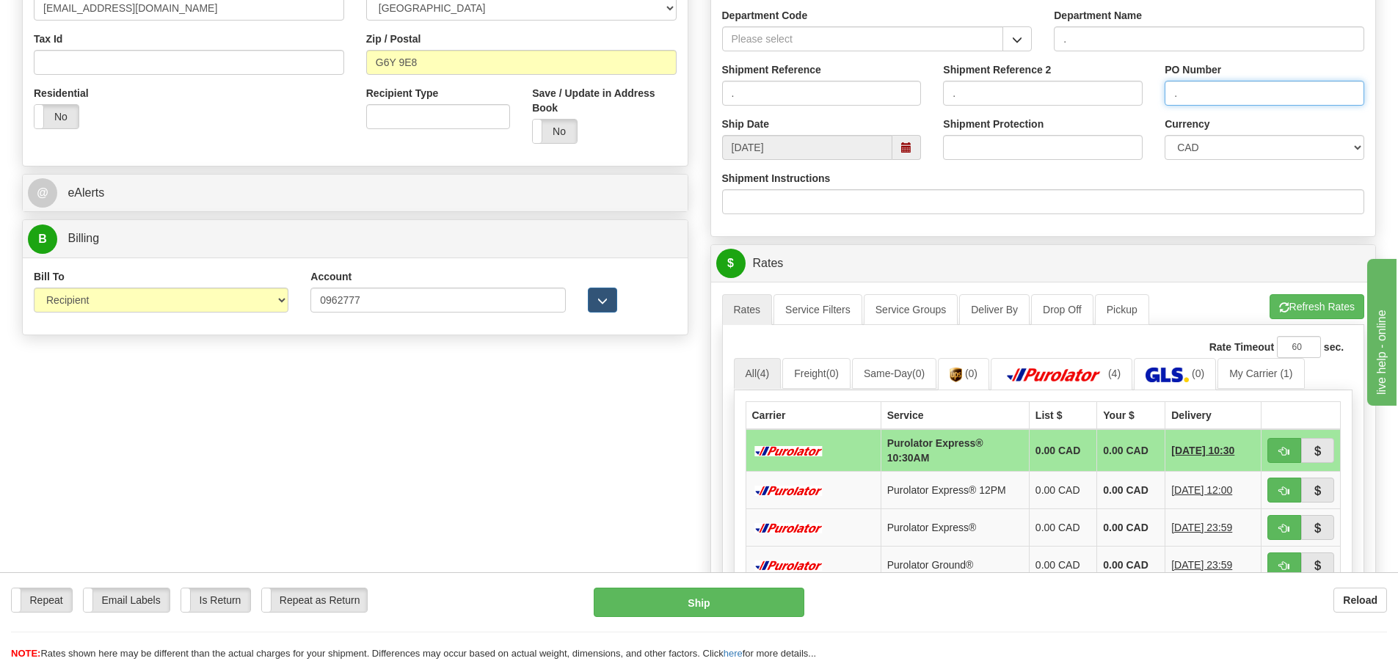
scroll to position [440, 0]
type input "."
click at [1302, 308] on button "Refresh Rates" at bounding box center [1316, 305] width 95 height 25
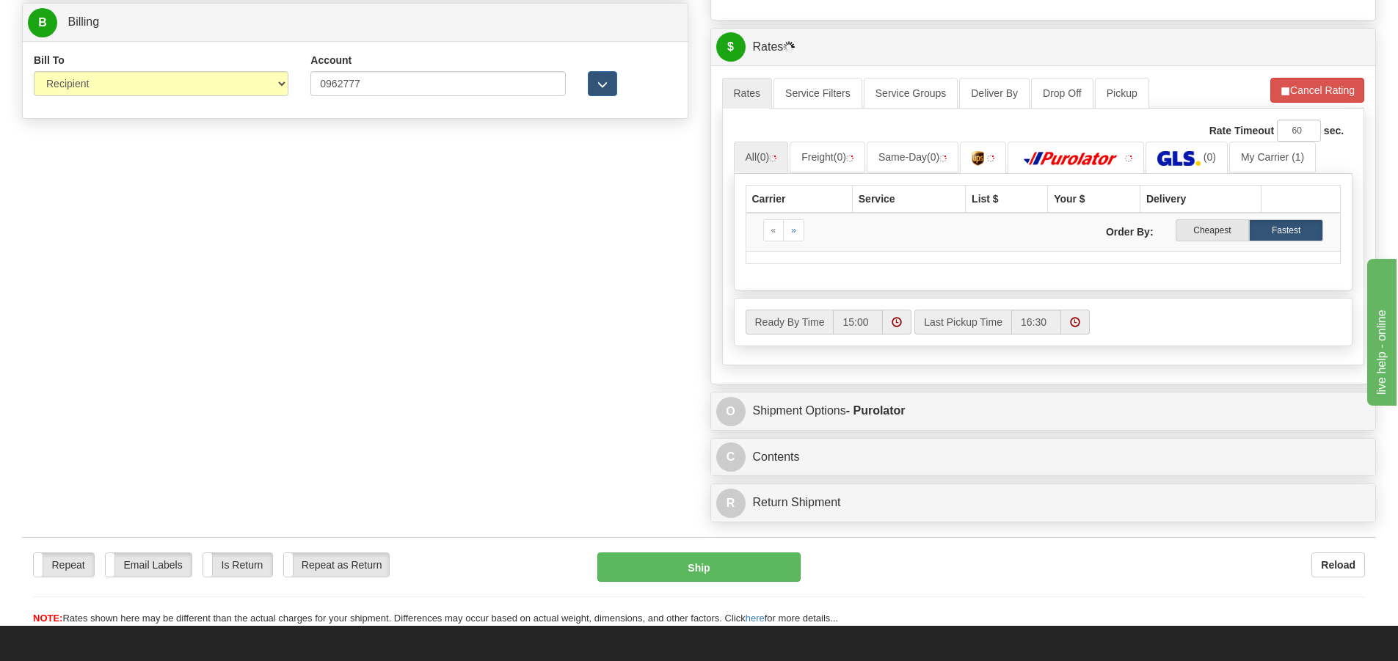
scroll to position [660, 0]
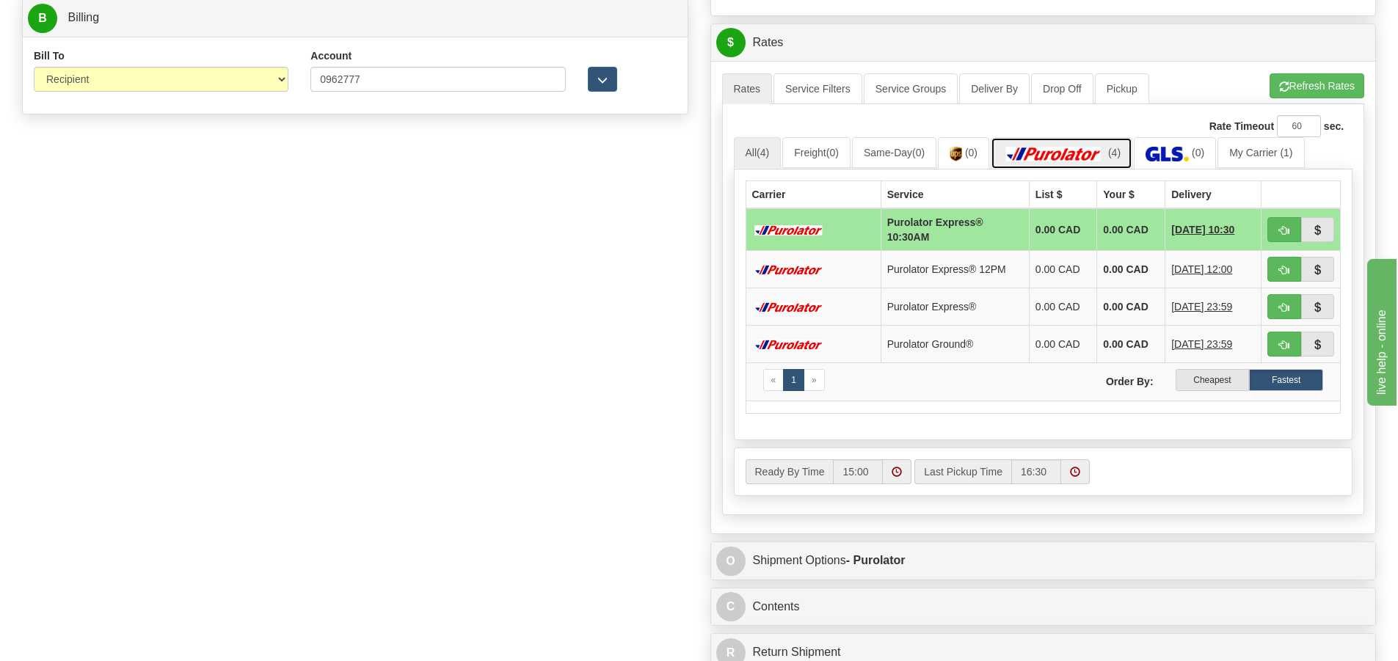
click at [1066, 152] on img at bounding box center [1053, 154] width 103 height 15
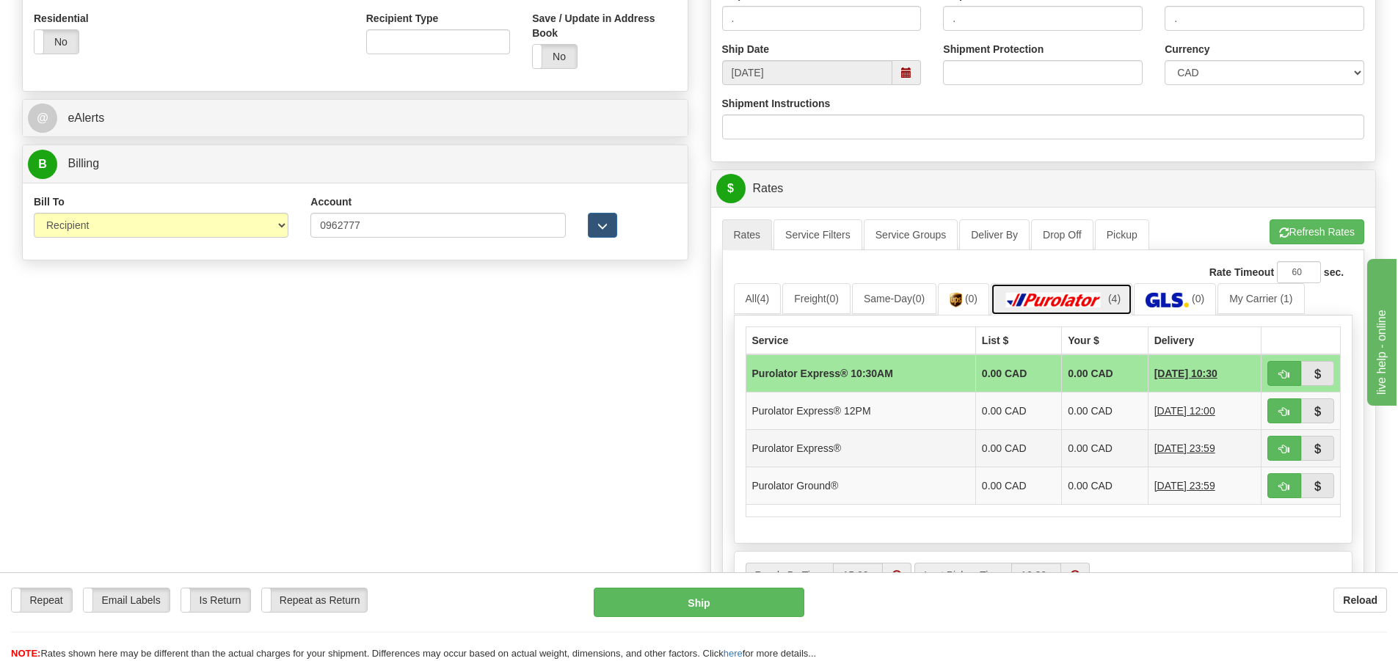
scroll to position [514, 0]
click at [1282, 491] on span "button" at bounding box center [1284, 488] width 10 height 10
type input "260"
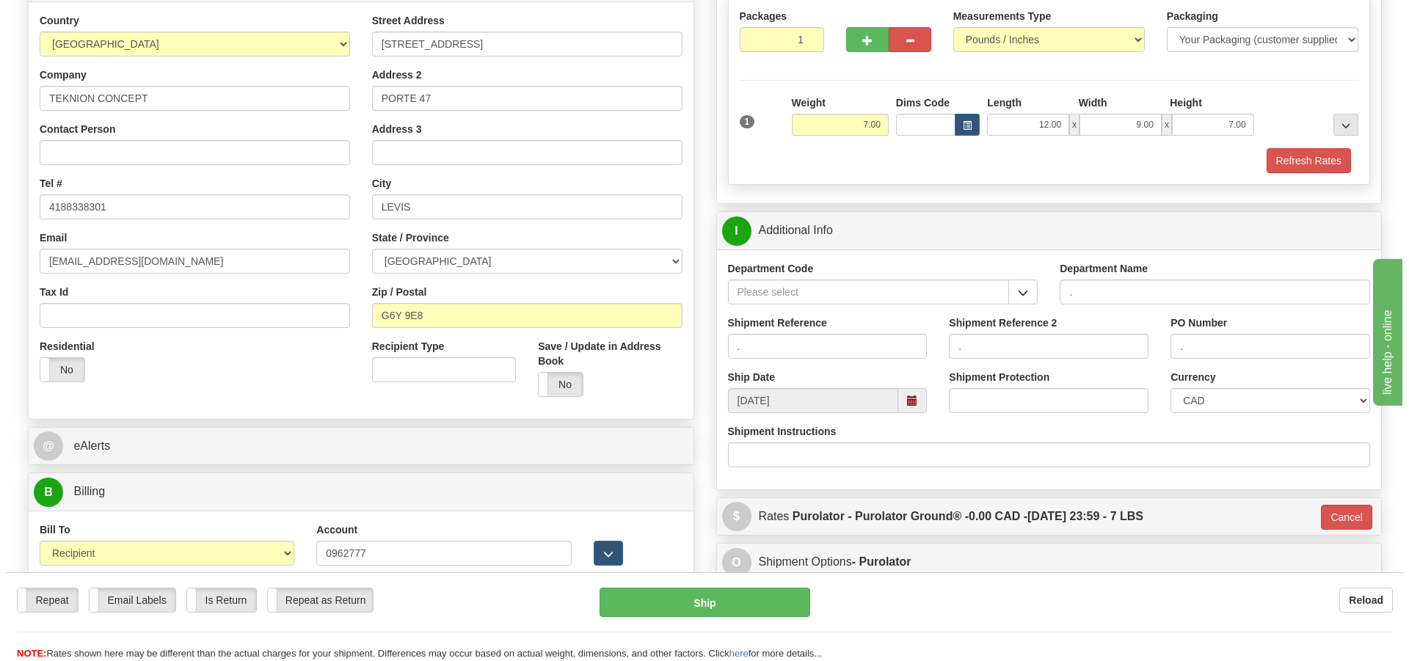
scroll to position [220, 0]
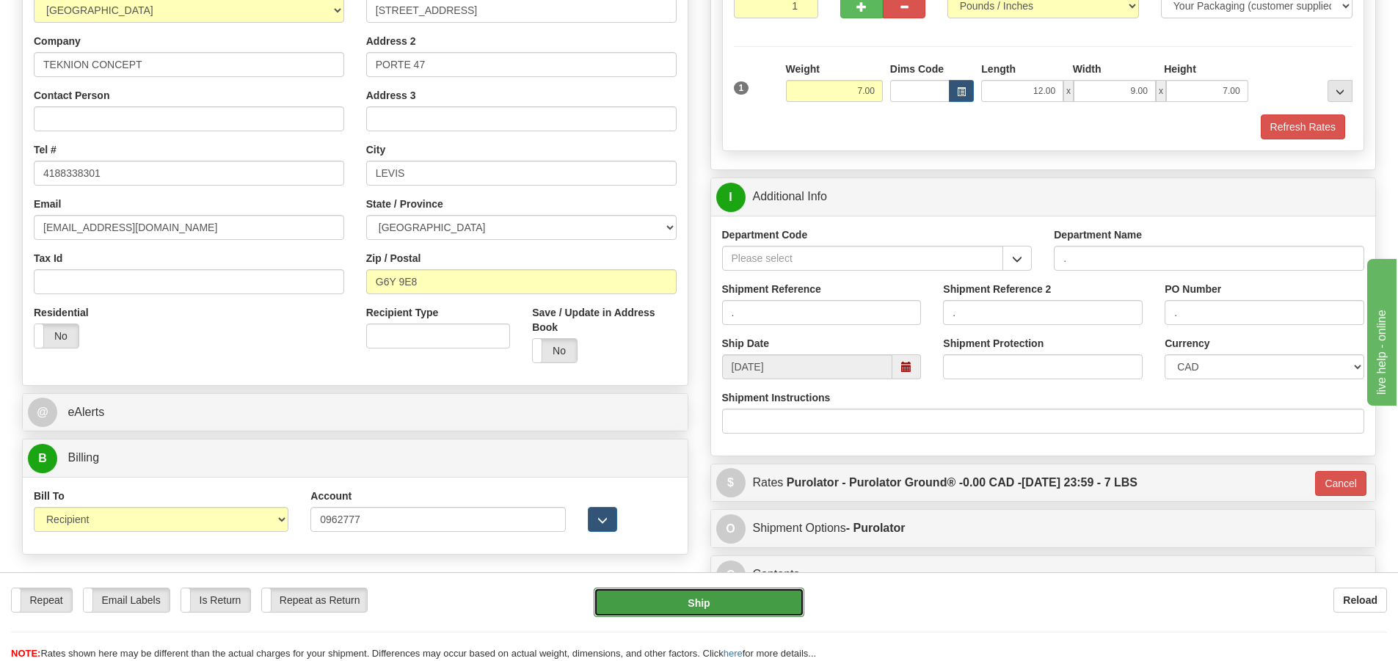
click at [695, 599] on button "Ship" at bounding box center [699, 602] width 211 height 29
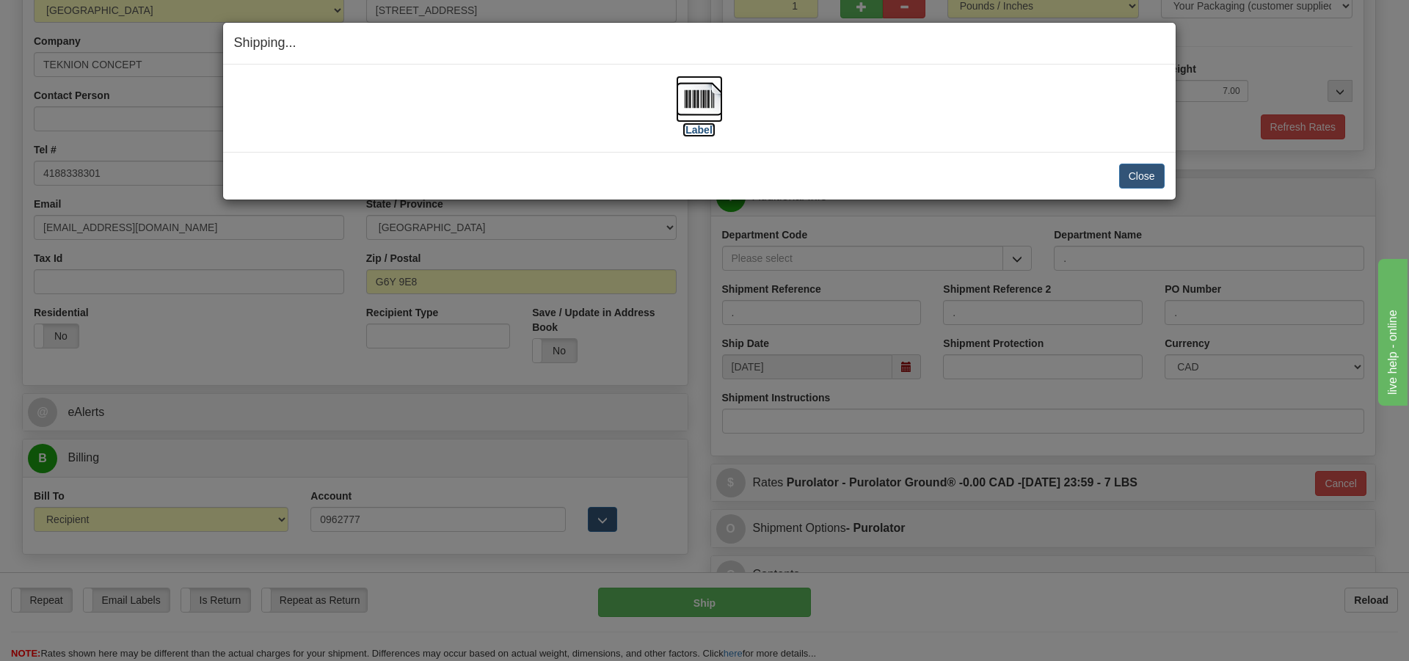
click at [693, 134] on label "[Label]" at bounding box center [699, 130] width 34 height 15
click at [1139, 172] on button "Close" at bounding box center [1141, 176] width 45 height 25
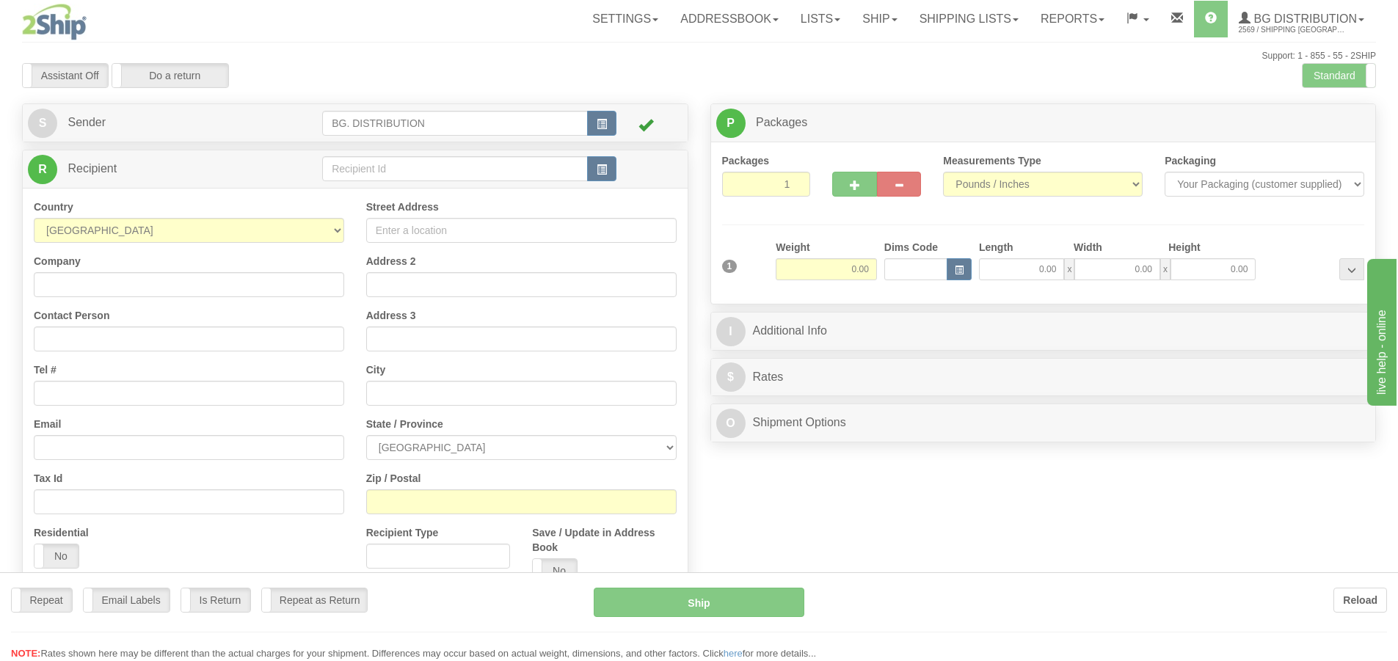
click at [392, 156] on div "Toggle navigation Settings Shipping Preferences Fields Preferences New" at bounding box center [699, 371] width 1398 height 743
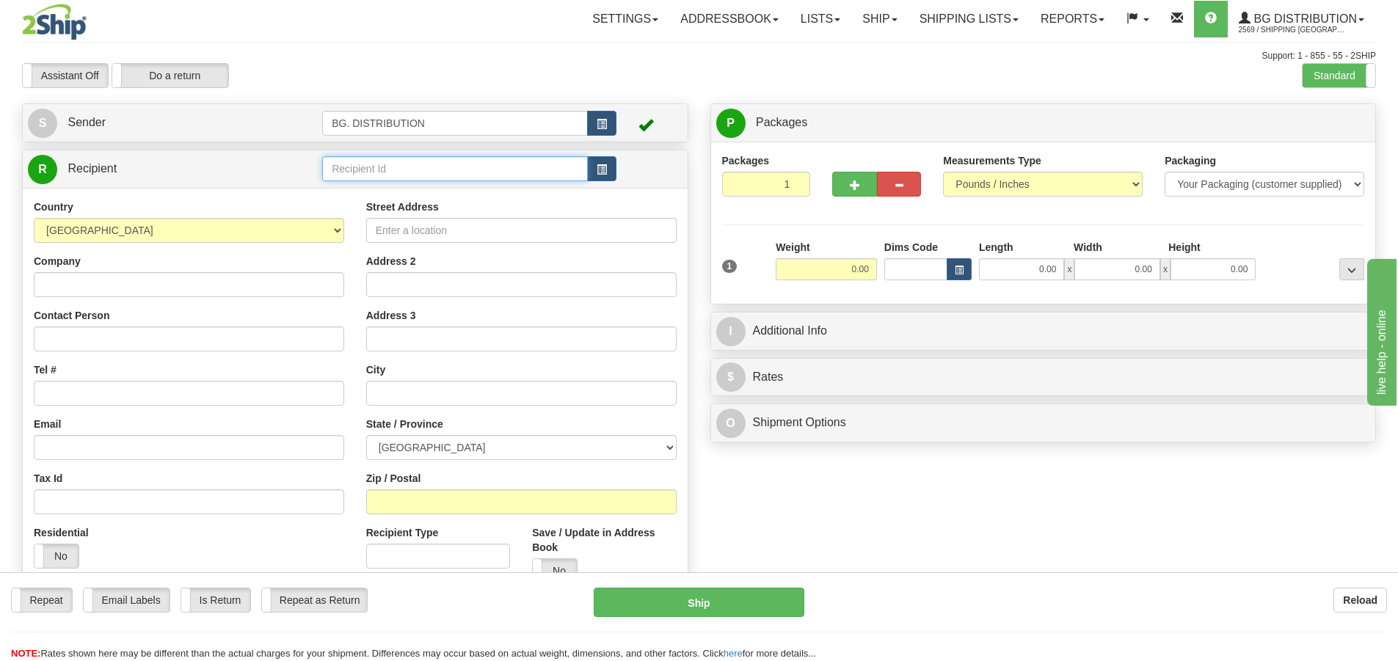
click at [385, 173] on input "text" at bounding box center [455, 168] width 266 height 25
type input "20181"
click button "Delete" at bounding box center [0, 0] width 0 height 0
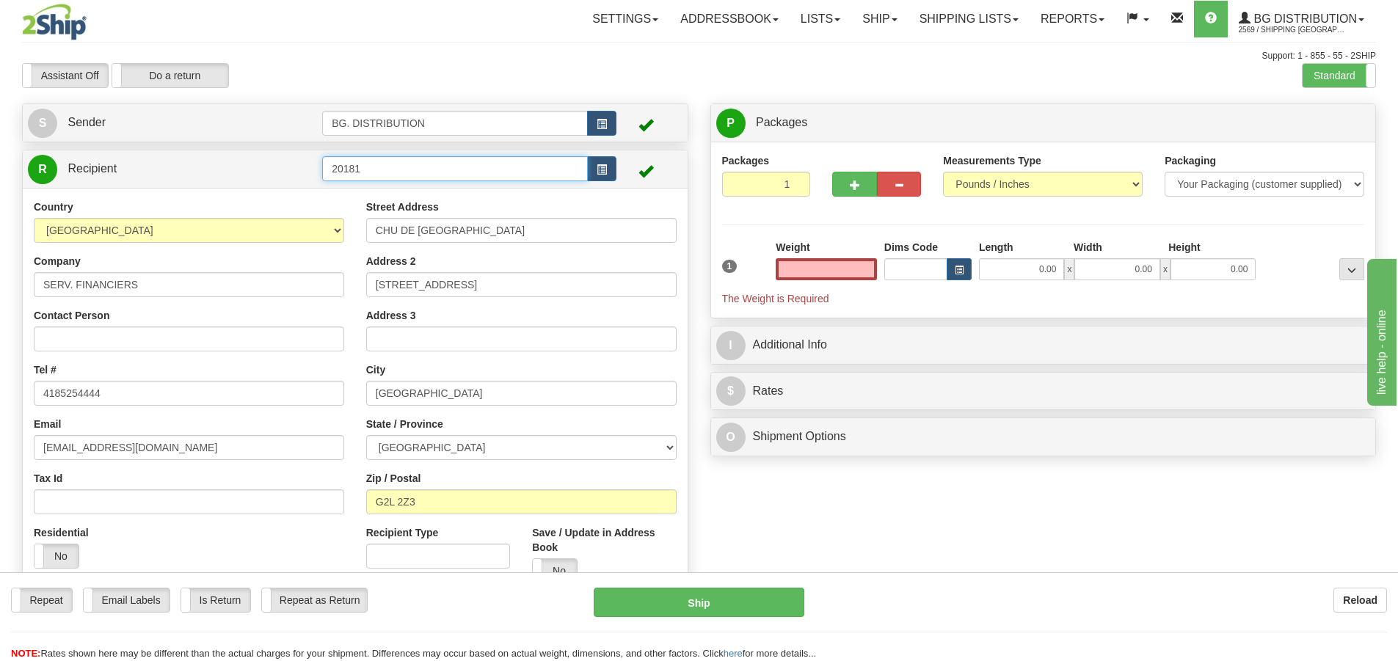
type input "0.00"
click at [413, 161] on input "20181" at bounding box center [455, 168] width 266 height 25
type input "20181."
click button "Delete" at bounding box center [0, 0] width 0 height 0
click at [832, 270] on input "text" at bounding box center [826, 269] width 101 height 22
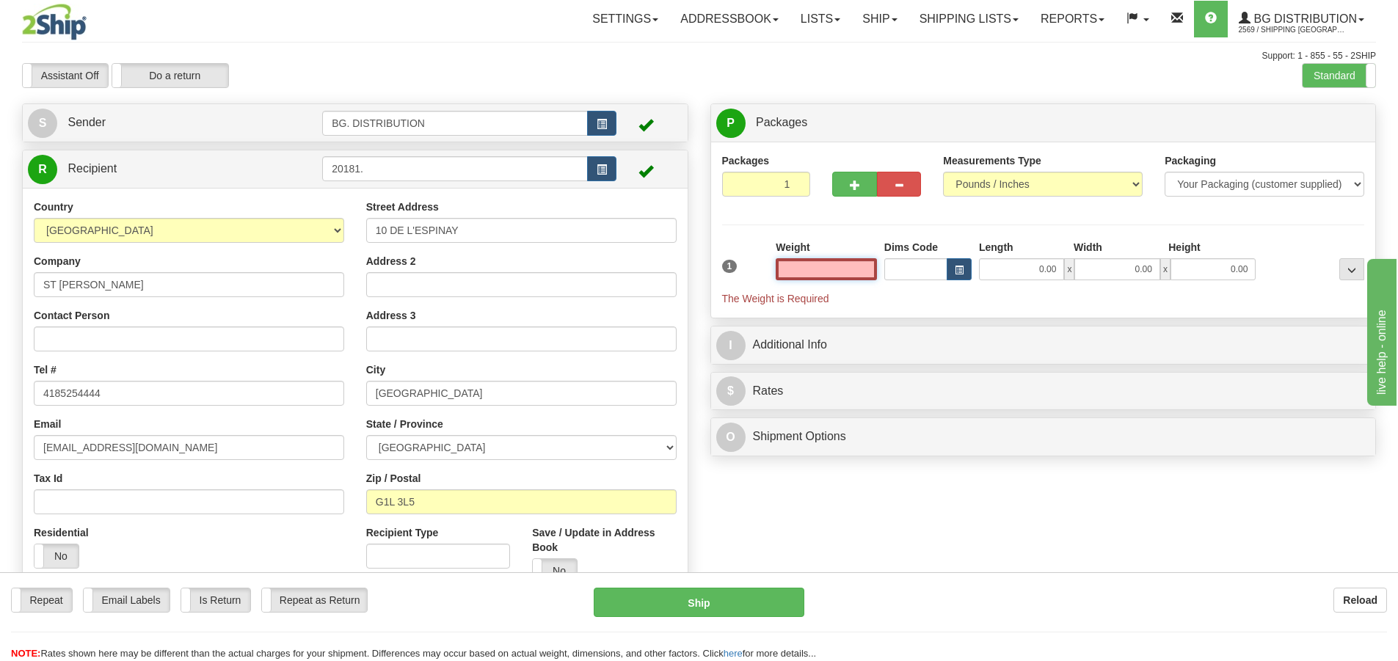
click at [852, 263] on input "text" at bounding box center [826, 269] width 101 height 22
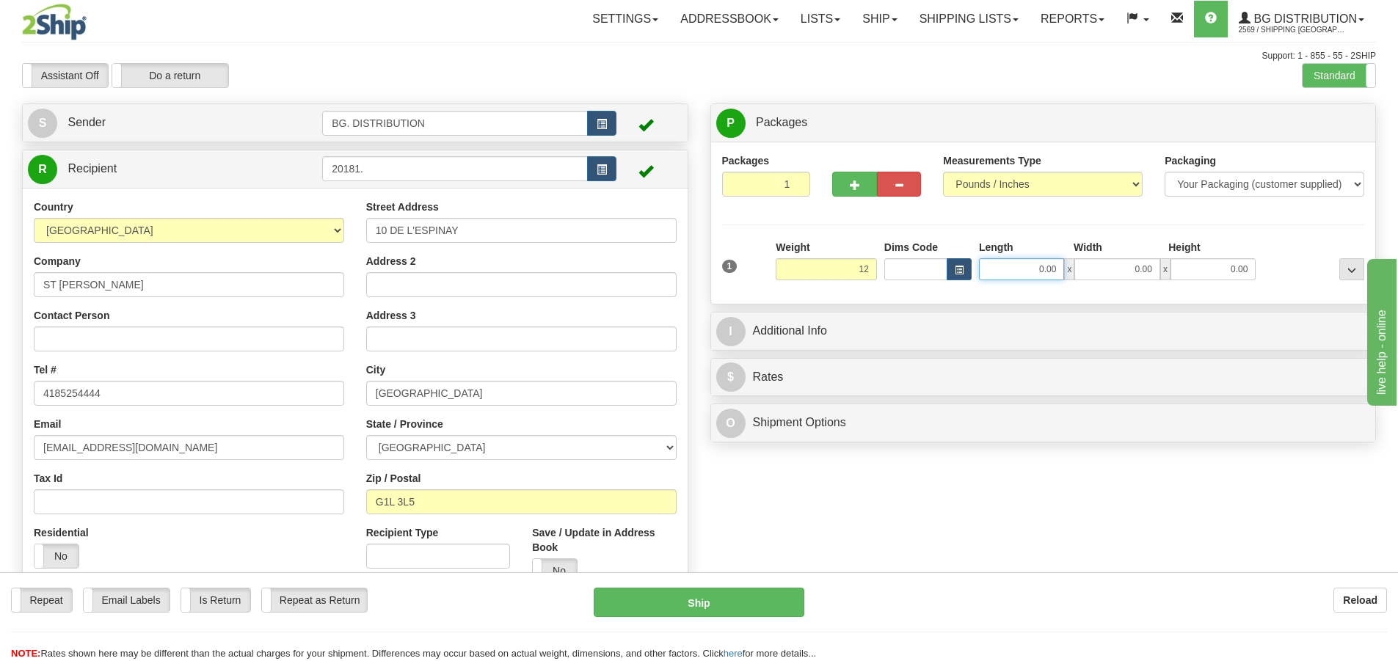
type input "12.00"
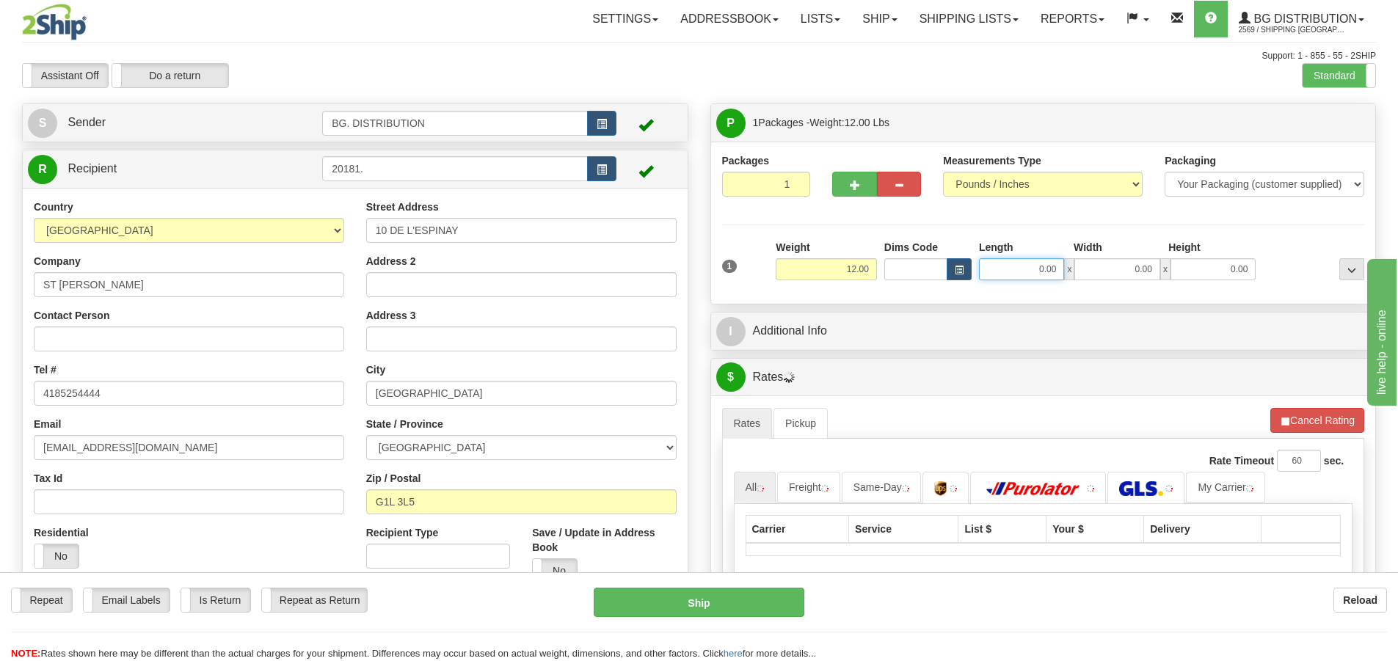
click at [1059, 266] on input "0.00" at bounding box center [1021, 269] width 85 height 22
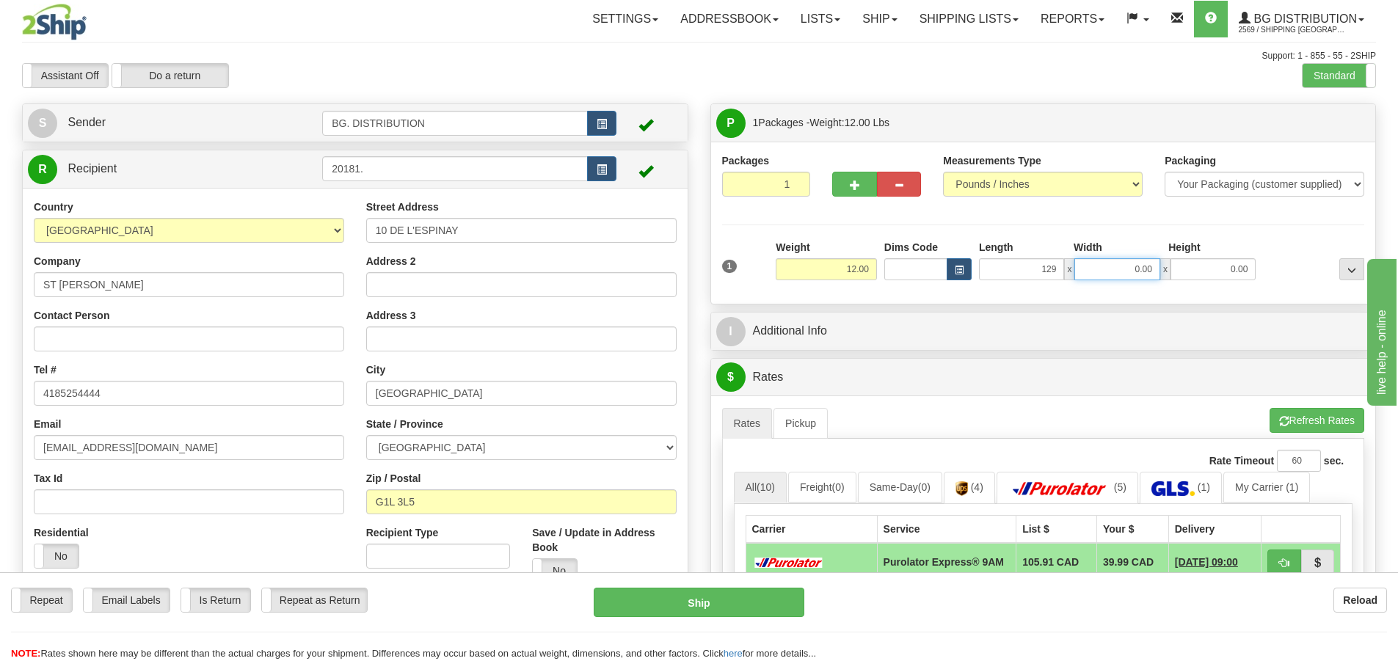
type input "129.00"
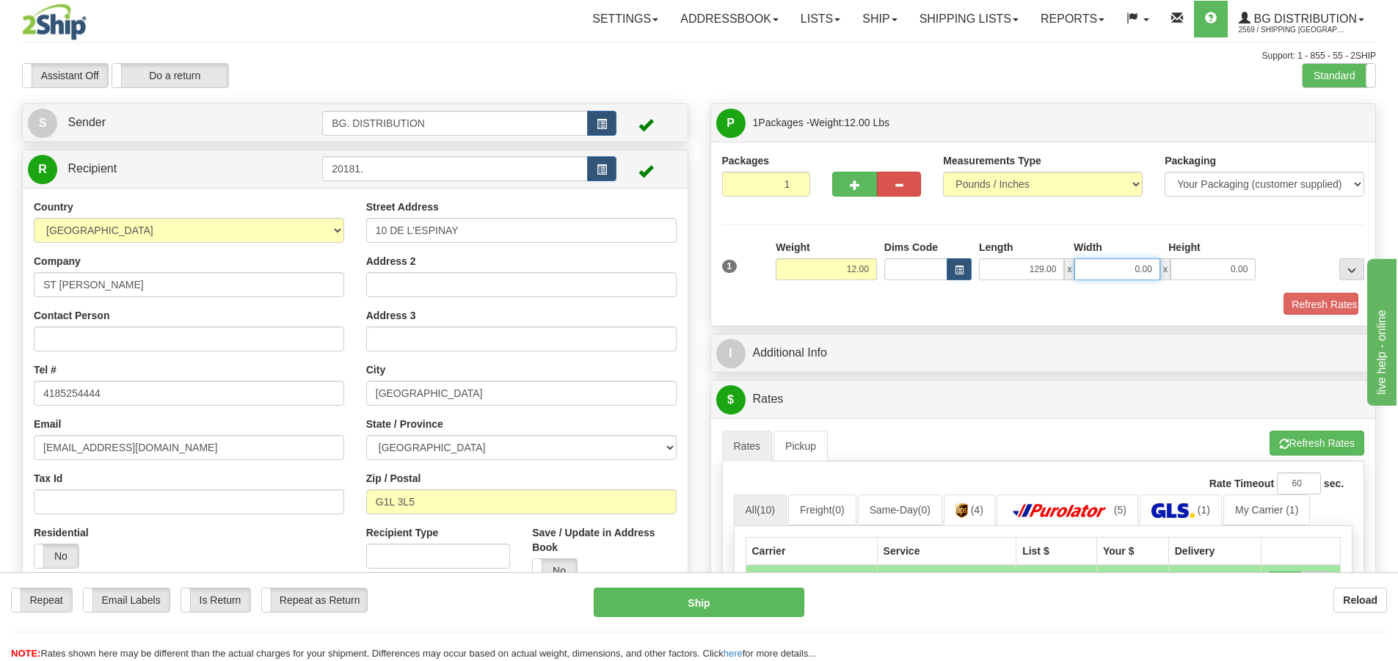
type input "7"
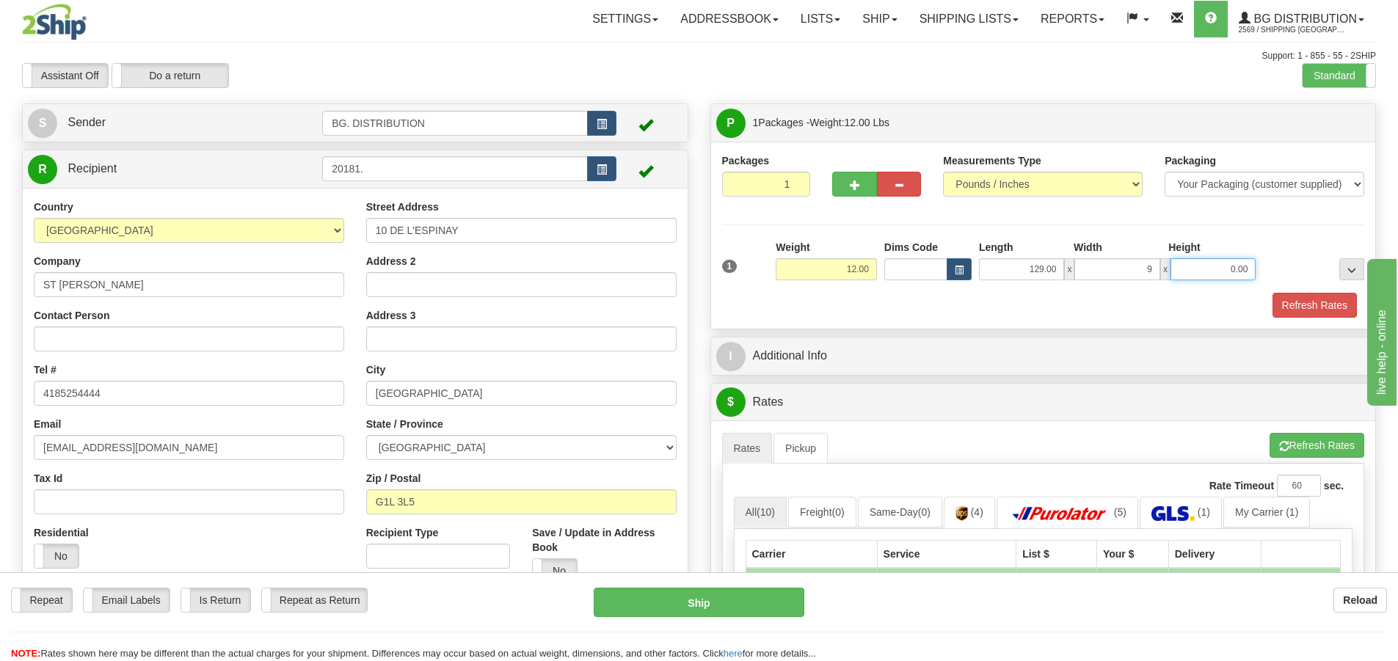
type input "9.00"
type input "7.00"
click at [1045, 267] on input "129.00" at bounding box center [1021, 269] width 85 height 22
type input "12.00"
click at [1048, 304] on div "Refresh Rates" at bounding box center [1043, 305] width 650 height 25
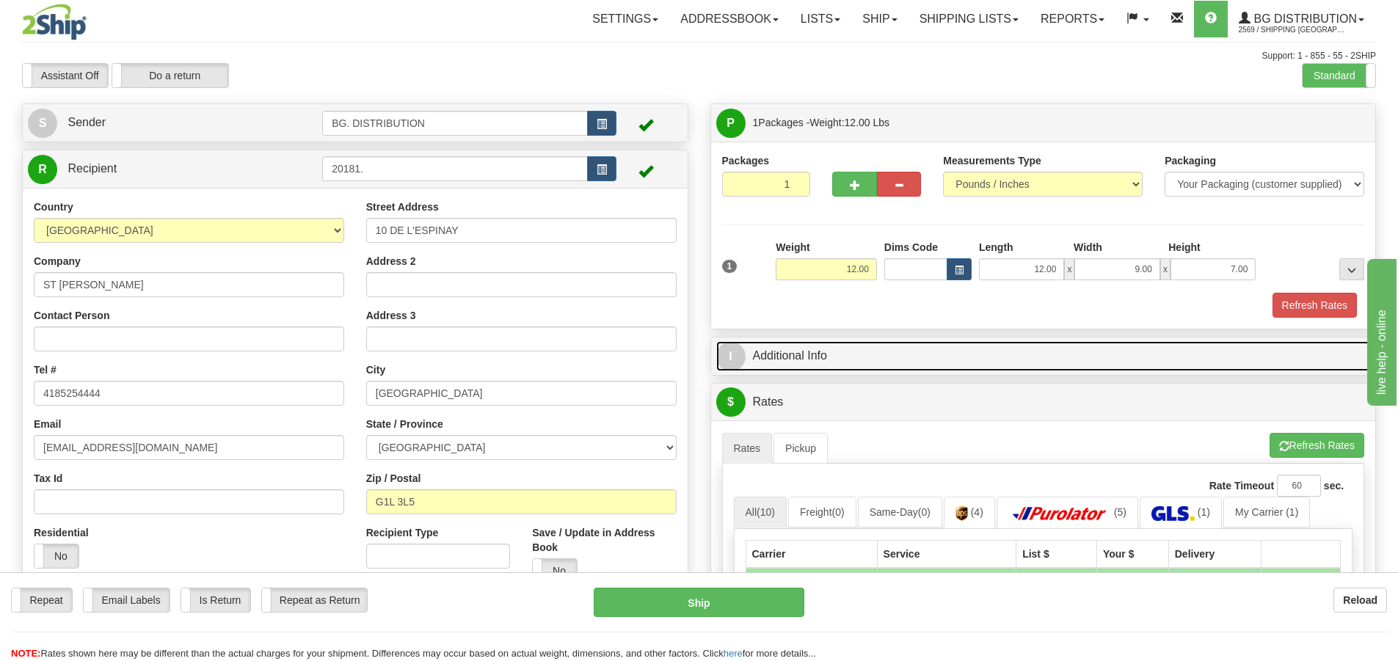
click at [726, 360] on span "I" at bounding box center [730, 356] width 29 height 29
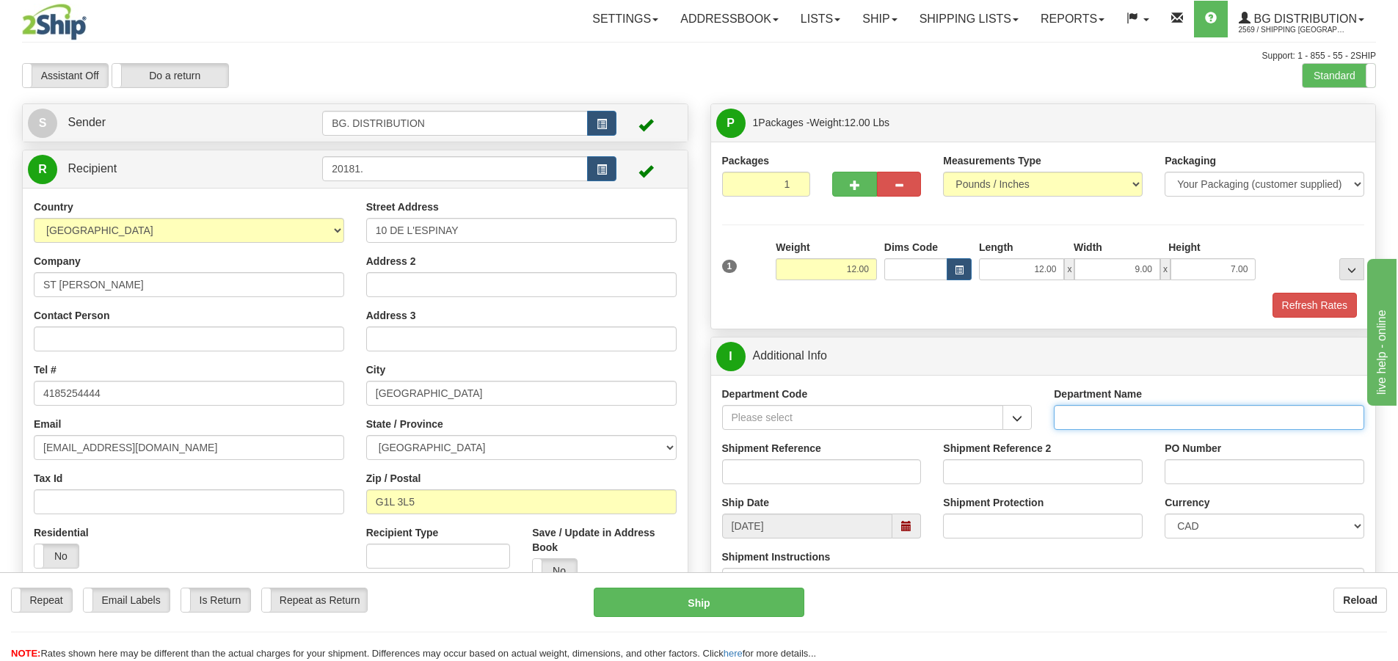
click at [1100, 418] on input "Department Name" at bounding box center [1209, 417] width 310 height 25
type input "."
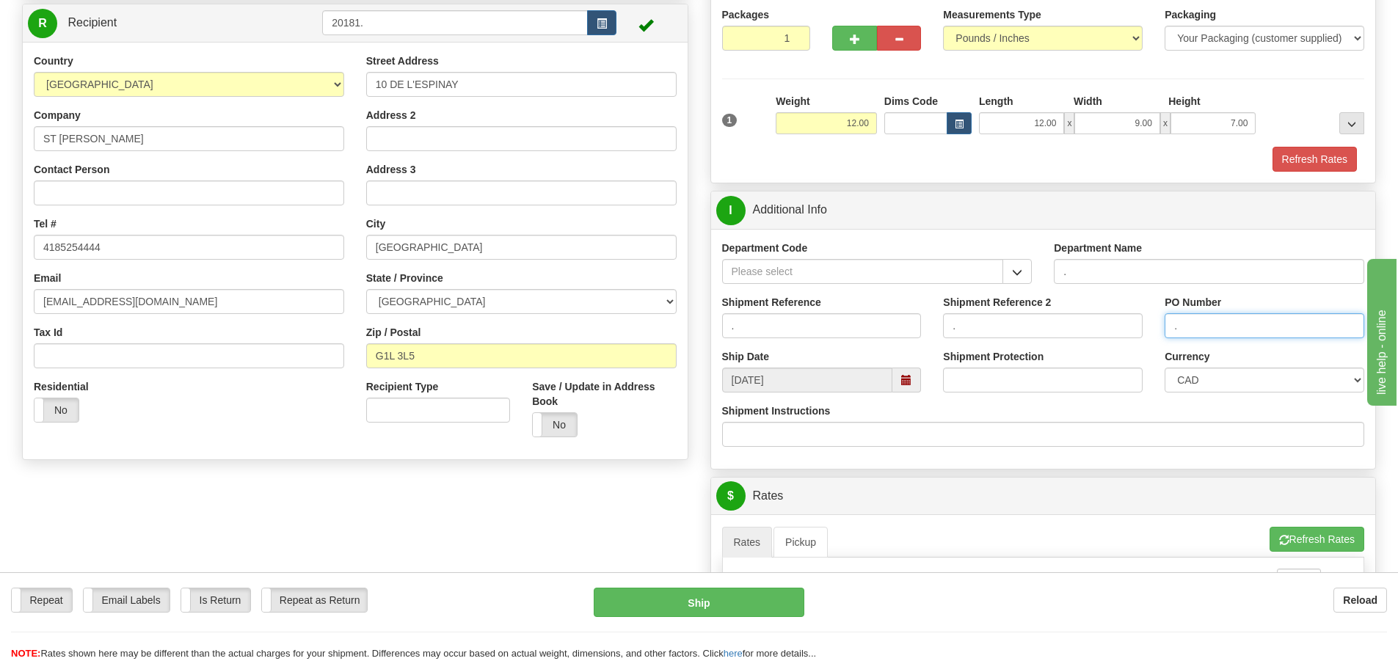
scroll to position [293, 0]
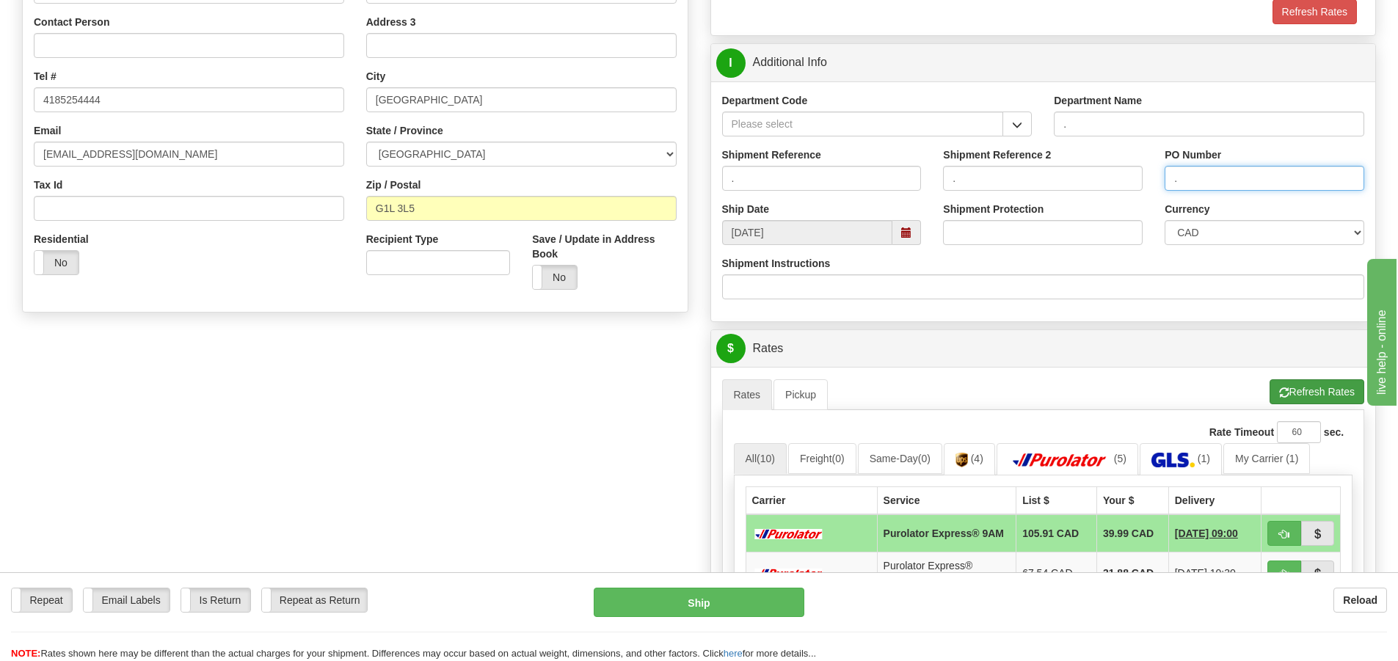
type input "."
click at [1336, 387] on button "Refresh Rates" at bounding box center [1316, 391] width 95 height 25
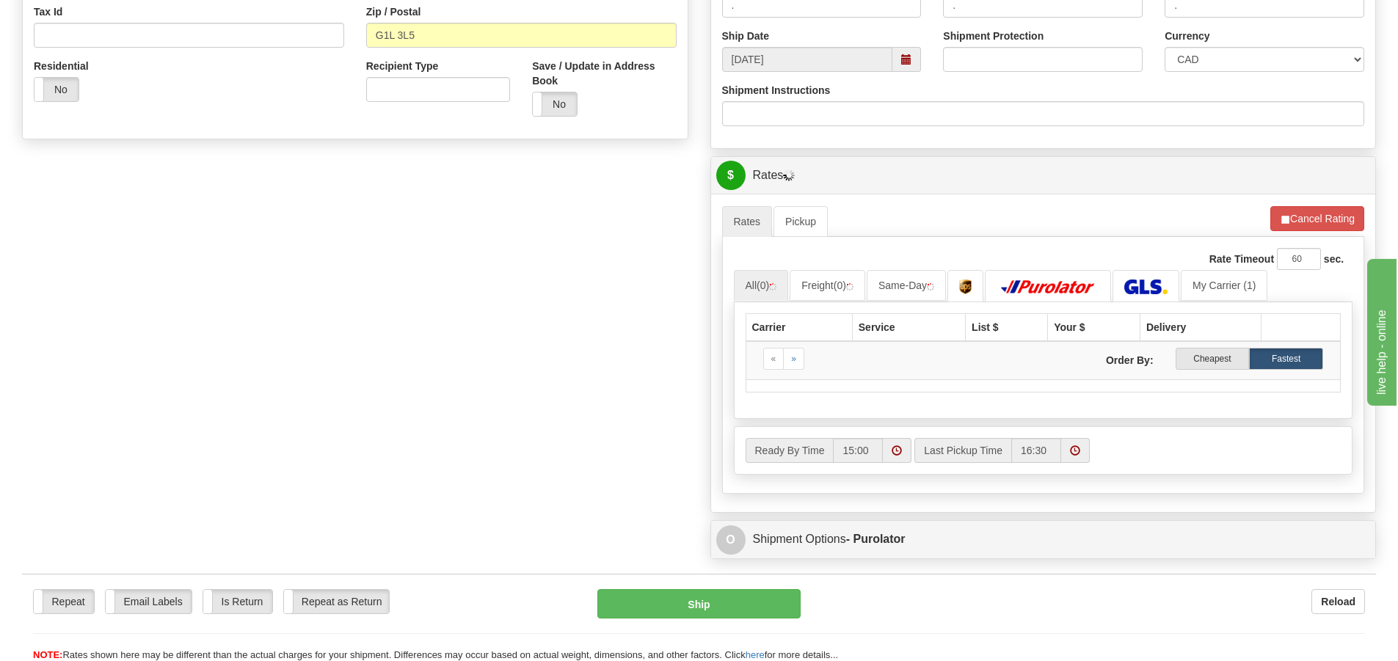
scroll to position [587, 0]
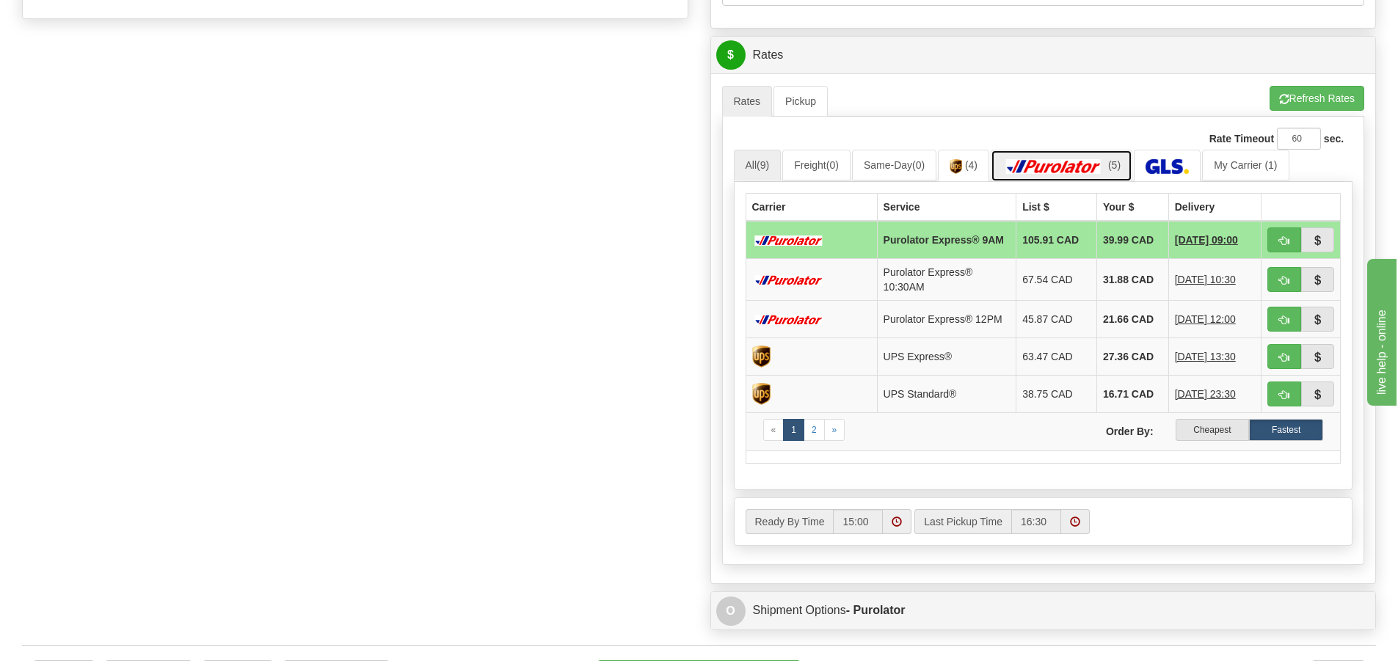
click at [1078, 161] on img at bounding box center [1053, 166] width 103 height 15
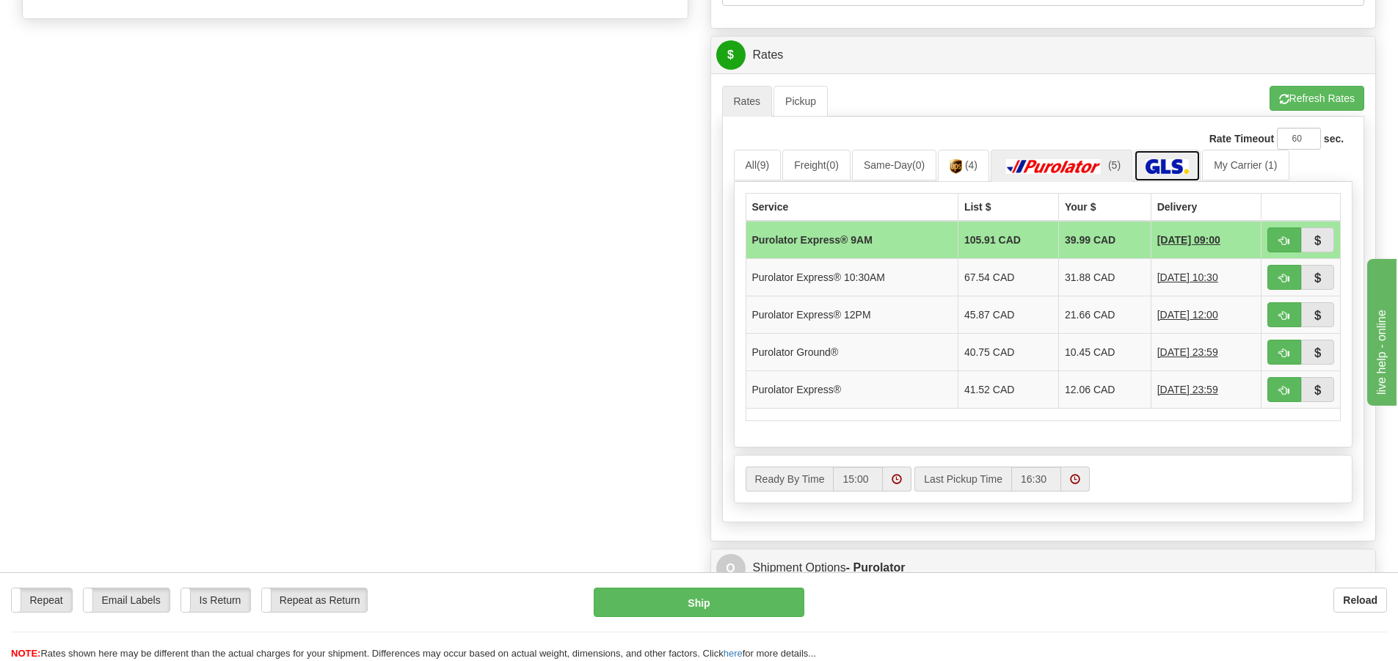
click at [1167, 167] on img at bounding box center [1166, 166] width 43 height 15
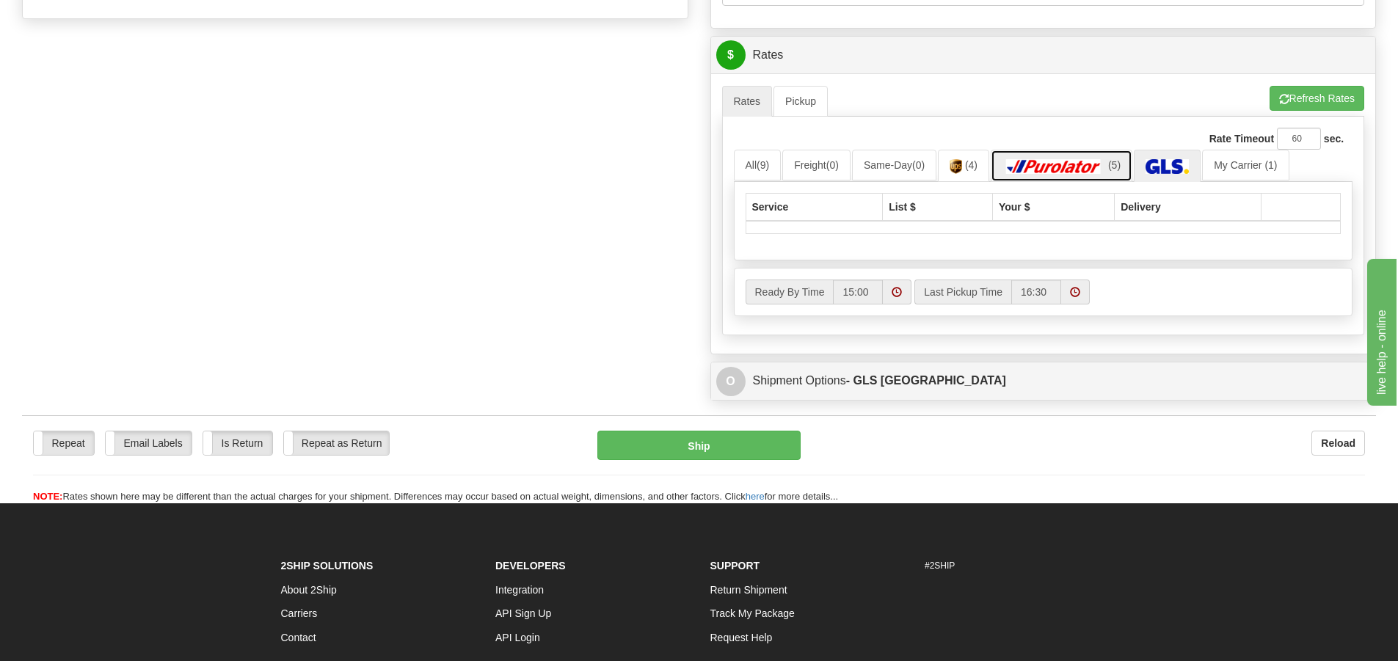
click at [1095, 162] on img at bounding box center [1053, 166] width 103 height 15
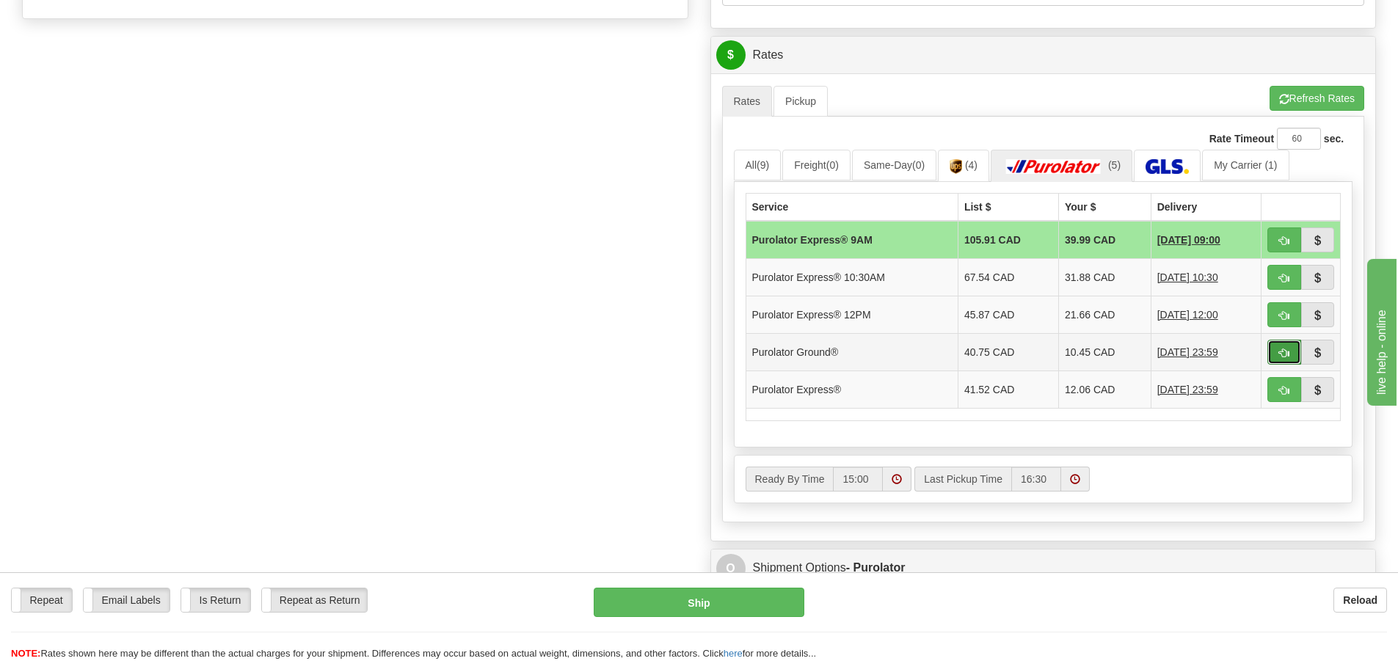
click at [1273, 351] on button "button" at bounding box center [1284, 352] width 34 height 25
type input "260"
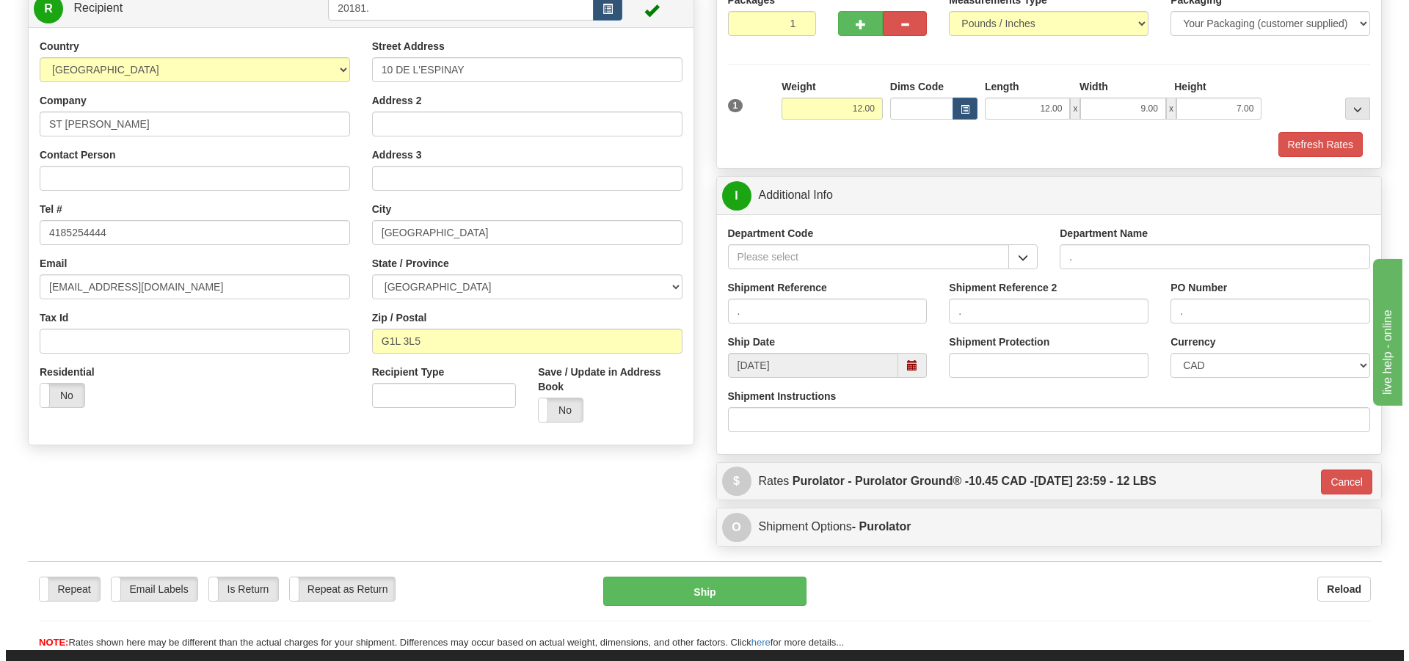
scroll to position [87, 0]
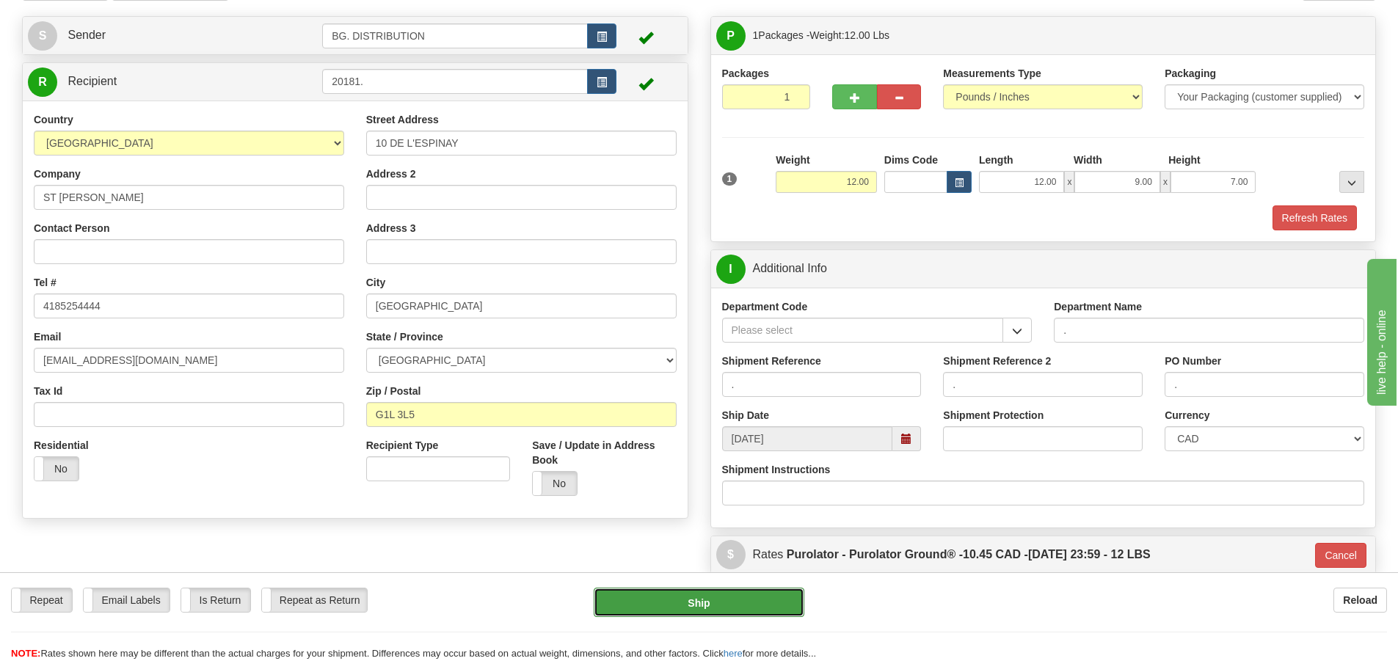
click at [729, 598] on button "Ship" at bounding box center [699, 602] width 211 height 29
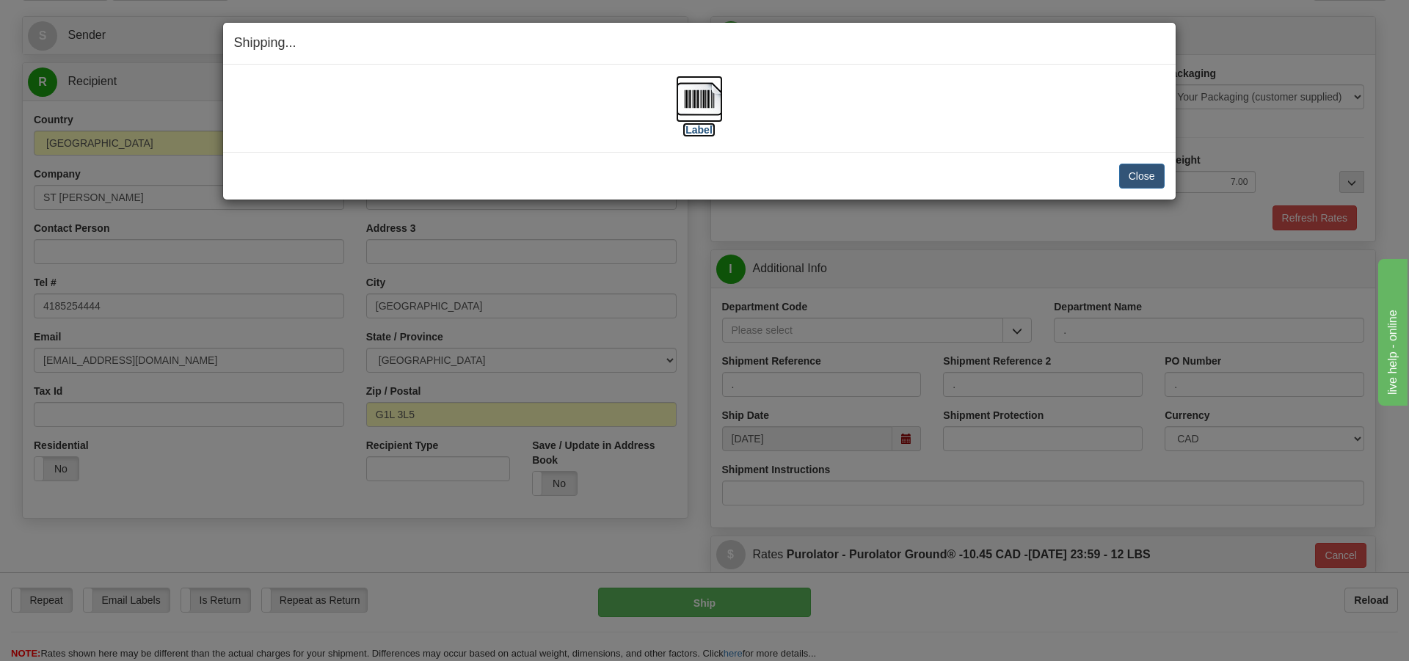
click at [690, 126] on label "[Label]" at bounding box center [699, 130] width 34 height 15
